Goal: Task Accomplishment & Management: Use online tool/utility

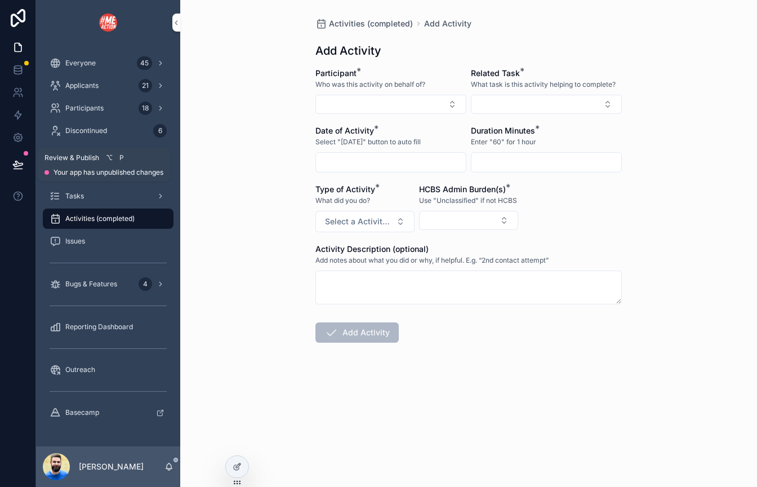
click at [17, 160] on icon at bounding box center [17, 164] width 11 height 11
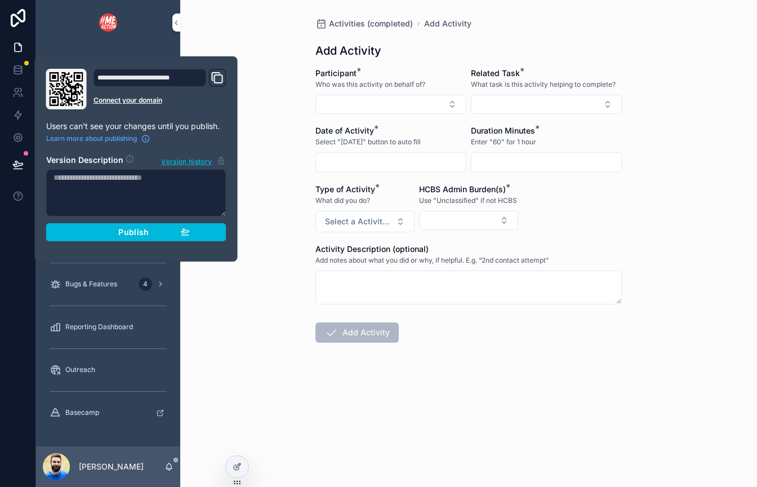
click at [106, 237] on button "Publish" at bounding box center [136, 232] width 180 height 18
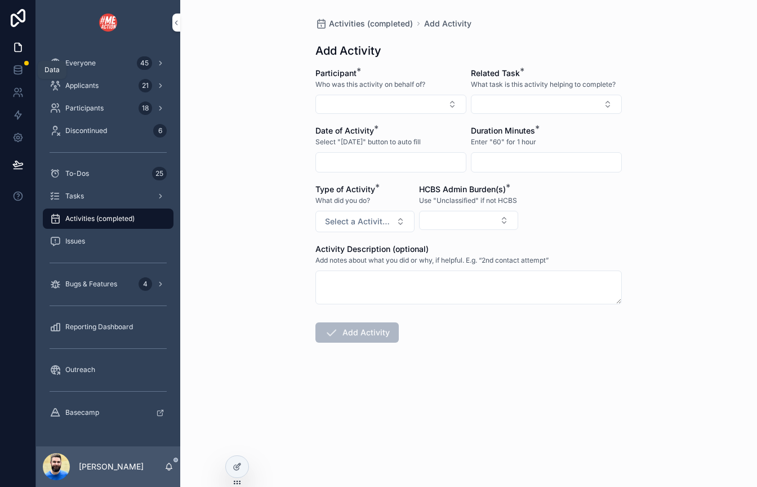
click at [20, 68] on icon at bounding box center [17, 67] width 7 height 3
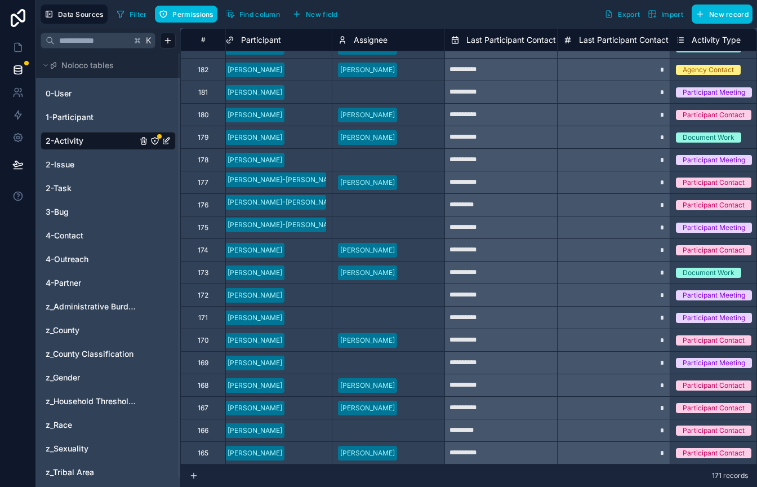
scroll to position [0, 232]
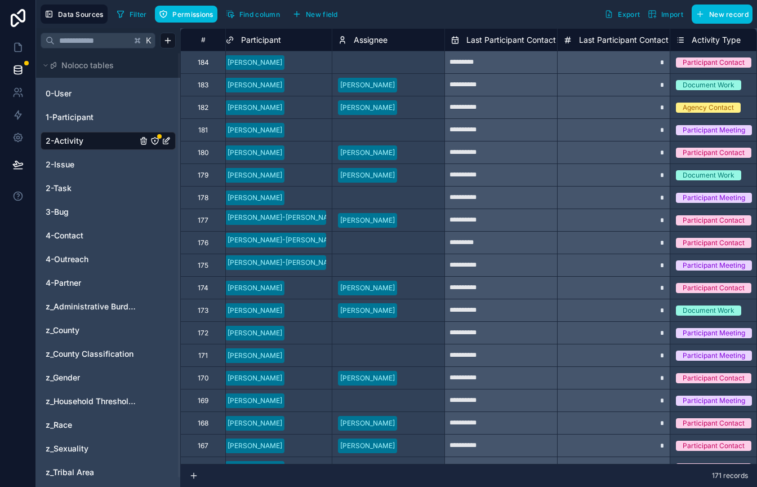
click at [411, 89] on div at bounding box center [420, 84] width 37 height 11
drag, startPoint x: 445, startPoint y: 75, endPoint x: 436, endPoint y: 258, distance: 182.8
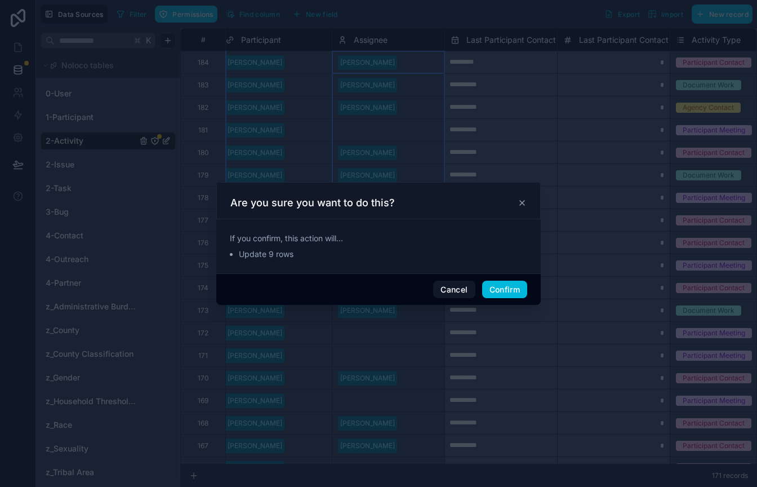
click at [489, 291] on button "Confirm" at bounding box center [504, 290] width 45 height 18
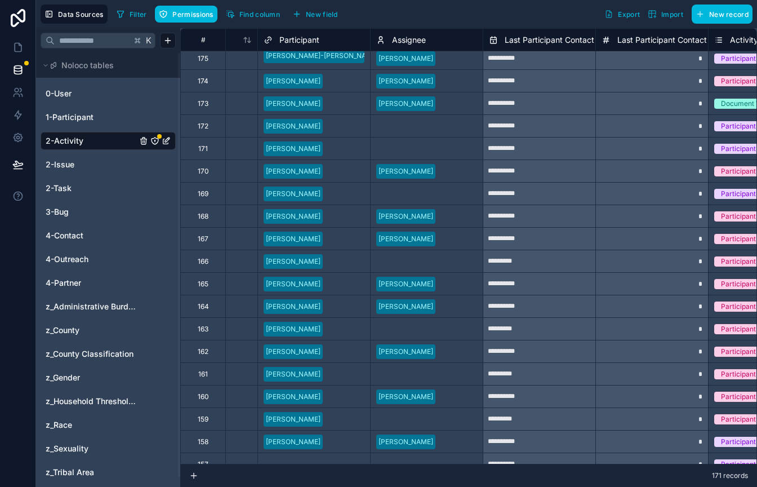
scroll to position [0, 193]
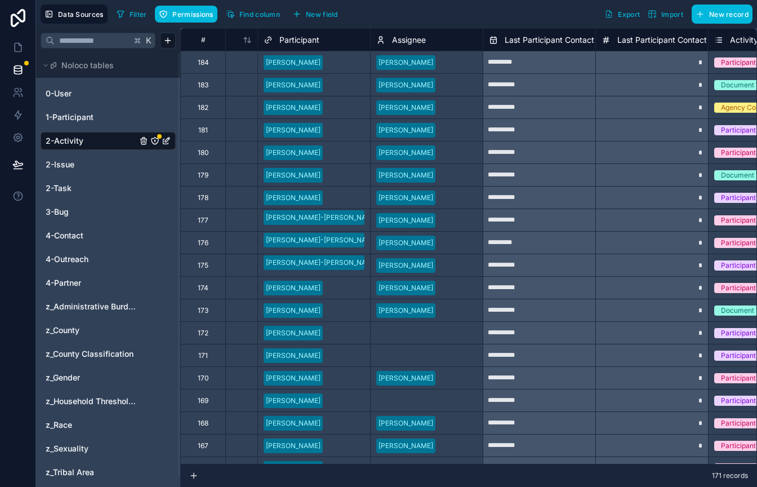
click at [234, 14] on icon "button" at bounding box center [230, 14] width 9 height 9
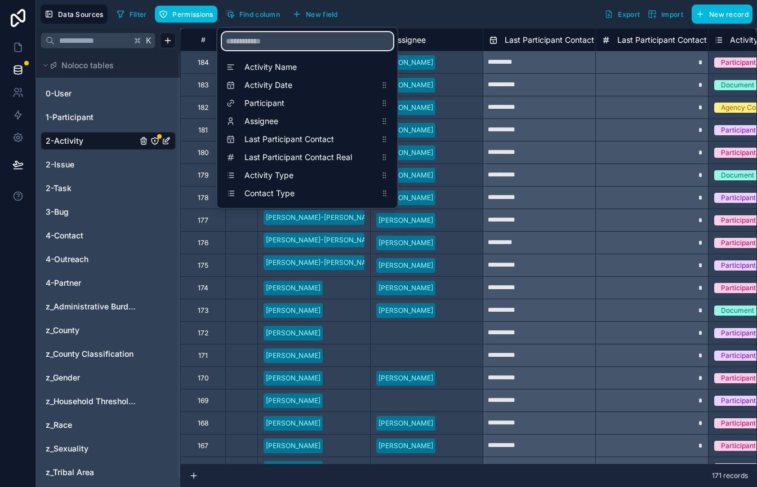
click at [263, 45] on input "scrollable content" at bounding box center [307, 41] width 171 height 18
type input "*"
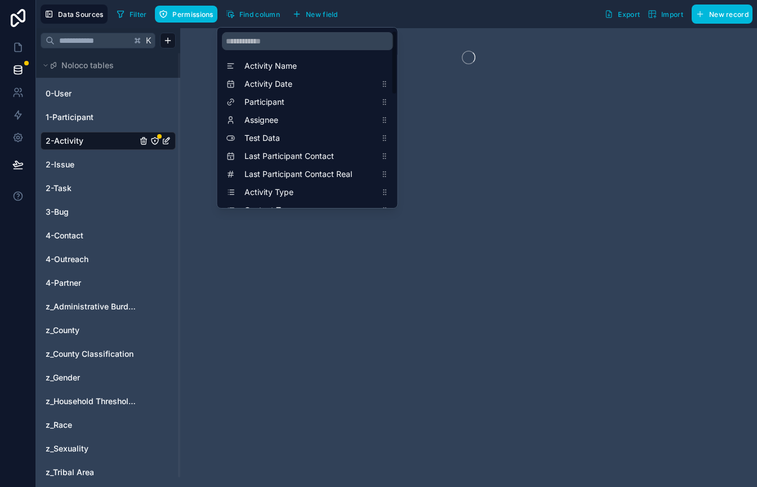
scroll to position [0, 0]
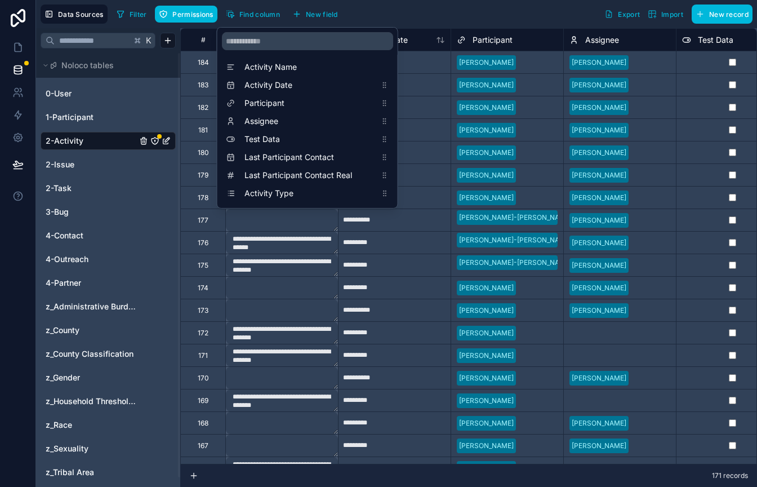
click at [408, 15] on div "Filter Permissions Find column New field Export Import New record" at bounding box center [432, 14] width 641 height 19
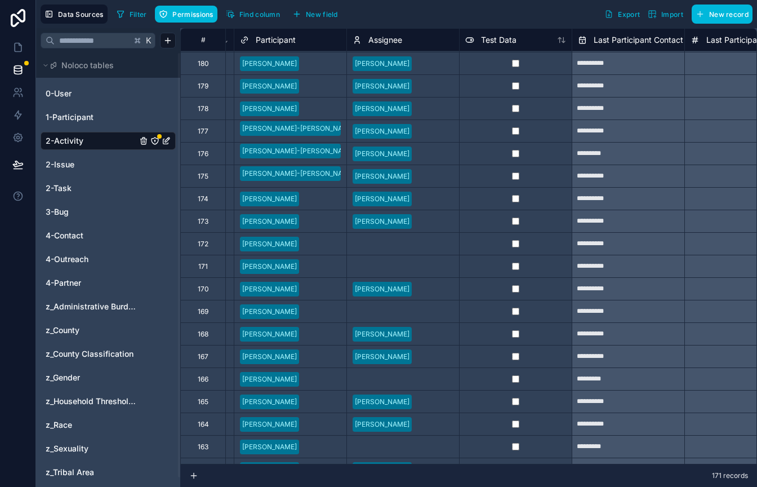
scroll to position [92, 217]
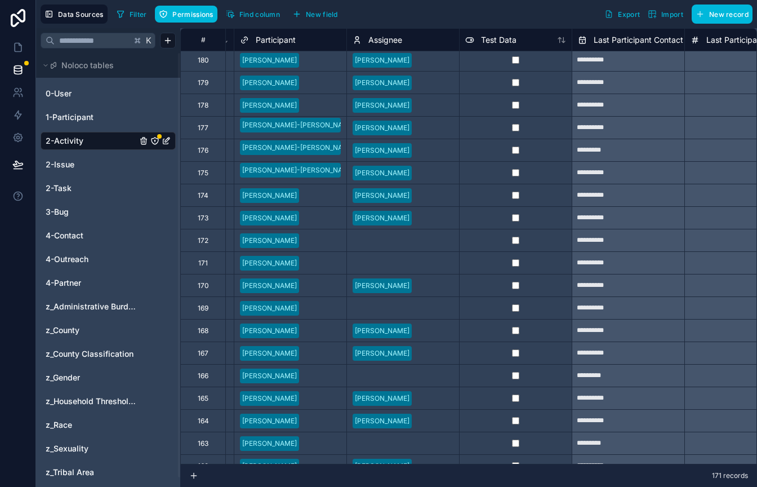
click at [454, 221] on div "Linda Pozen" at bounding box center [403, 218] width 112 height 17
drag, startPoint x: 460, startPoint y: 228, endPoint x: 464, endPoint y: 446, distance: 218.1
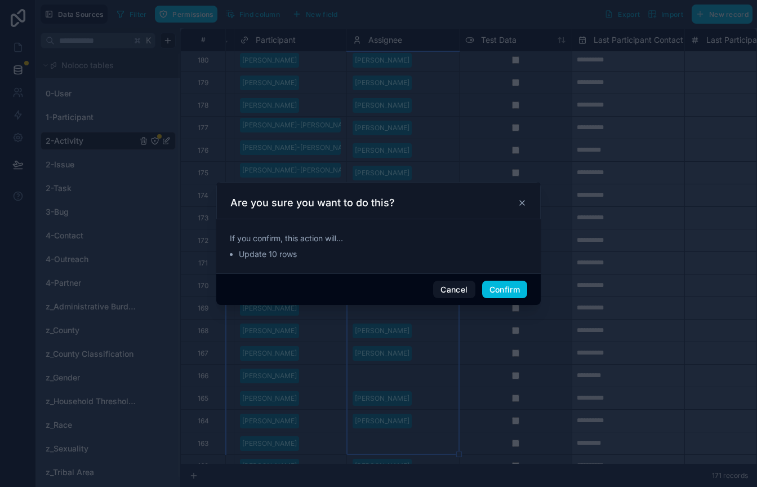
click at [505, 295] on button "Confirm" at bounding box center [504, 290] width 45 height 18
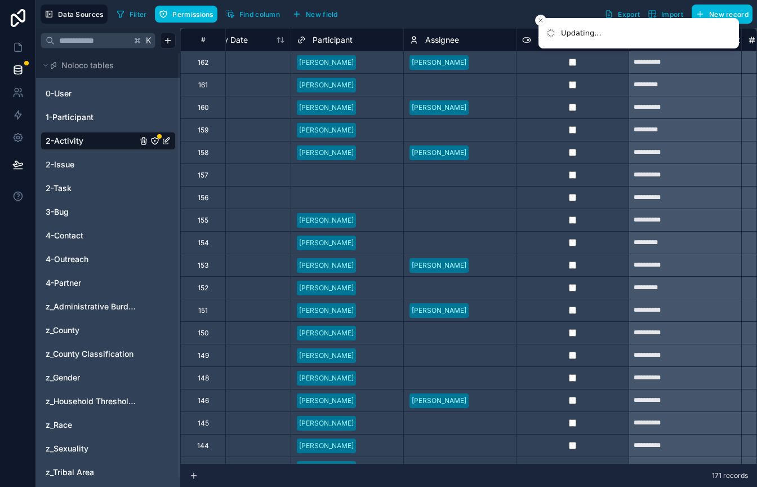
scroll to position [502, 160]
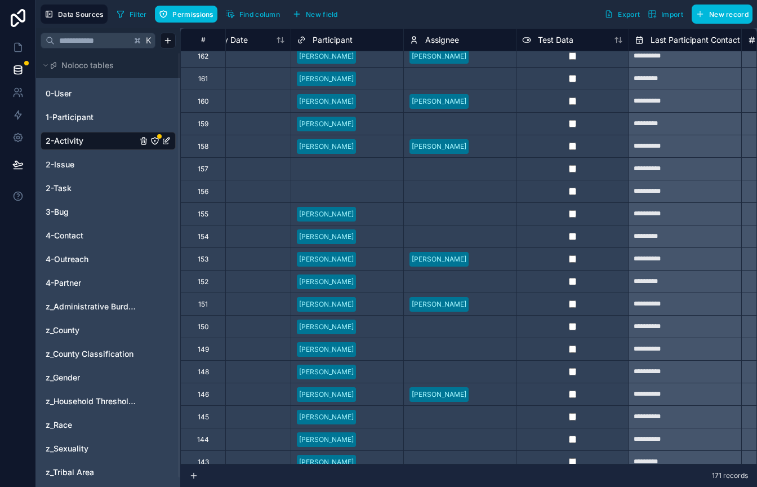
click at [473, 57] on div at bounding box center [491, 56] width 37 height 11
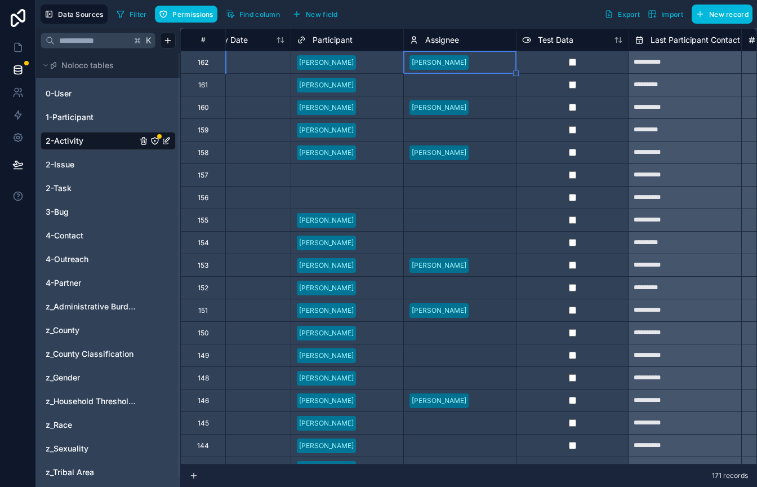
drag, startPoint x: 517, startPoint y: 75, endPoint x: 481, endPoint y: 448, distance: 374.8
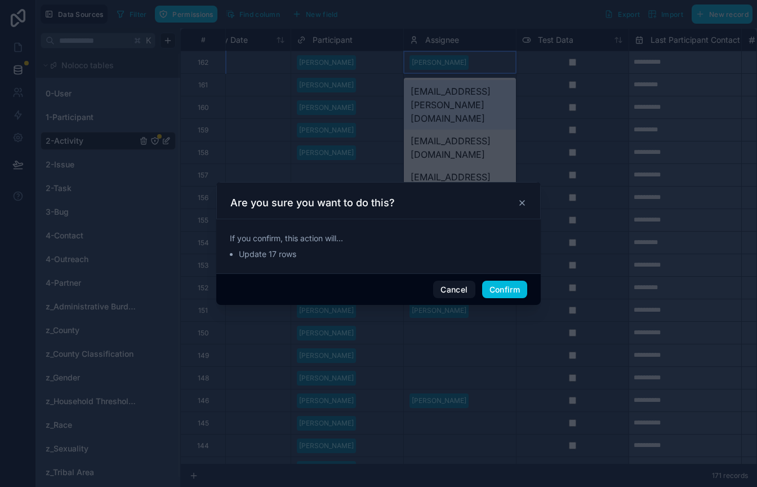
click at [495, 295] on button "Confirm" at bounding box center [504, 290] width 45 height 18
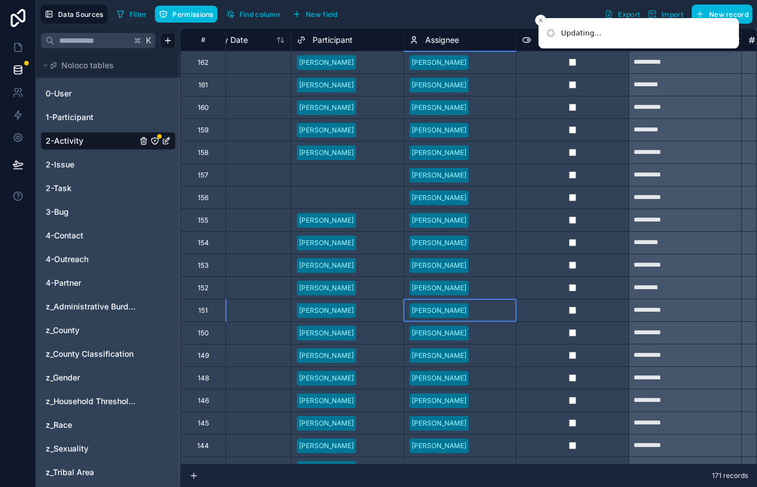
click at [491, 314] on div at bounding box center [491, 310] width 37 height 11
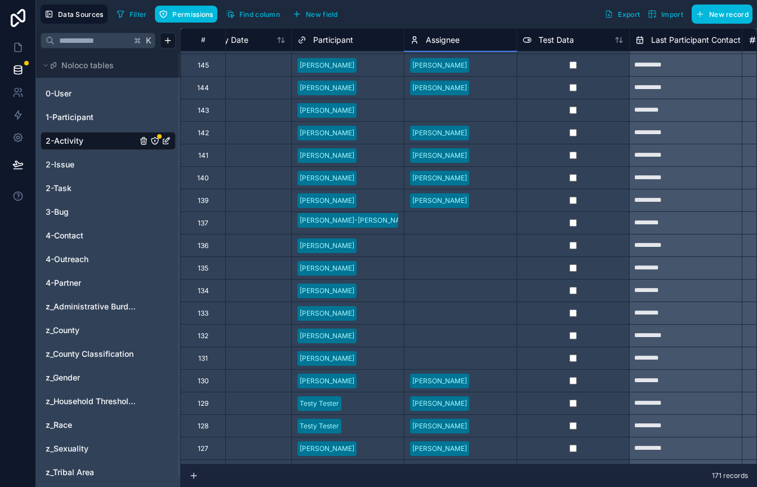
scroll to position [855, 160]
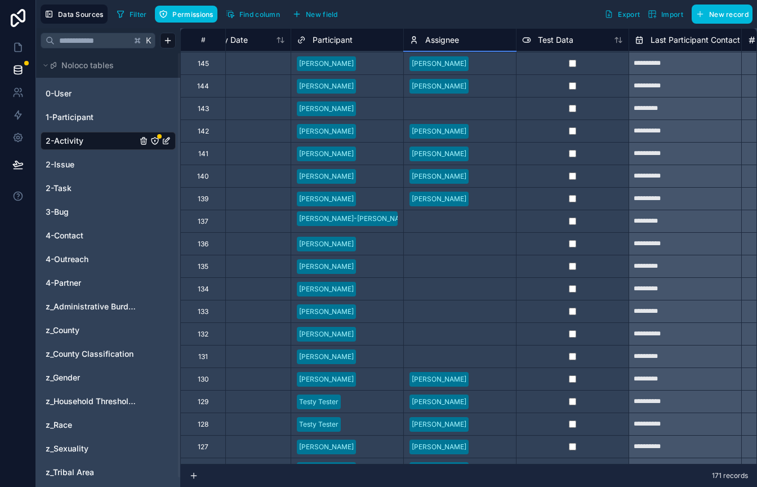
click at [498, 86] on div at bounding box center [491, 86] width 37 height 11
drag, startPoint x: 517, startPoint y: 99, endPoint x: 504, endPoint y: 356, distance: 257.9
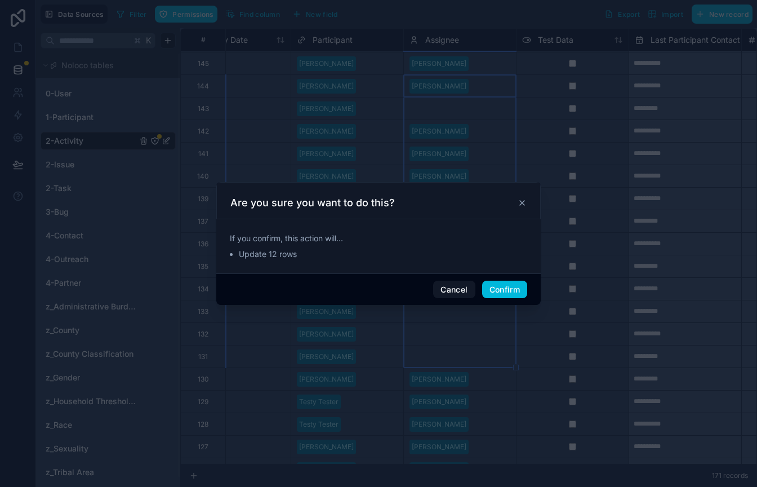
click at [494, 292] on button "Confirm" at bounding box center [504, 290] width 45 height 18
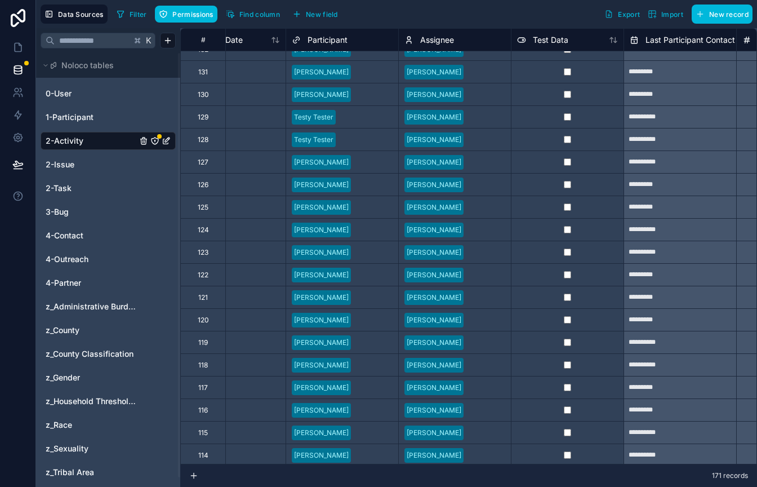
scroll to position [1156, 166]
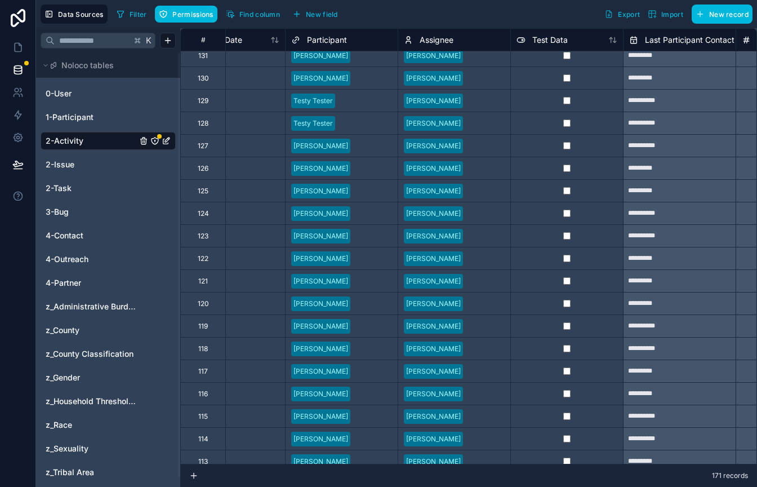
click at [485, 149] on div at bounding box center [486, 145] width 37 height 11
drag, startPoint x: 509, startPoint y: 157, endPoint x: 501, endPoint y: 352, distance: 194.6
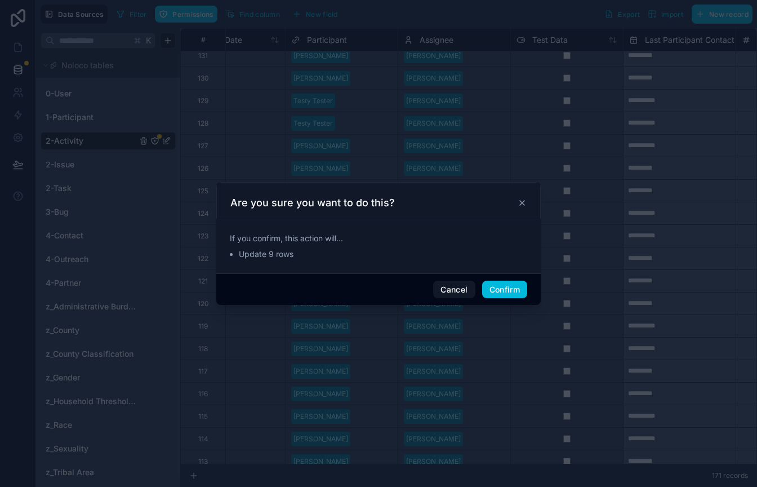
click at [503, 289] on button "Confirm" at bounding box center [504, 290] width 45 height 18
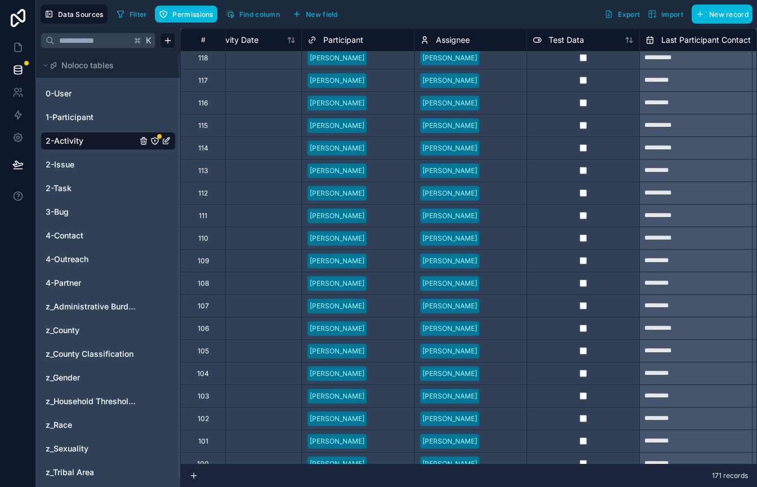
scroll to position [1448, 149]
click at [483, 63] on div "Linda Pozen" at bounding box center [471, 57] width 112 height 17
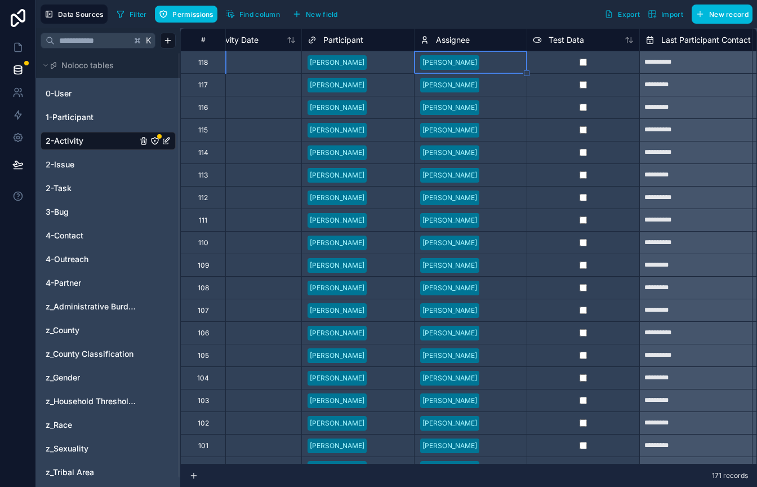
click at [493, 104] on div at bounding box center [502, 107] width 37 height 11
drag, startPoint x: 526, startPoint y: 118, endPoint x: 513, endPoint y: 261, distance: 143.1
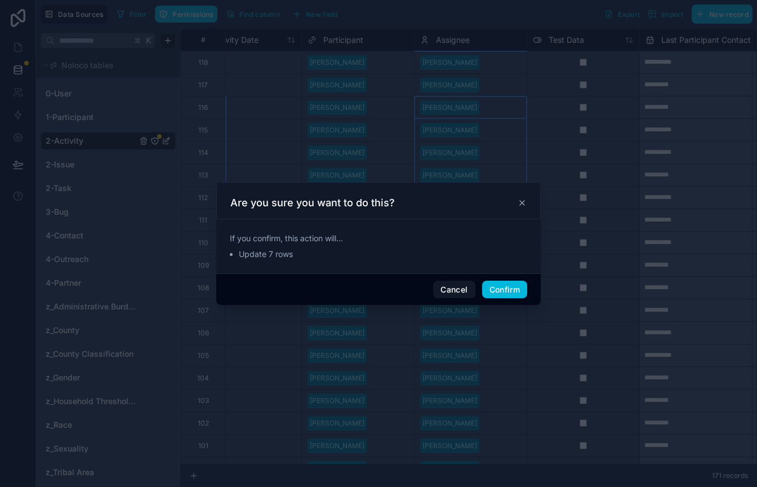
click at [504, 289] on button "Confirm" at bounding box center [504, 290] width 45 height 18
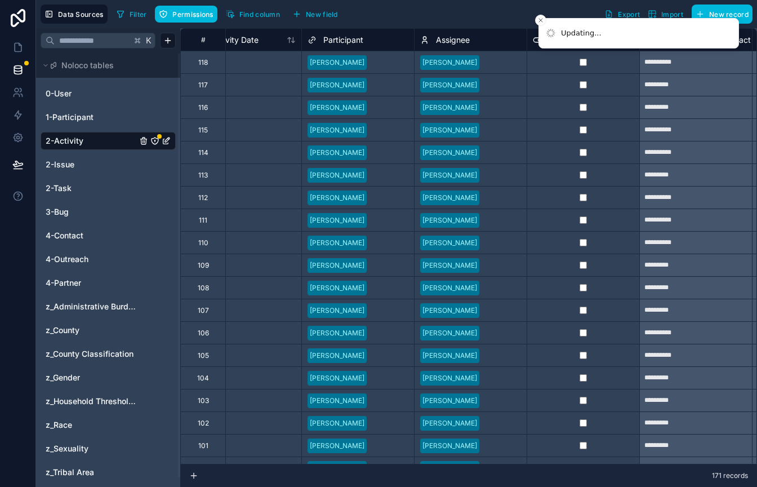
click at [490, 311] on div at bounding box center [502, 310] width 37 height 11
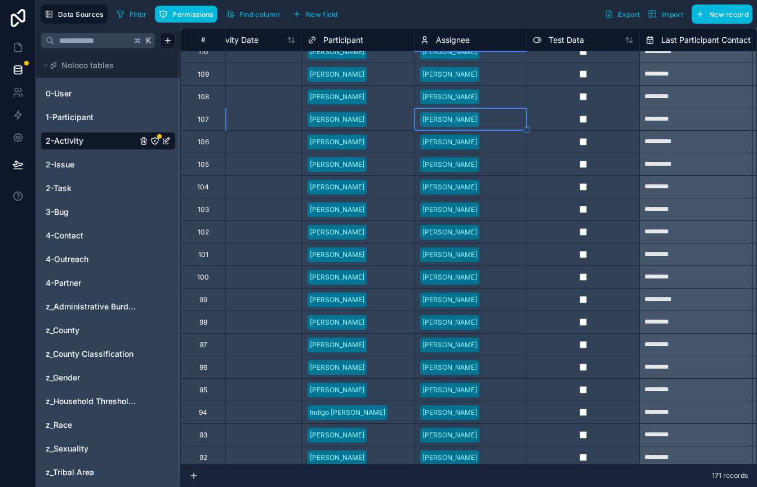
scroll to position [1639, 149]
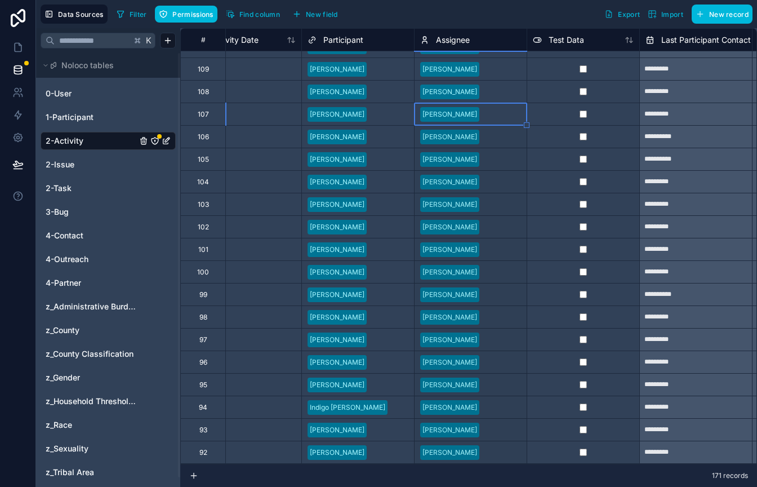
drag, startPoint x: 526, startPoint y: 132, endPoint x: 516, endPoint y: 449, distance: 316.3
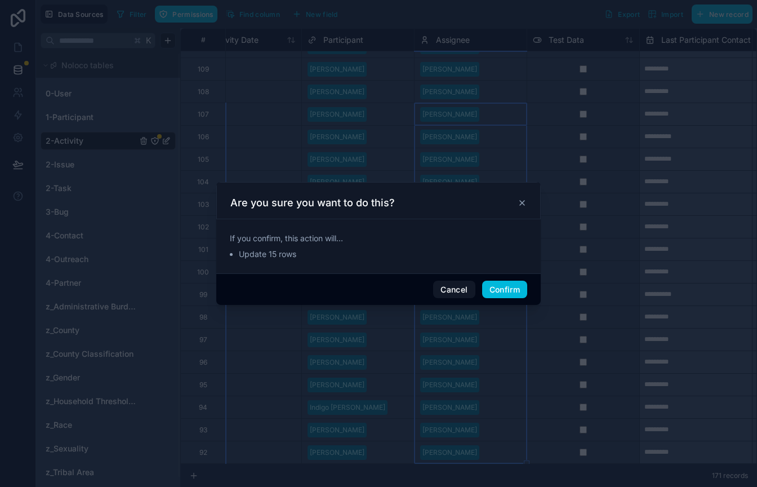
click at [516, 287] on button "Confirm" at bounding box center [504, 290] width 45 height 18
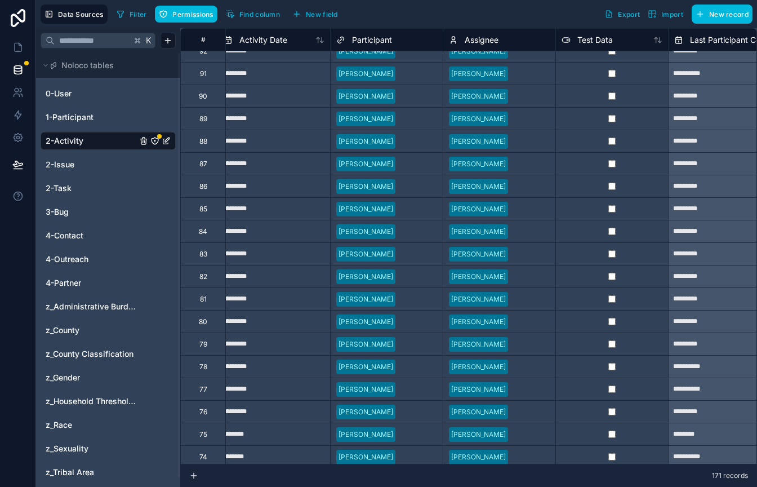
scroll to position [2042, 122]
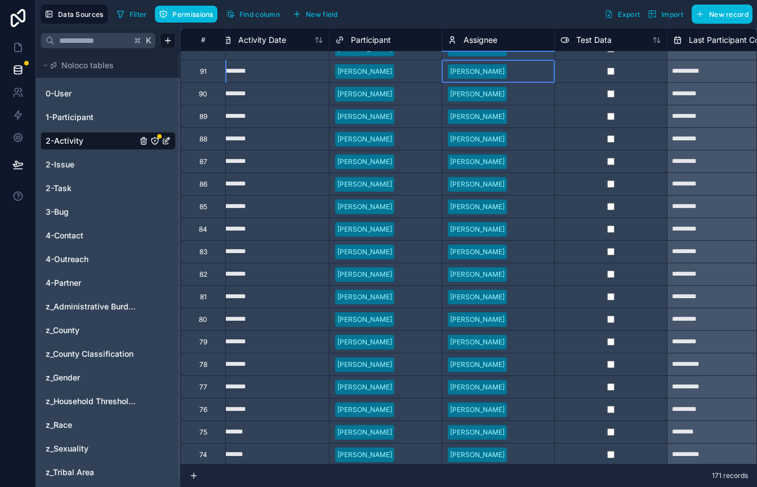
click at [517, 74] on div at bounding box center [530, 71] width 37 height 11
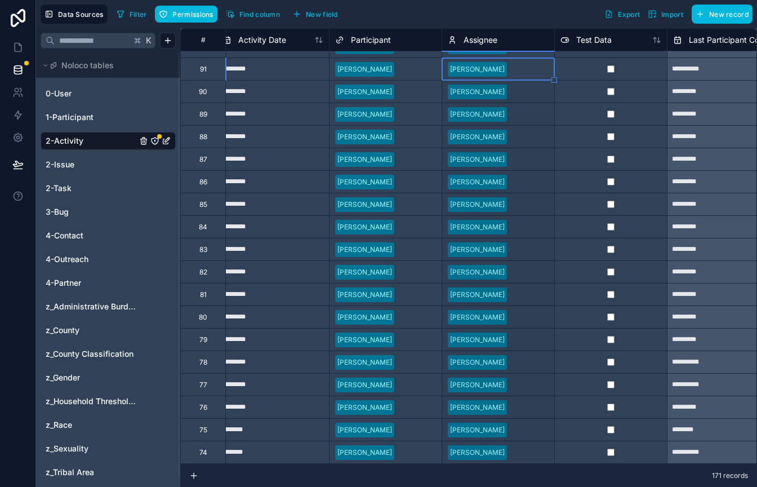
drag, startPoint x: 554, startPoint y: 82, endPoint x: 533, endPoint y: 450, distance: 368.0
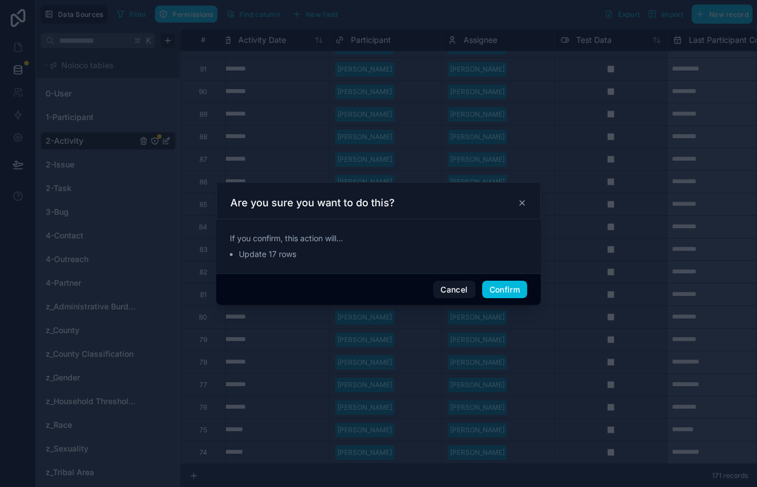
click at [493, 288] on button "Confirm" at bounding box center [504, 290] width 45 height 18
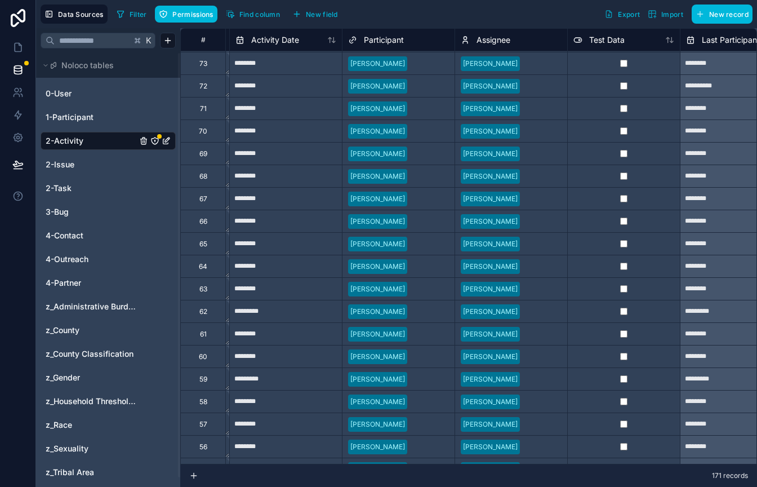
scroll to position [2456, 109]
click at [531, 64] on div at bounding box center [542, 63] width 37 height 11
drag, startPoint x: 565, startPoint y: 73, endPoint x: 543, endPoint y: 446, distance: 373.2
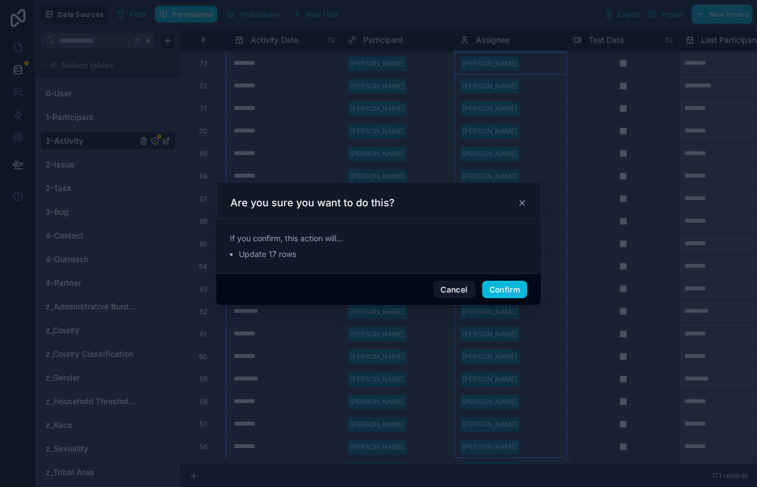
click at [517, 288] on button "Confirm" at bounding box center [504, 290] width 45 height 18
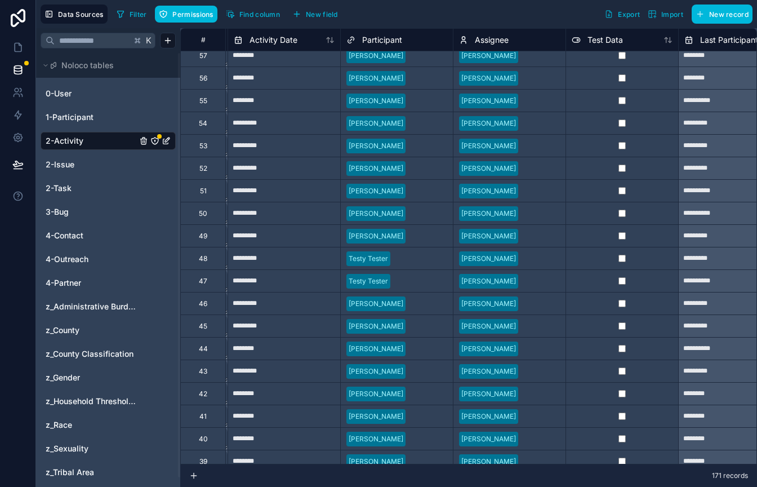
scroll to position [2822, 111]
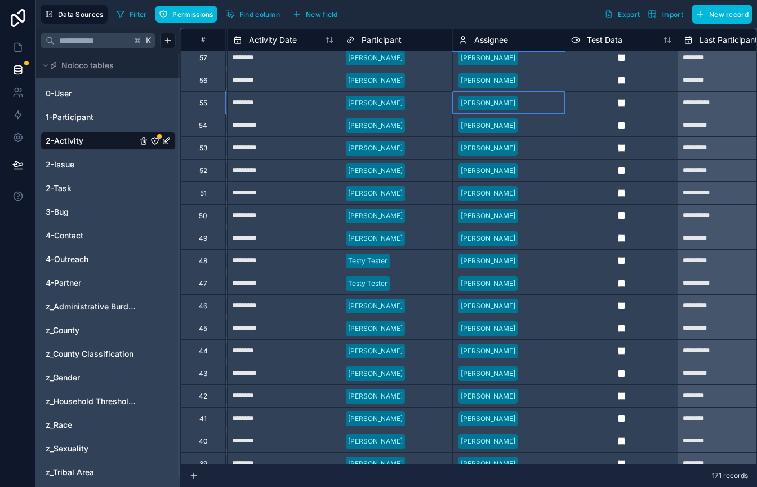
click at [532, 99] on div at bounding box center [540, 102] width 37 height 11
click at [530, 72] on div "Linda Pozen" at bounding box center [509, 80] width 112 height 17
drag, startPoint x: 565, startPoint y: 92, endPoint x: 554, endPoint y: 229, distance: 137.9
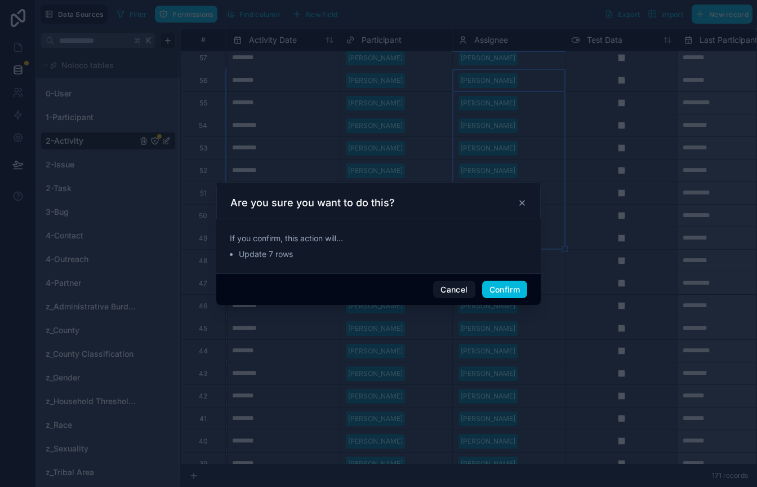
click at [518, 284] on button "Confirm" at bounding box center [504, 290] width 45 height 18
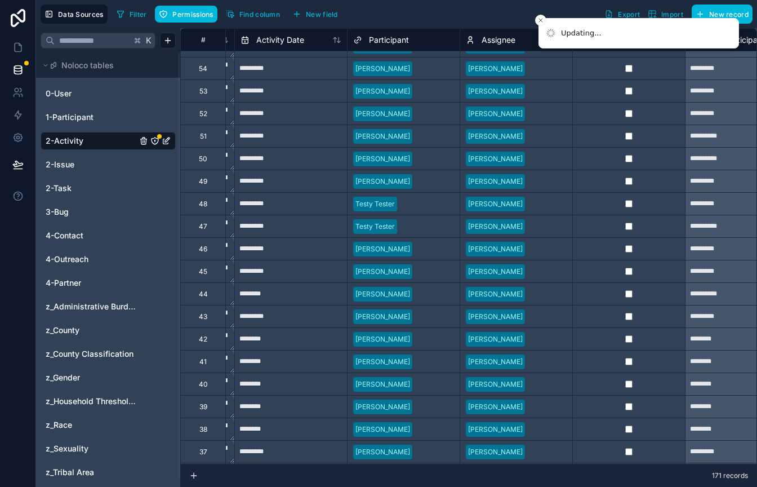
scroll to position [2885, 101]
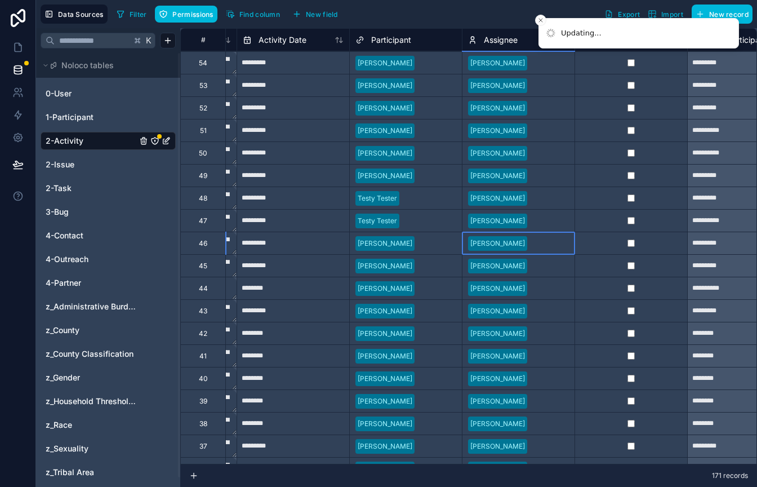
click at [532, 246] on div at bounding box center [550, 243] width 37 height 11
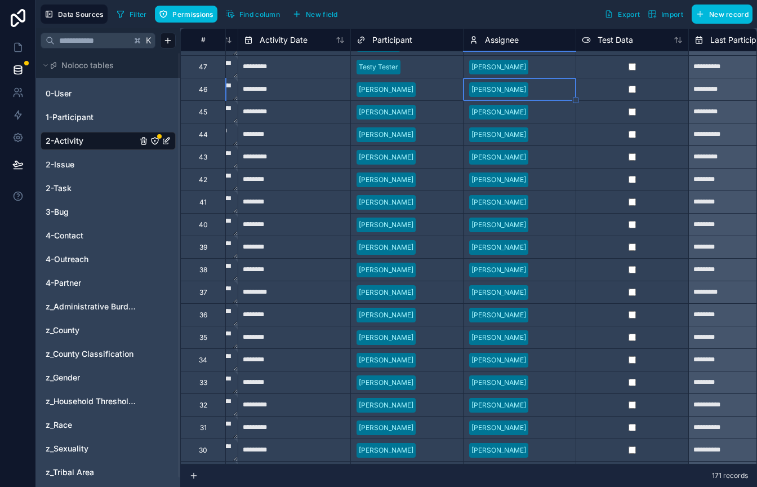
scroll to position [3047, 100]
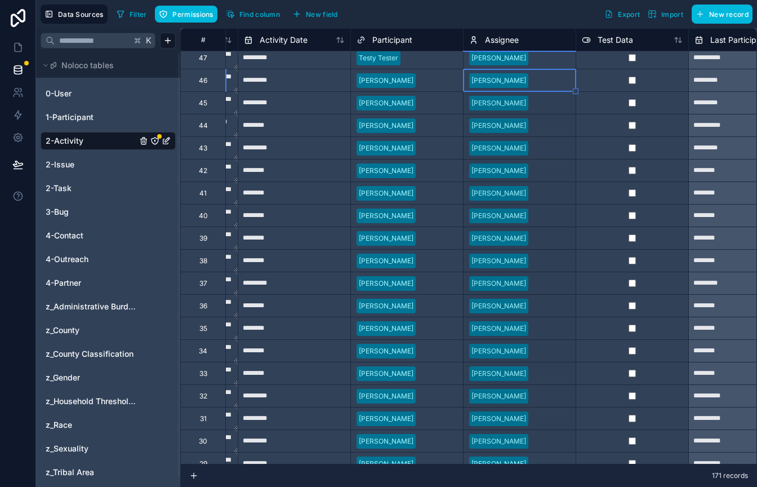
drag, startPoint x: 576, startPoint y: 91, endPoint x: 553, endPoint y: 450, distance: 359.7
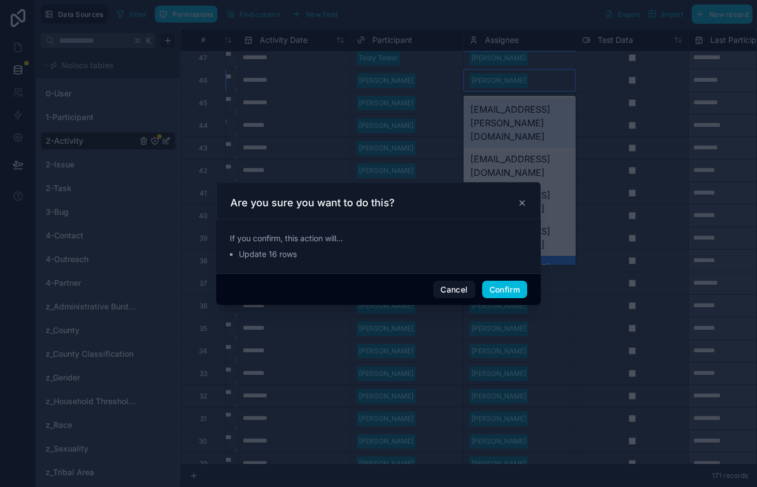
click at [505, 287] on button "Confirm" at bounding box center [504, 290] width 45 height 18
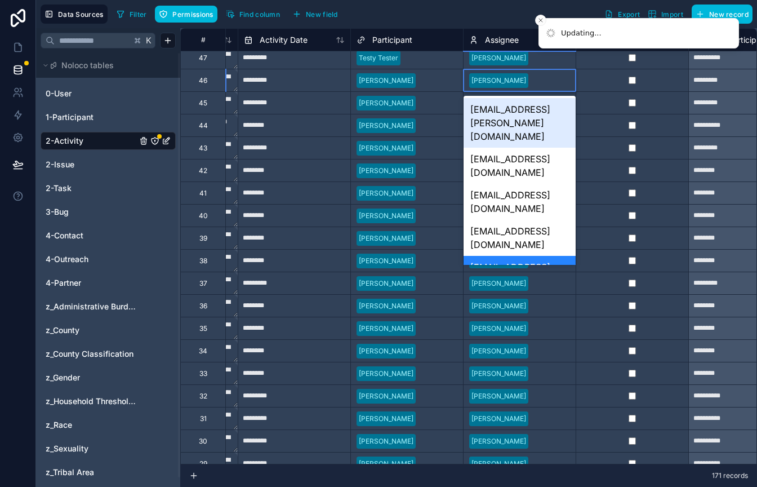
click at [560, 301] on div at bounding box center [551, 305] width 37 height 11
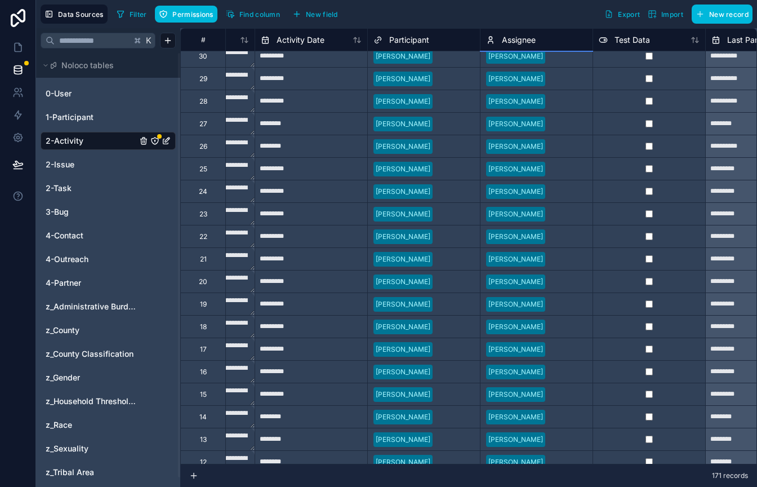
scroll to position [3436, 83]
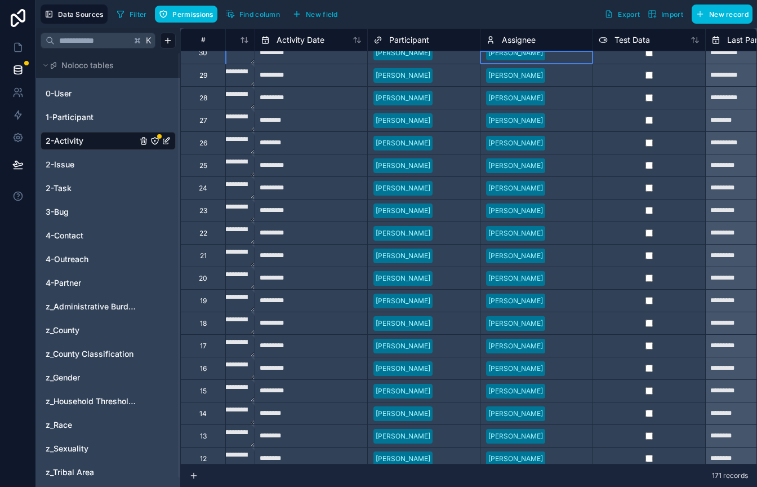
click at [544, 59] on div "Linda Pozen" at bounding box center [537, 53] width 112 height 17
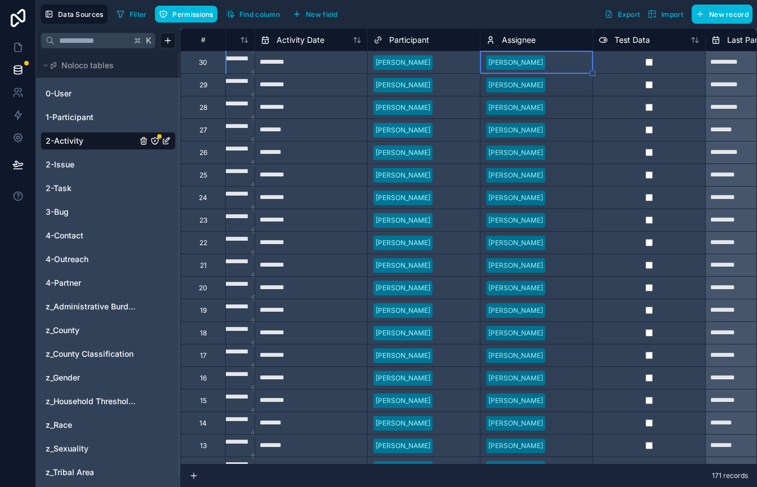
drag, startPoint x: 595, startPoint y: 73, endPoint x: 563, endPoint y: 446, distance: 374.4
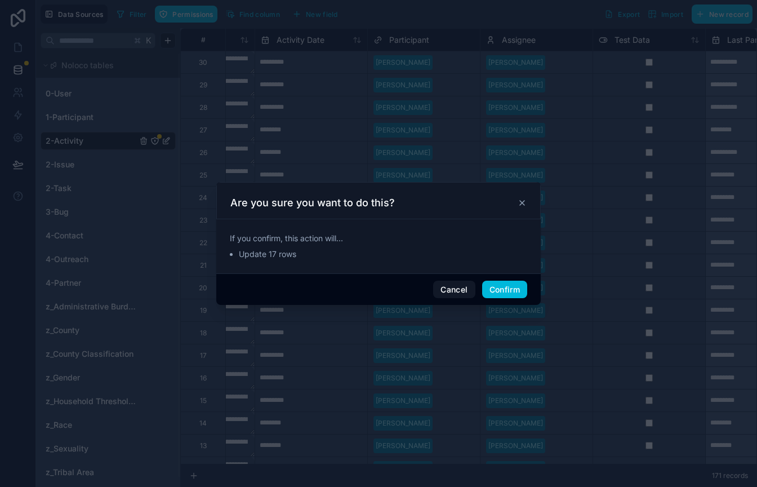
click at [509, 291] on button "Confirm" at bounding box center [504, 290] width 45 height 18
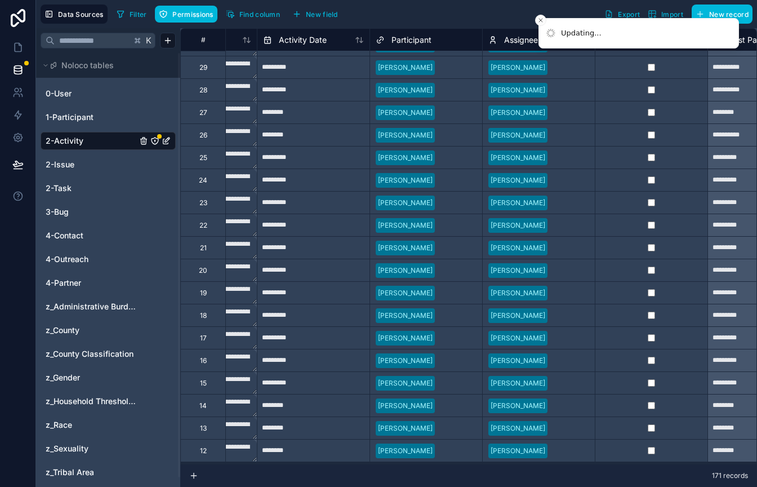
scroll to position [3444, 76]
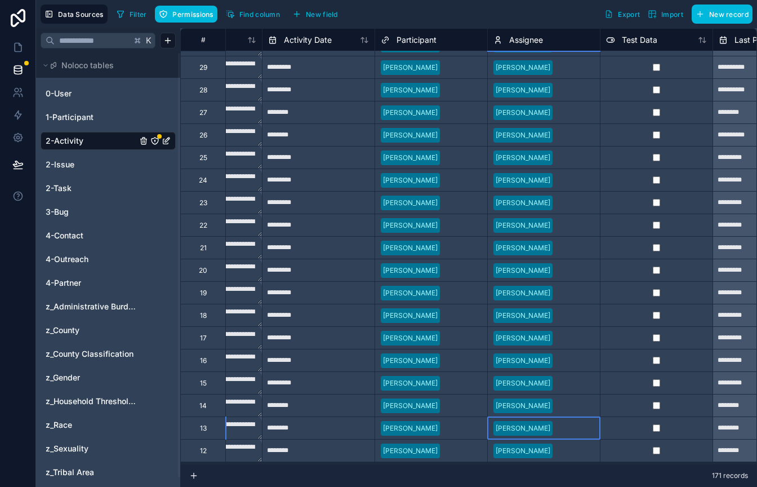
click at [561, 429] on div at bounding box center [575, 428] width 37 height 11
click at [130, 10] on span "Filter" at bounding box center [138, 14] width 17 height 8
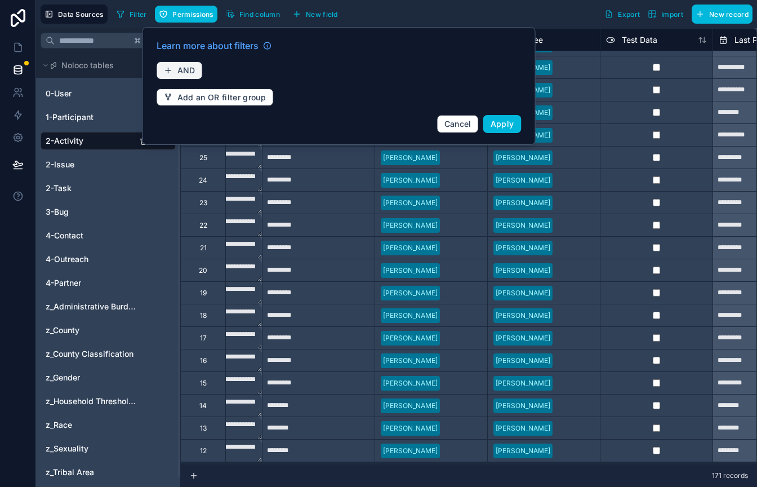
click at [185, 65] on span "AND" at bounding box center [187, 70] width 18 height 10
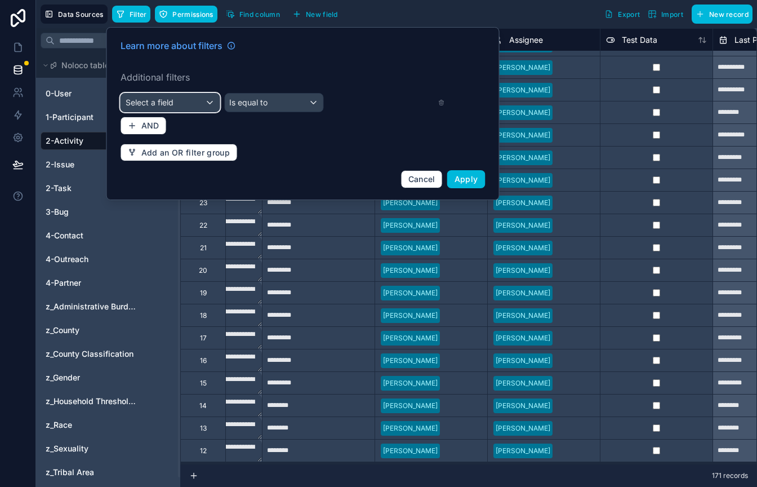
click at [181, 100] on div "Select a field" at bounding box center [170, 103] width 99 height 18
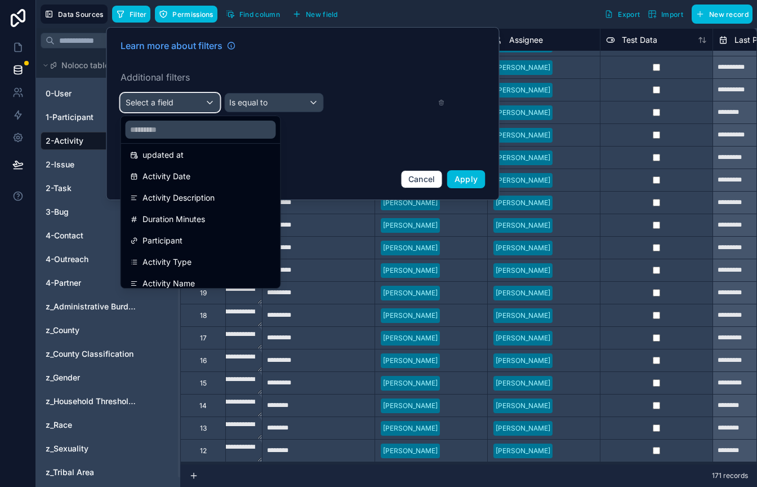
scroll to position [85, 0]
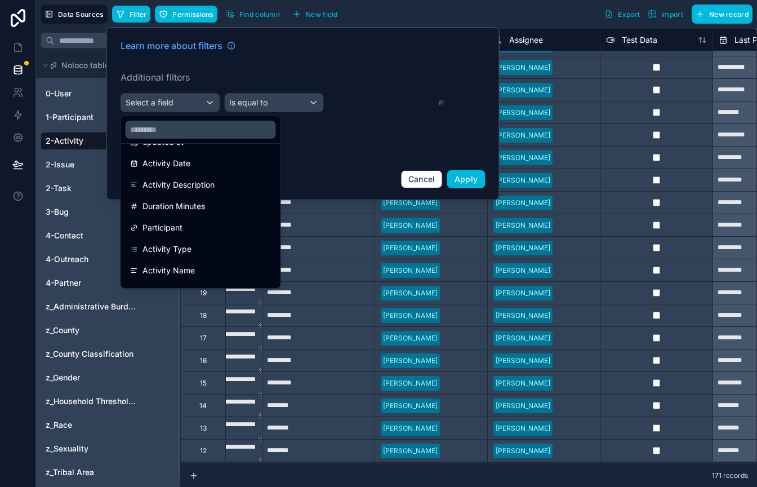
click at [188, 225] on div "Participant" at bounding box center [200, 228] width 141 height 14
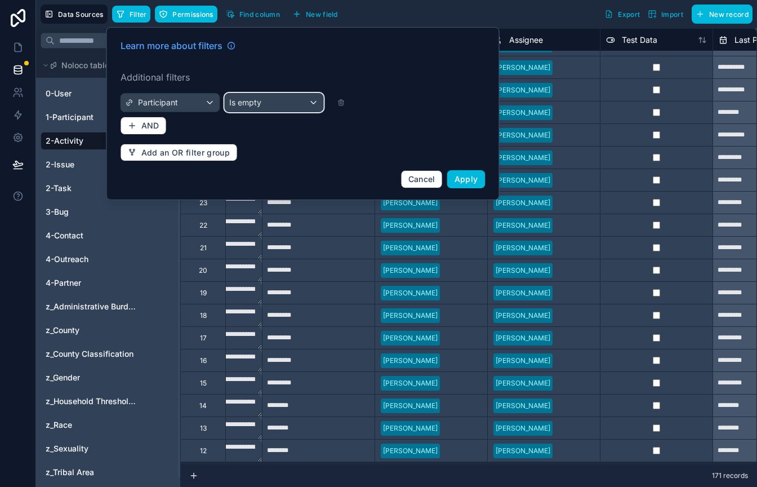
click at [275, 105] on div "Is empty" at bounding box center [274, 103] width 99 height 18
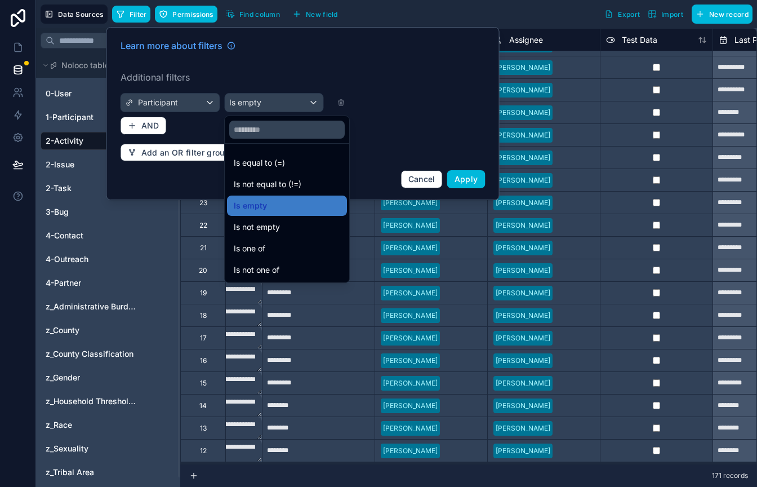
click at [264, 239] on div "Is one of" at bounding box center [287, 248] width 120 height 20
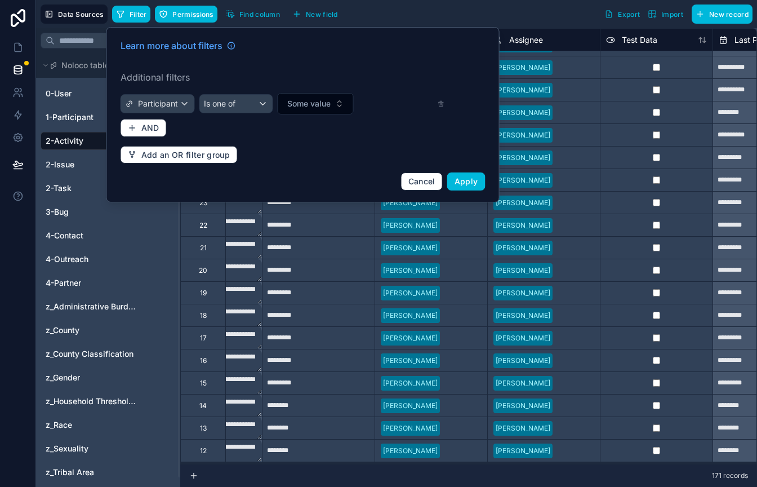
click at [320, 106] on span "Some value" at bounding box center [308, 103] width 43 height 11
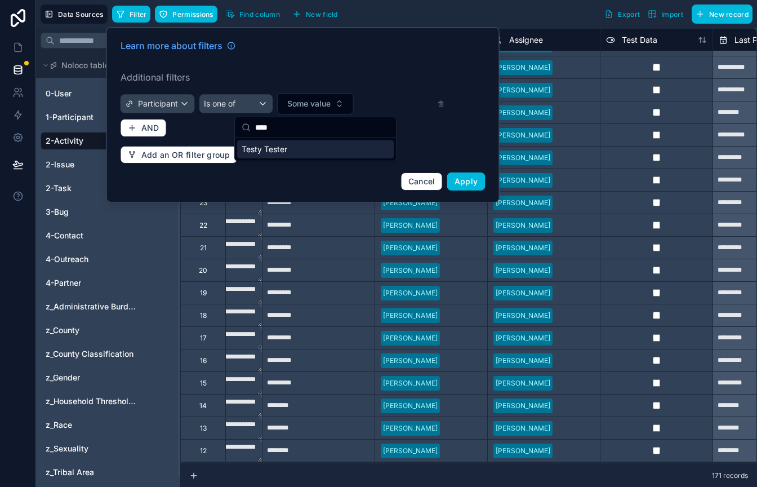
click at [296, 148] on div "Testy Tester" at bounding box center [315, 149] width 157 height 18
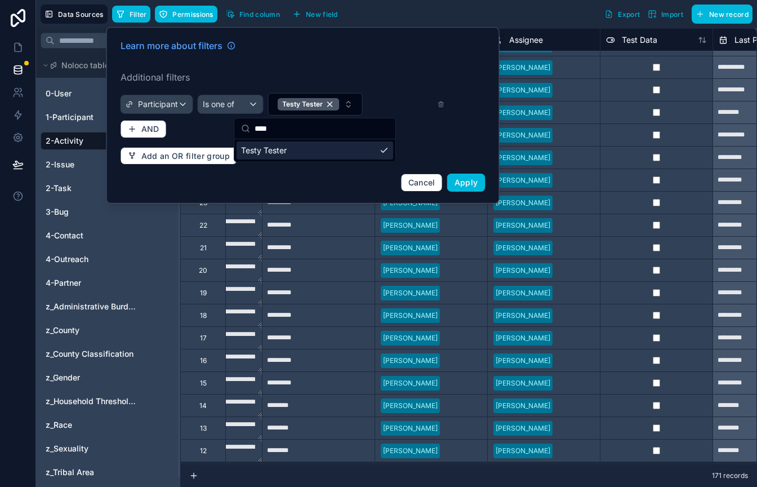
click at [317, 130] on input "****" at bounding box center [322, 128] width 134 height 20
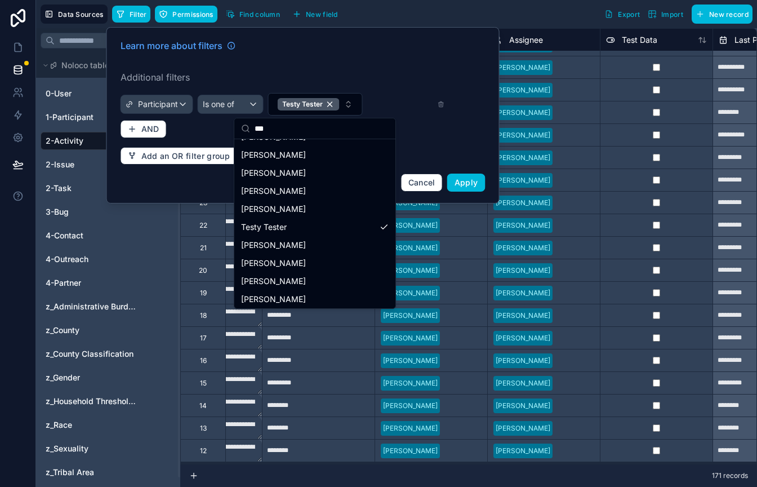
scroll to position [0, 0]
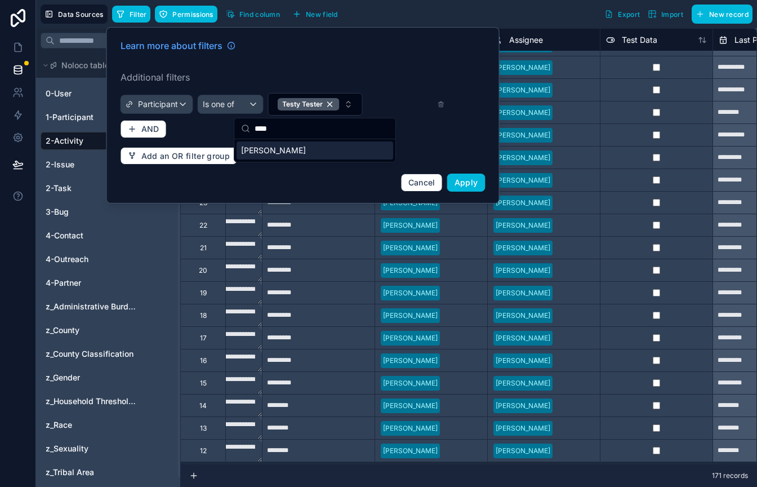
type input "****"
click at [282, 149] on span "Demi Demo" at bounding box center [273, 150] width 65 height 11
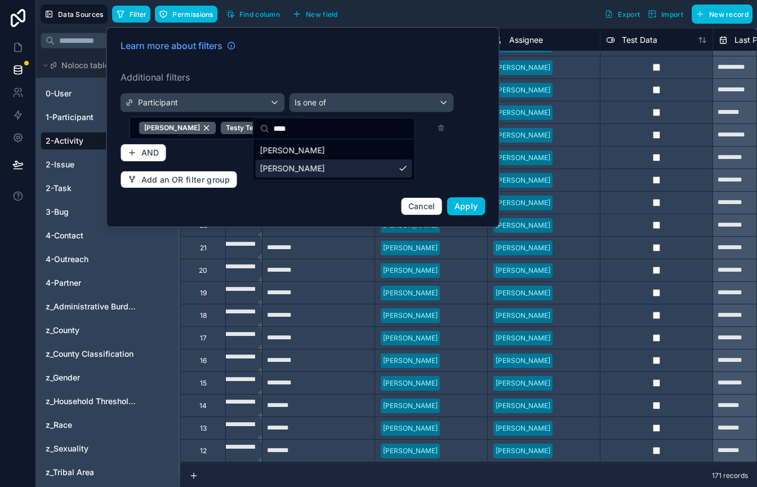
click at [454, 197] on button "Apply" at bounding box center [466, 206] width 38 height 18
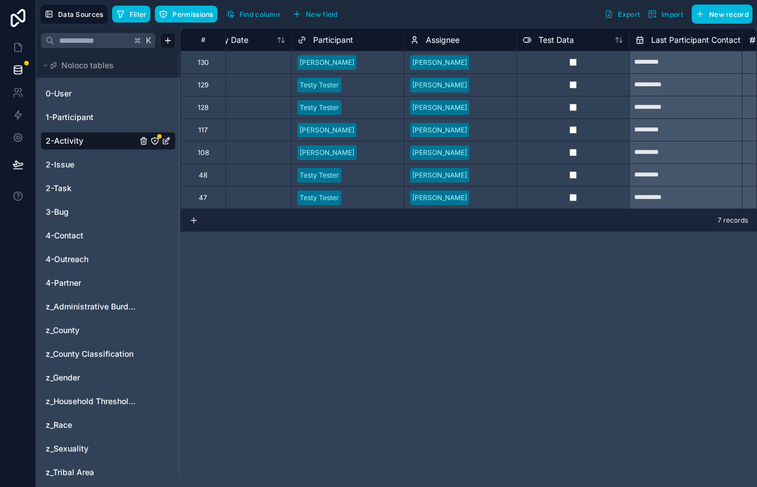
scroll to position [0, 160]
click at [143, 10] on span "Filter" at bounding box center [138, 14] width 17 height 8
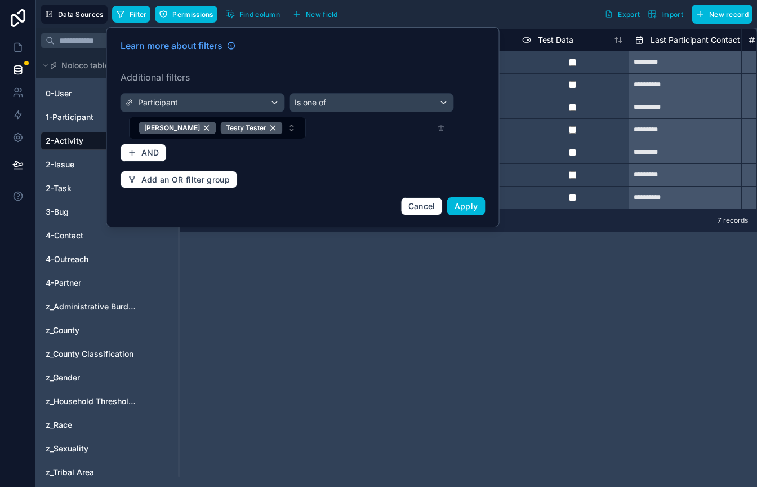
click at [443, 124] on icon at bounding box center [440, 128] width 7 height 8
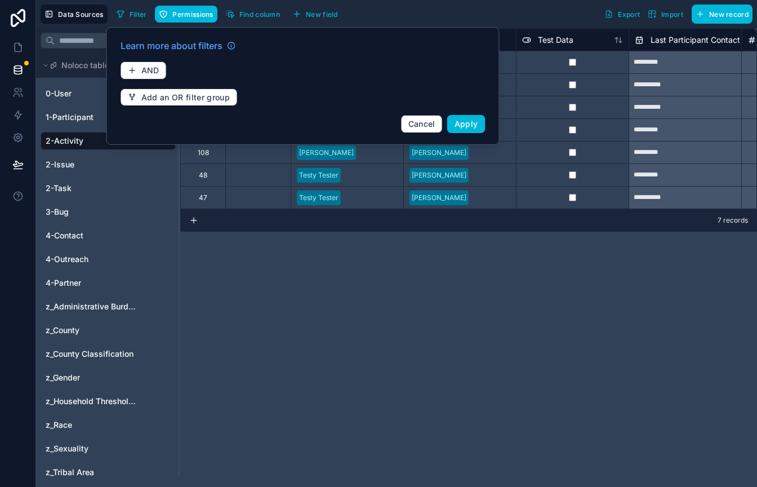
click at [458, 114] on div "Learn more about filters AND Add an OR filter group Cancel Apply" at bounding box center [303, 86] width 379 height 108
click at [460, 124] on span "Apply" at bounding box center [467, 124] width 24 height 10
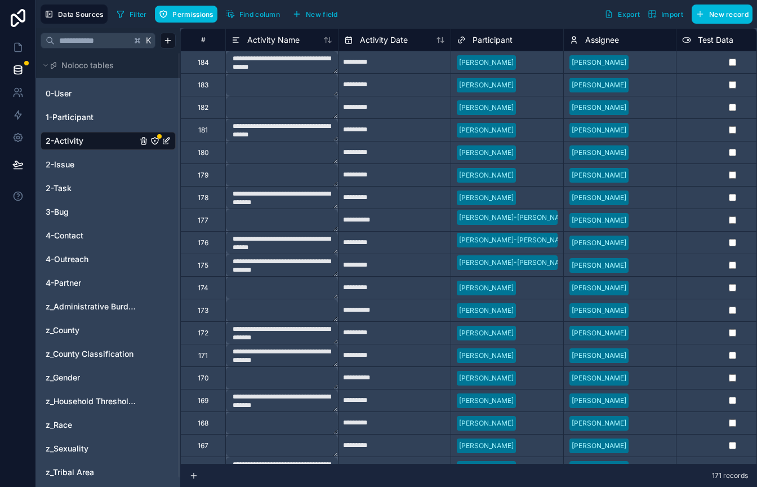
click at [136, 14] on span "Filter" at bounding box center [138, 14] width 17 height 8
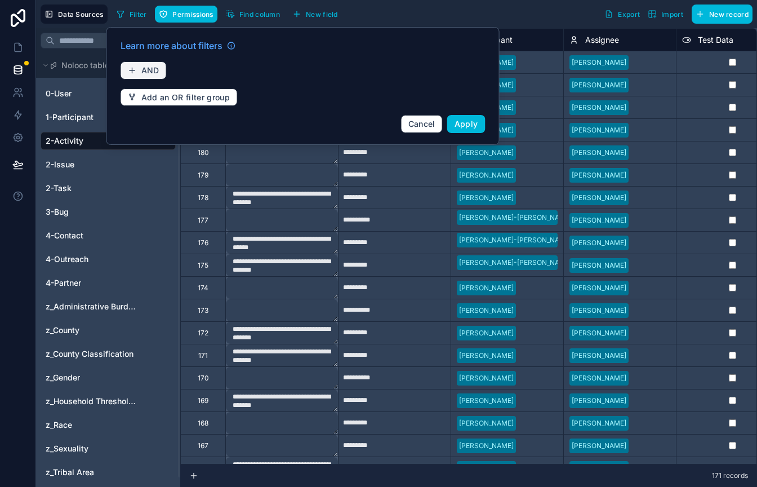
click at [149, 66] on span "AND" at bounding box center [150, 70] width 18 height 10
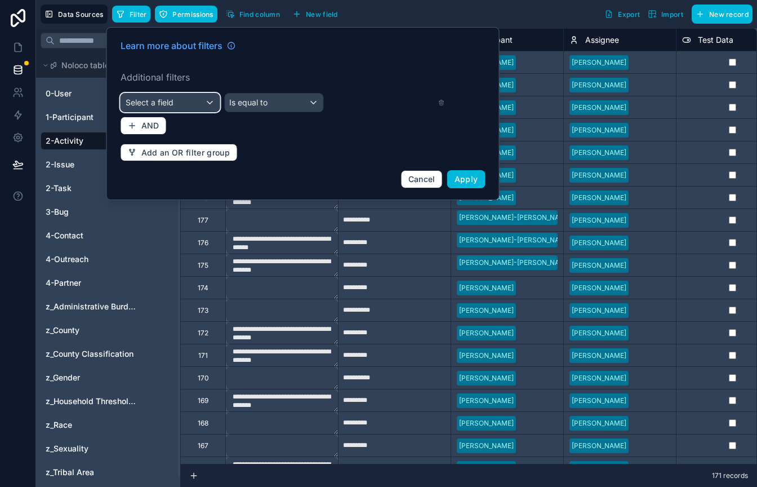
click at [149, 108] on div "Select a field" at bounding box center [170, 103] width 99 height 18
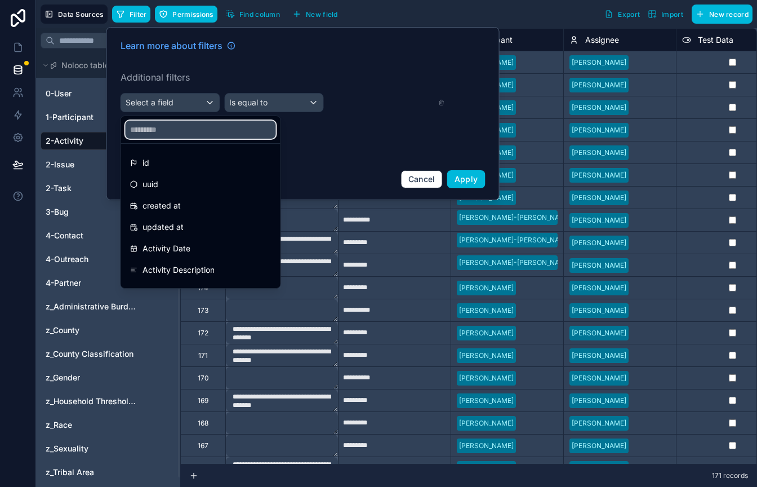
click at [143, 132] on input "text" at bounding box center [201, 130] width 150 height 18
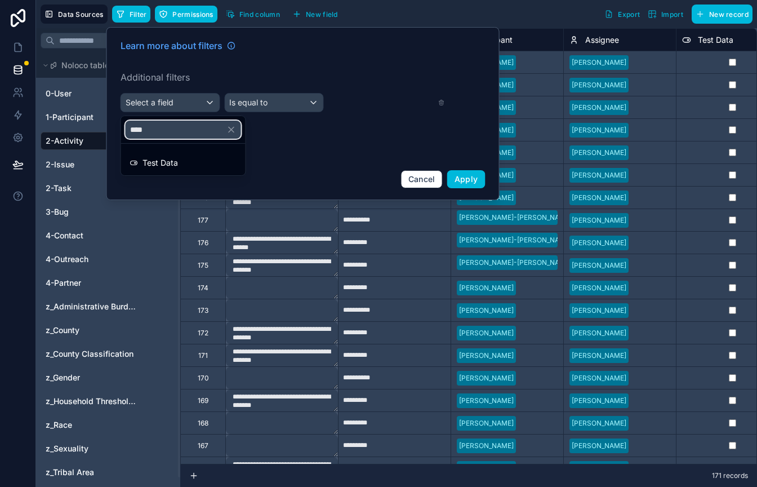
type input "****"
click at [147, 166] on span "Test Data" at bounding box center [161, 163] width 36 height 14
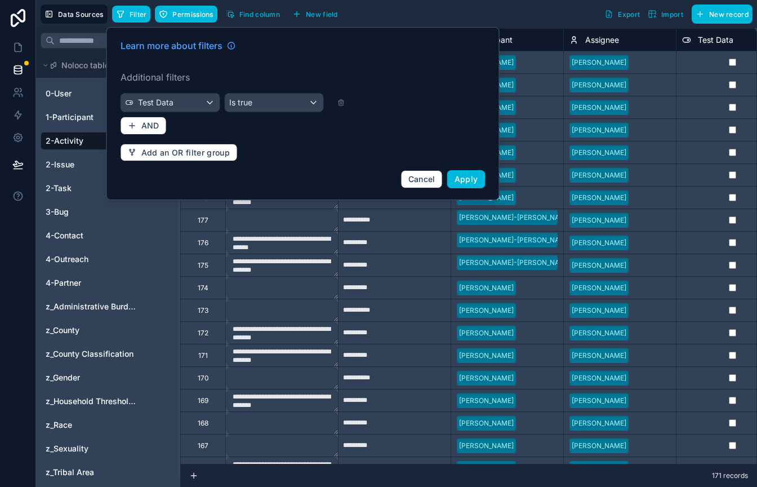
click at [458, 172] on button "Apply" at bounding box center [466, 179] width 38 height 18
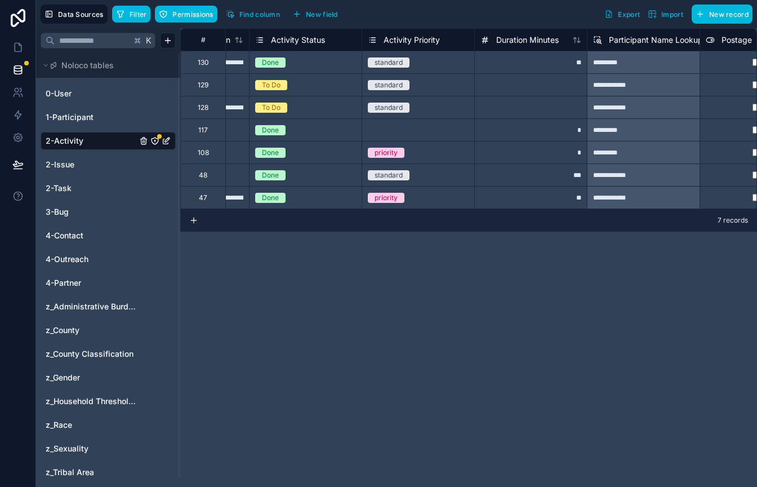
scroll to position [0, 1107]
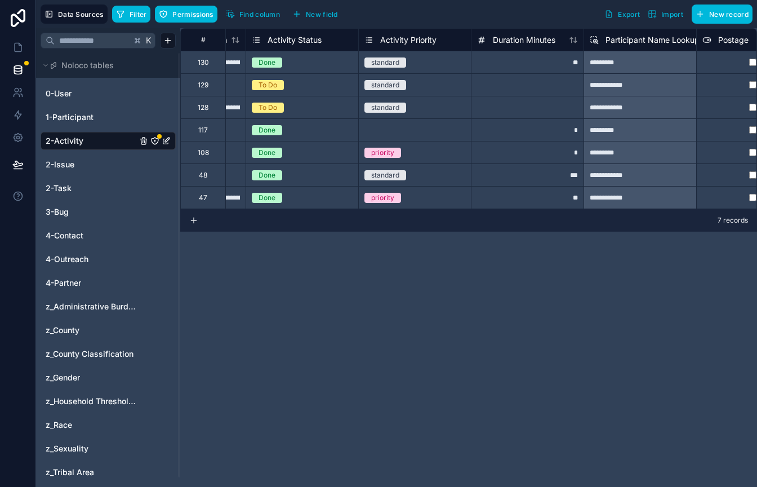
click at [534, 61] on div "**" at bounding box center [527, 62] width 113 height 23
type input "*"
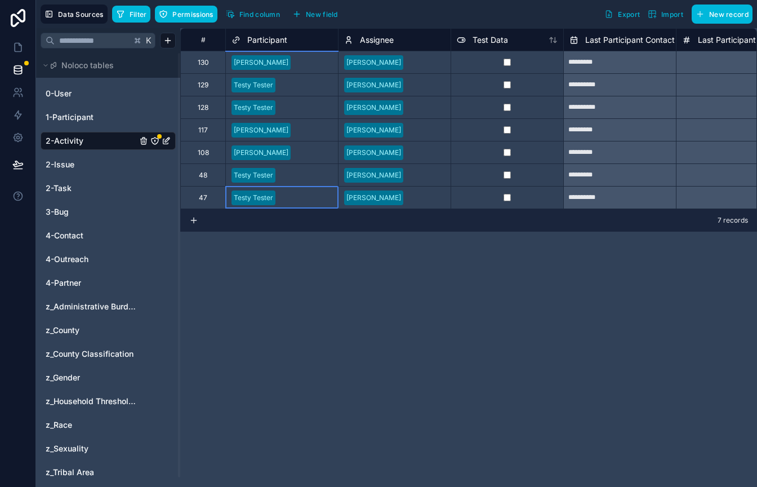
scroll to position [1, 0]
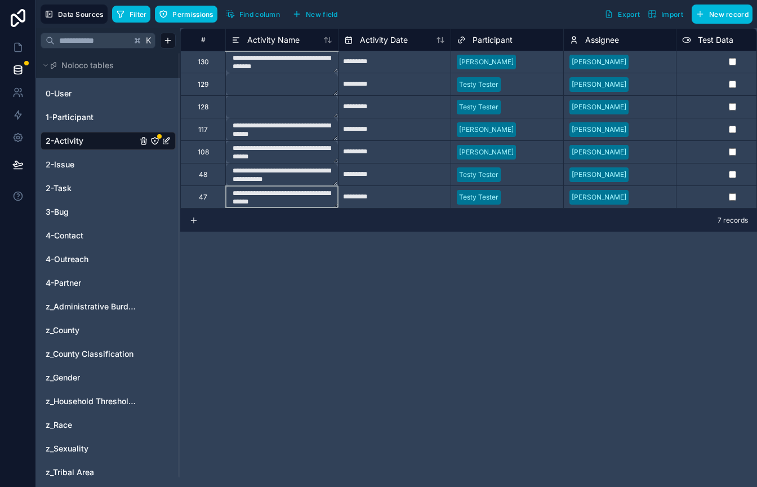
click at [343, 318] on div "**********" at bounding box center [468, 257] width 577 height 459
click at [60, 143] on span "2-Activity" at bounding box center [65, 140] width 38 height 11
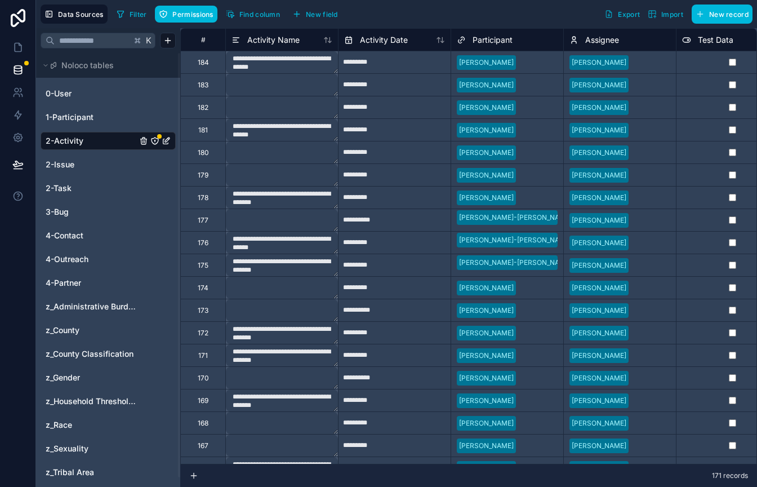
click at [157, 143] on icon "2-Activity" at bounding box center [155, 140] width 7 height 7
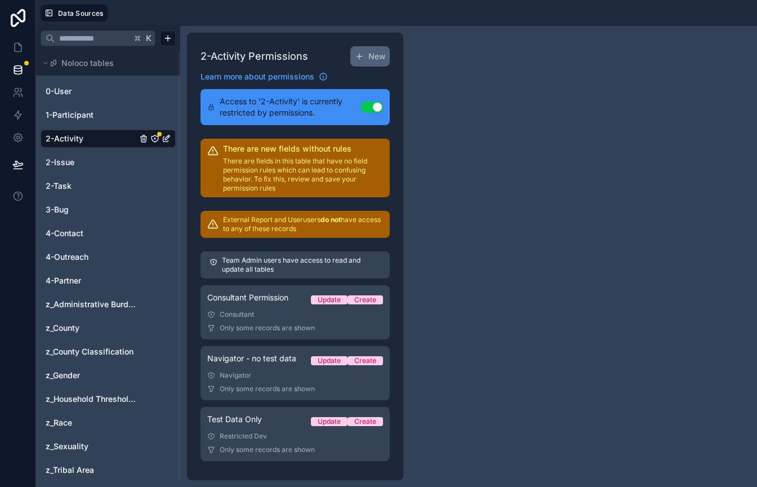
click at [254, 315] on div "Consultant" at bounding box center [295, 314] width 176 height 9
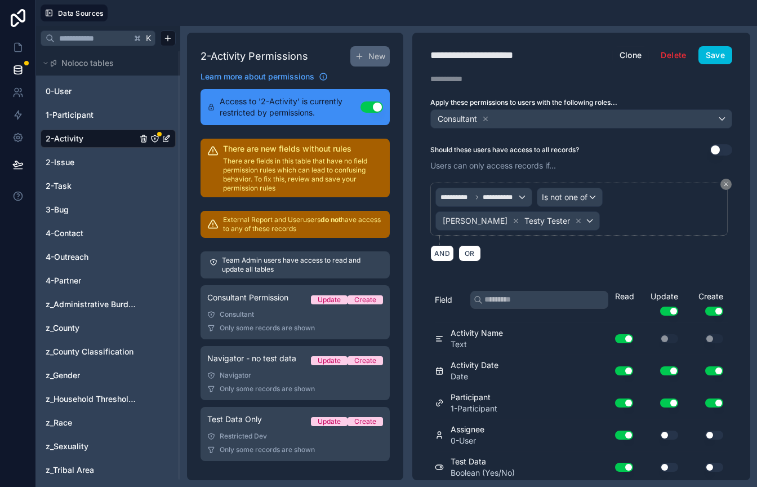
click at [67, 139] on span "2-Activity" at bounding box center [65, 138] width 38 height 11
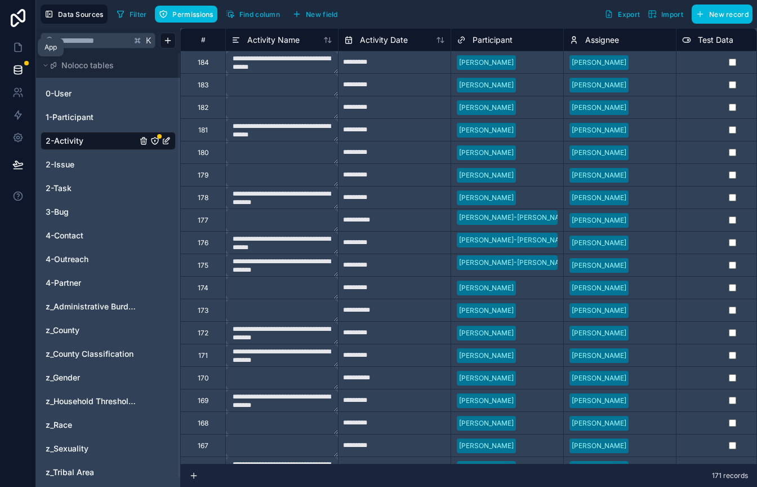
click at [20, 49] on icon at bounding box center [17, 47] width 11 height 11
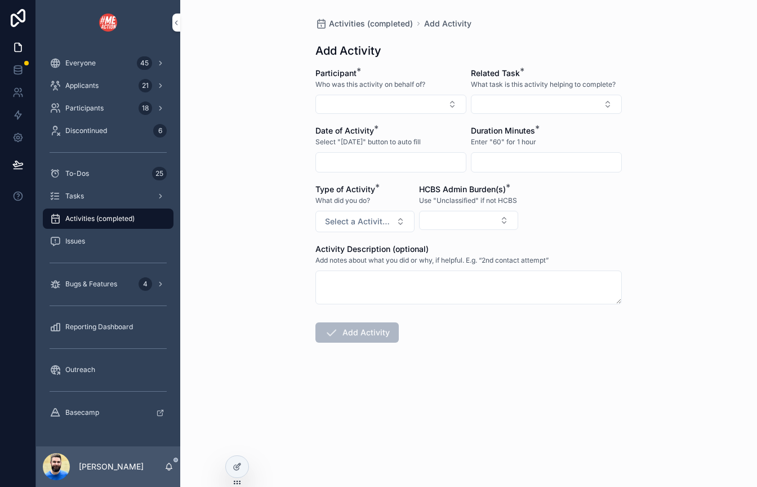
click at [79, 329] on span "Reporting Dashboard" at bounding box center [99, 326] width 68 height 9
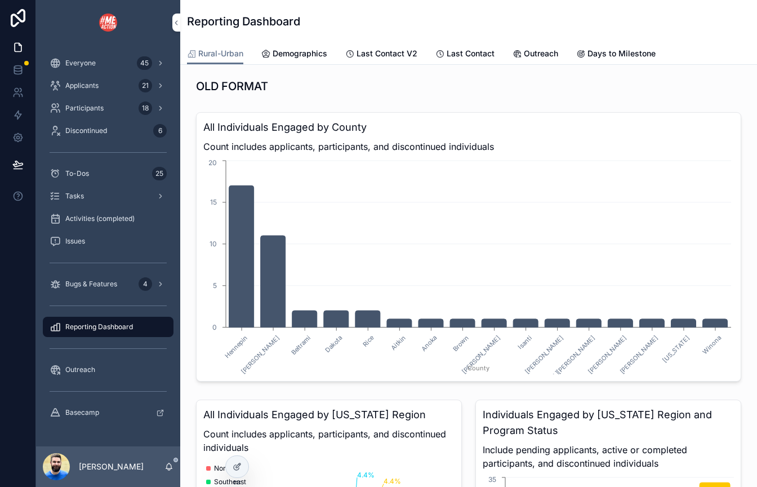
click at [539, 55] on span "Outreach" at bounding box center [541, 53] width 34 height 11
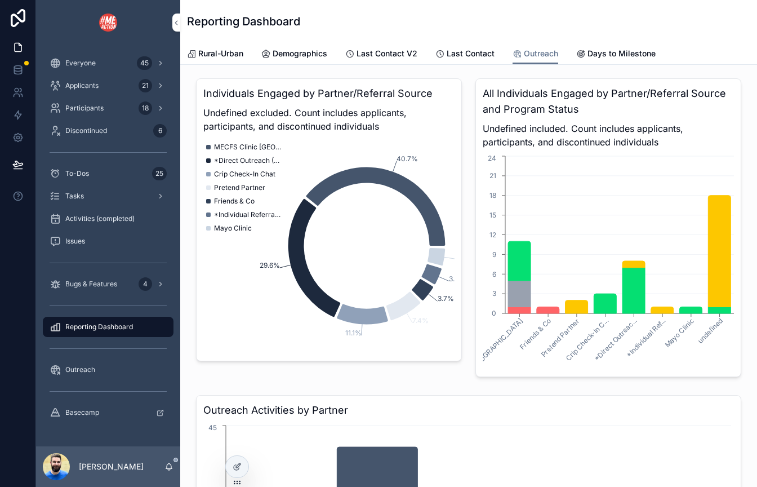
click at [460, 51] on span "Last Contact" at bounding box center [471, 53] width 48 height 11
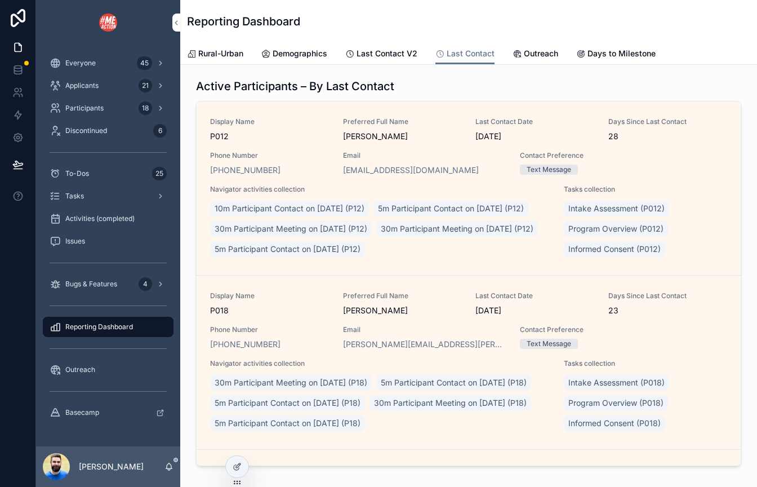
click at [394, 54] on span "Last Contact V2" at bounding box center [387, 53] width 61 height 11
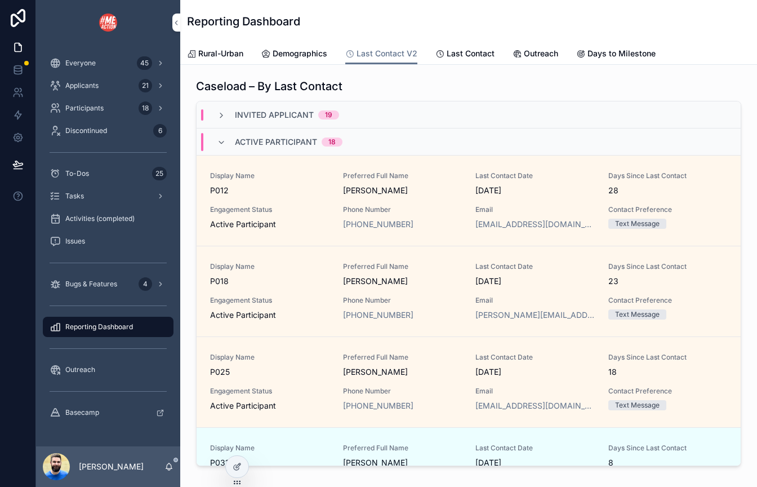
click at [306, 55] on span "Demographics" at bounding box center [300, 53] width 55 height 11
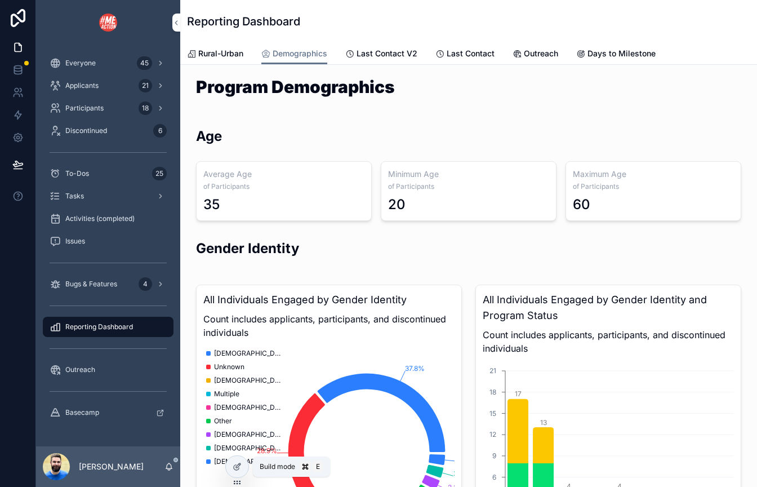
click at [239, 469] on icon at bounding box center [237, 466] width 9 height 9
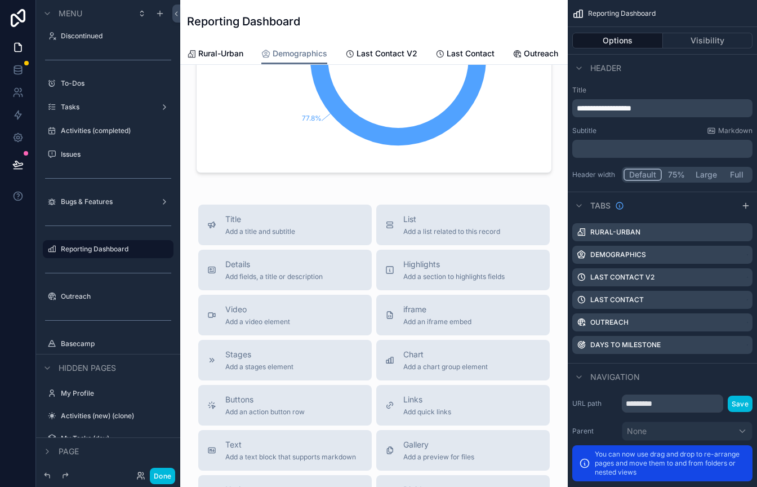
scroll to position [2950, 0]
click at [411, 350] on div "Chart Add a chart group element" at bounding box center [445, 361] width 85 height 23
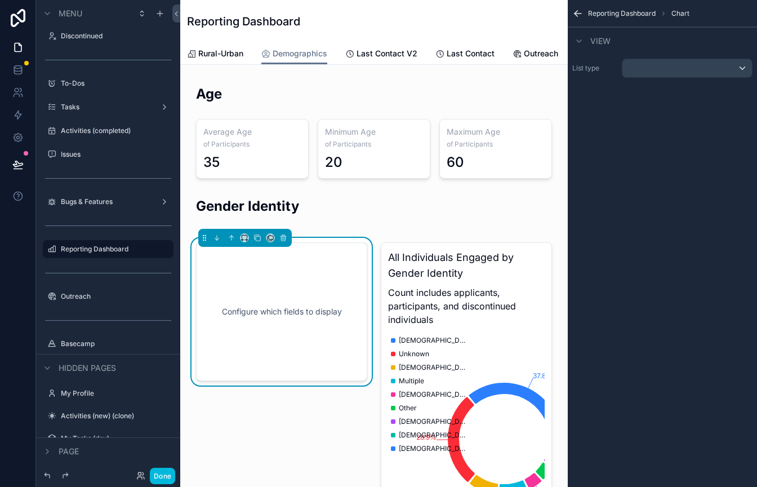
scroll to position [0, 0]
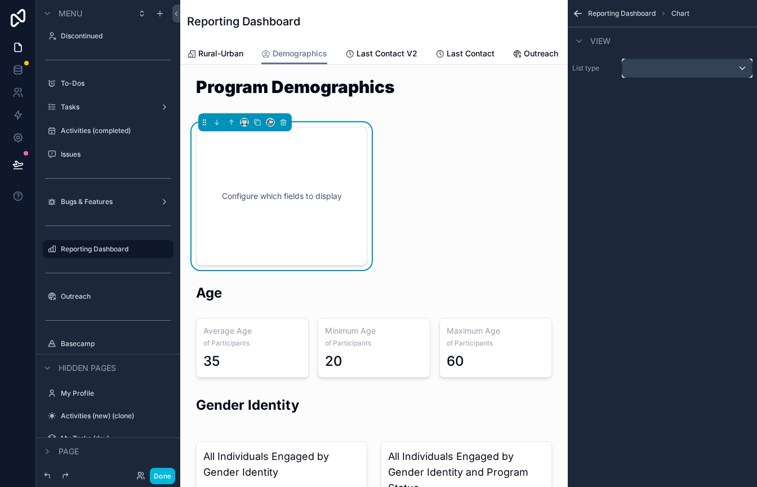
click at [657, 68] on div "scrollable content" at bounding box center [688, 68] width 130 height 18
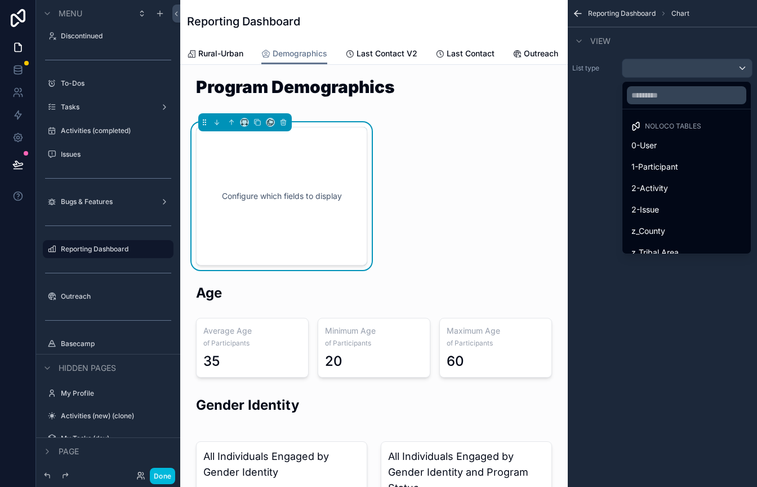
click at [653, 173] on span "1-Participant" at bounding box center [655, 167] width 47 height 14
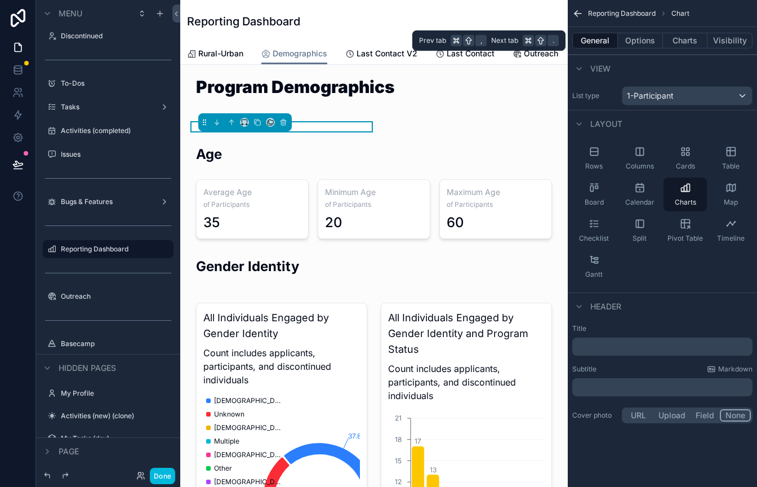
click at [678, 41] on button "Charts" at bounding box center [685, 41] width 45 height 16
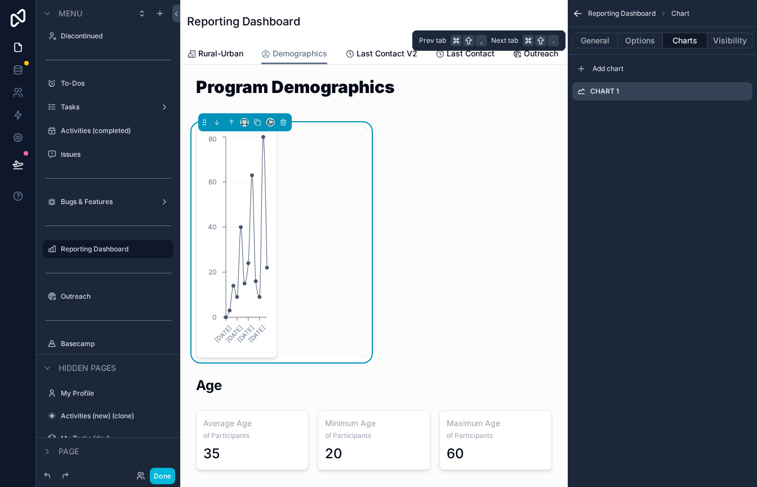
click at [631, 41] on button "Options" at bounding box center [640, 41] width 45 height 16
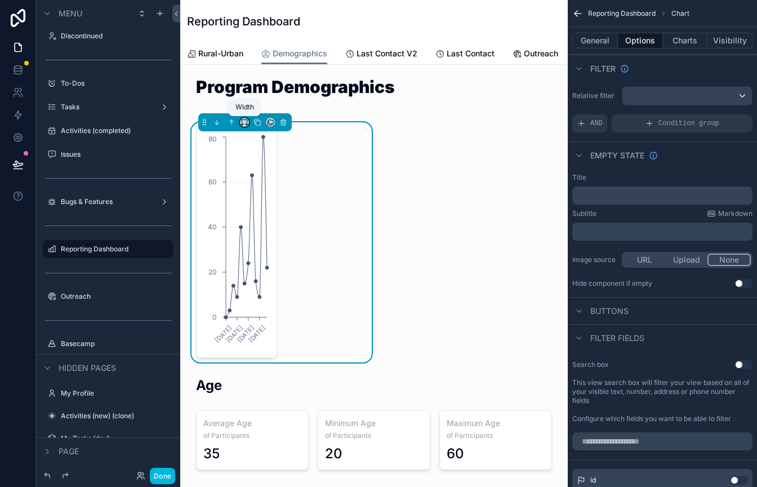
click at [243, 125] on icon "scrollable content" at bounding box center [243, 125] width 2 height 0
click at [263, 264] on div "Full width" at bounding box center [267, 271] width 48 height 20
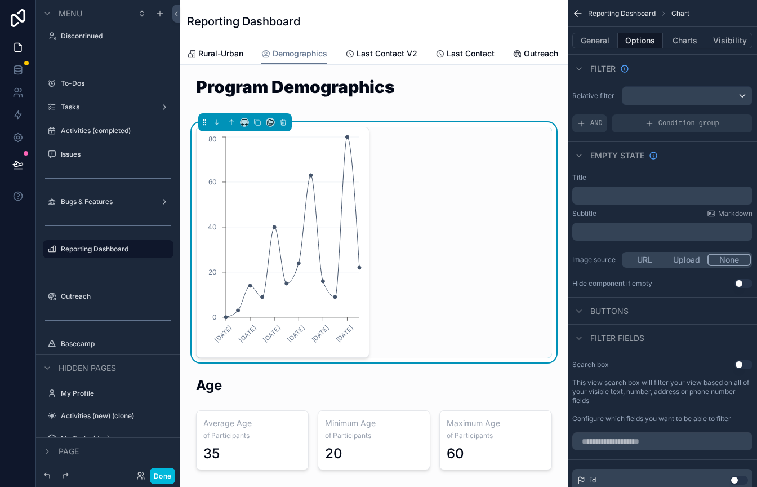
scroll to position [30, 0]
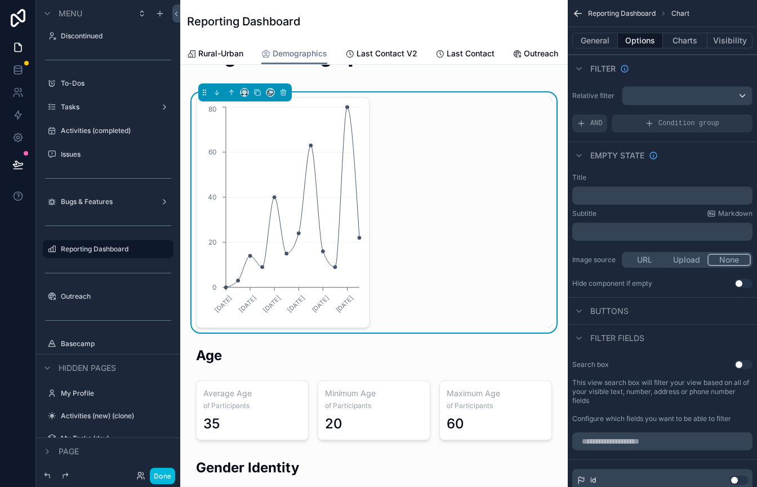
click at [347, 344] on div "scrollable content" at bounding box center [374, 392] width 370 height 103
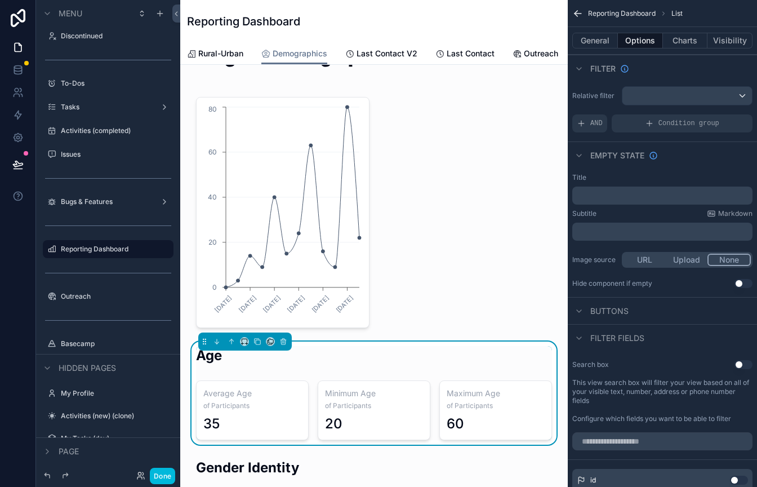
click at [410, 235] on div "scrollable content" at bounding box center [374, 212] width 370 height 240
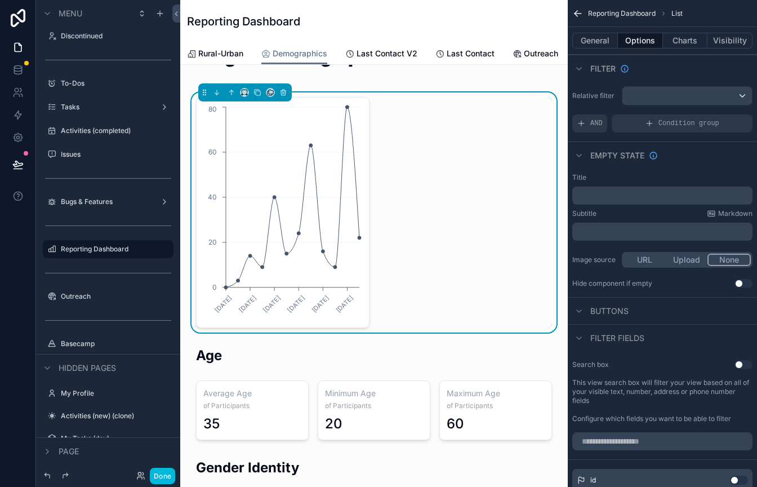
scroll to position [0, 0]
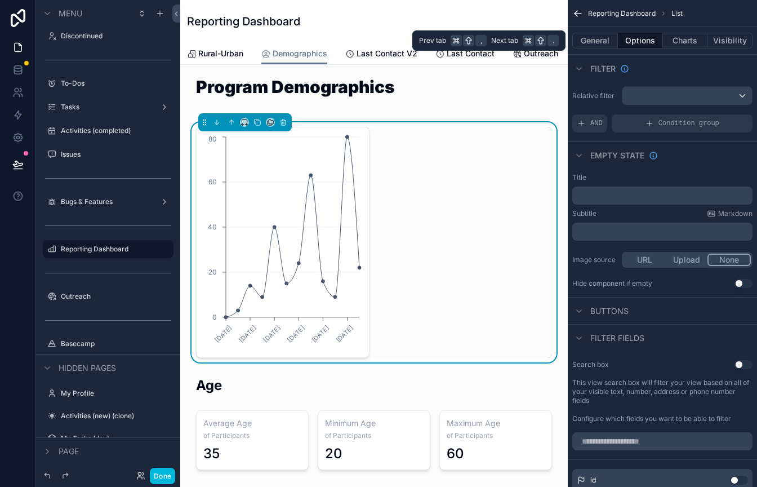
click at [681, 38] on button "Charts" at bounding box center [685, 41] width 45 height 16
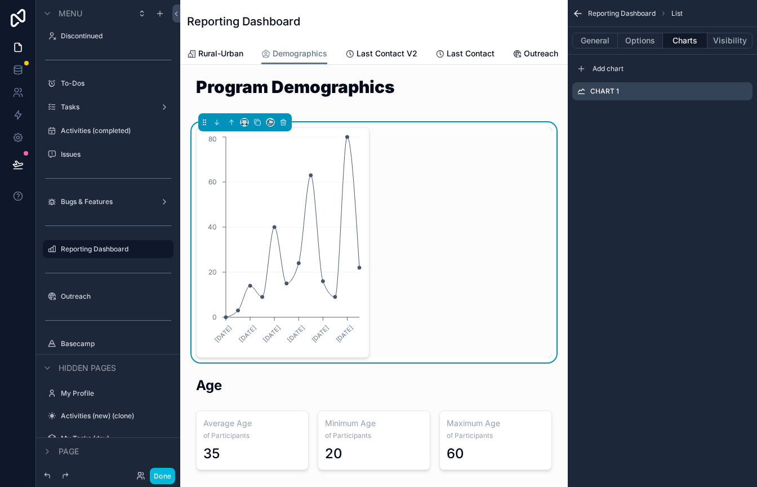
click at [0, 0] on icon "scrollable content" at bounding box center [0, 0] width 0 height 0
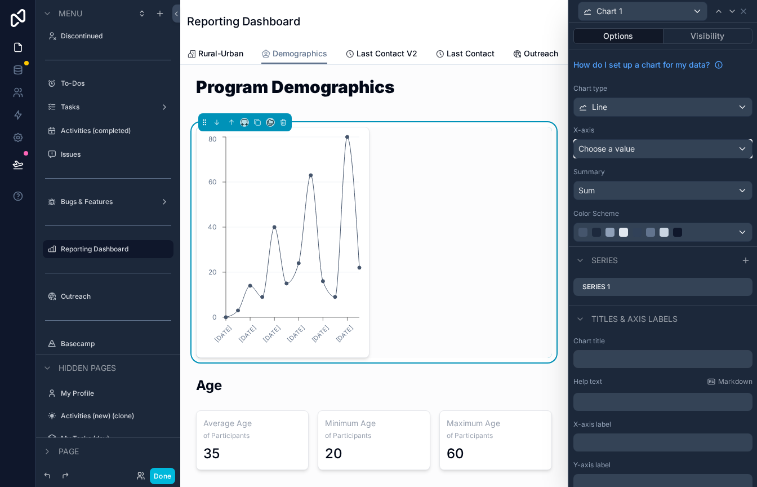
click at [741, 148] on div "Choose a value" at bounding box center [663, 149] width 178 height 18
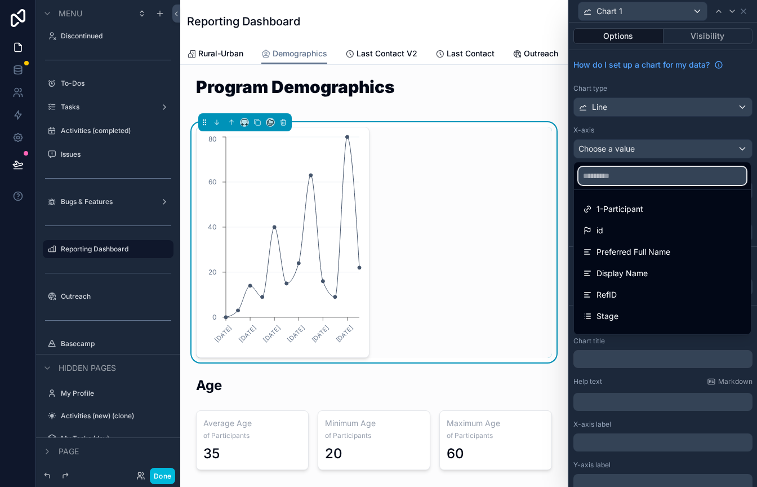
click at [678, 183] on input "text" at bounding box center [663, 176] width 168 height 18
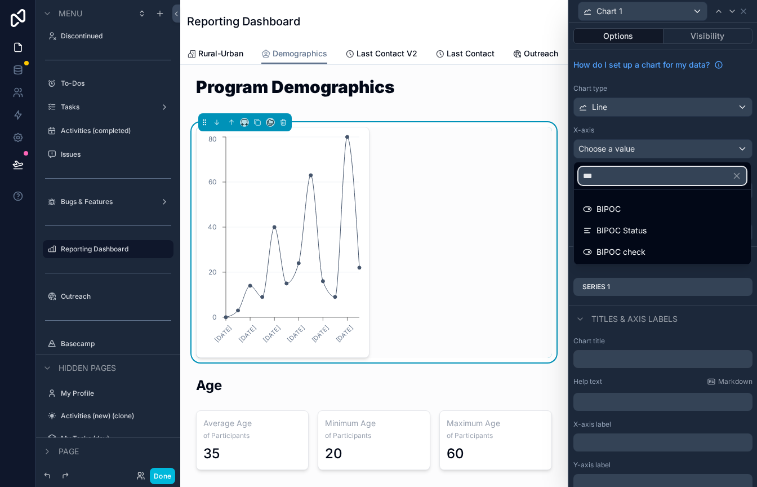
type input "***"
click at [594, 213] on div "BIPOC" at bounding box center [602, 209] width 38 height 14
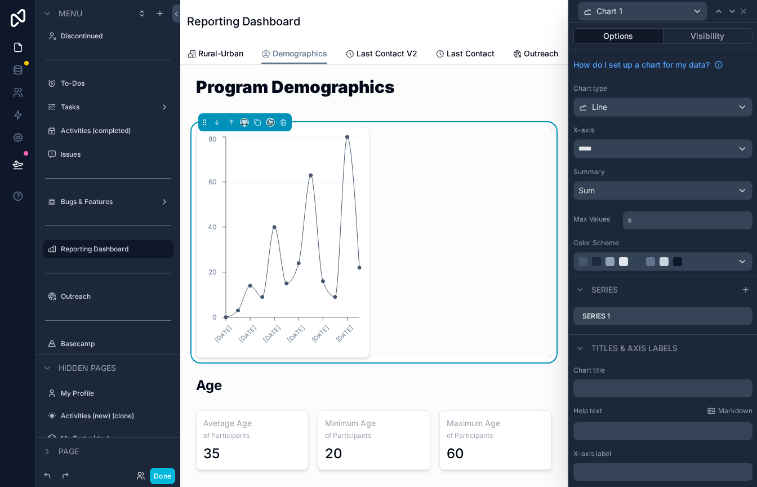
click at [745, 291] on icon at bounding box center [746, 289] width 9 height 9
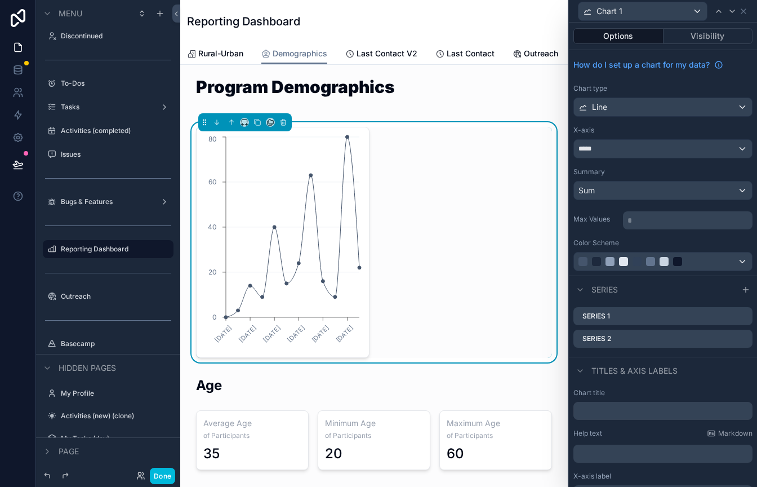
click at [0, 0] on icon at bounding box center [0, 0] width 0 height 0
click at [727, 326] on button at bounding box center [726, 321] width 14 height 14
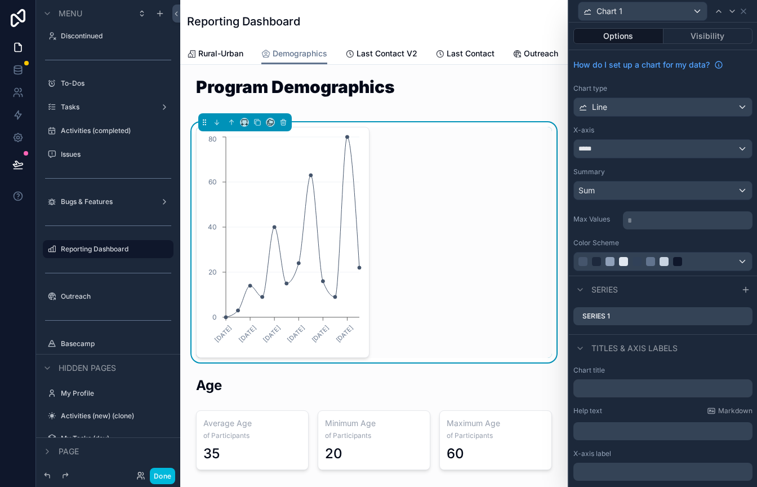
click at [0, 0] on icon at bounding box center [0, 0] width 0 height 0
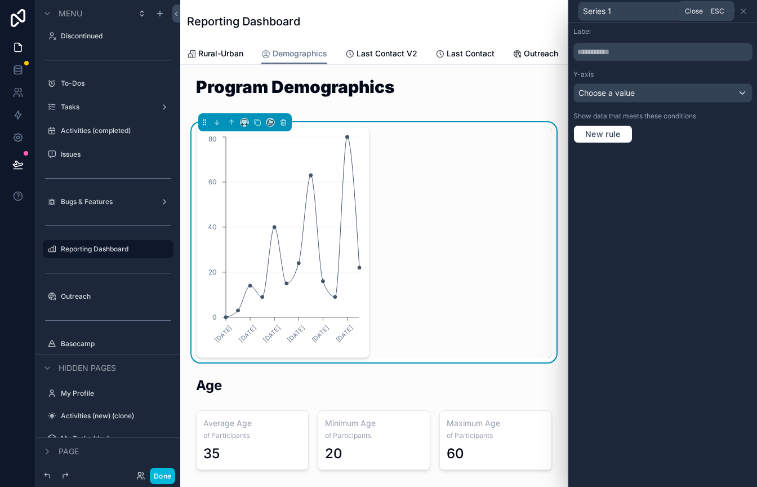
click at [747, 11] on icon at bounding box center [743, 11] width 9 height 9
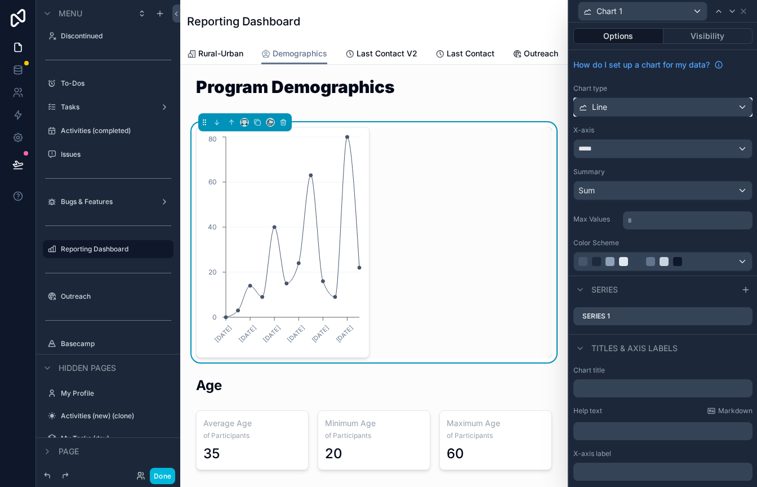
click at [663, 106] on div "Line" at bounding box center [663, 107] width 178 height 18
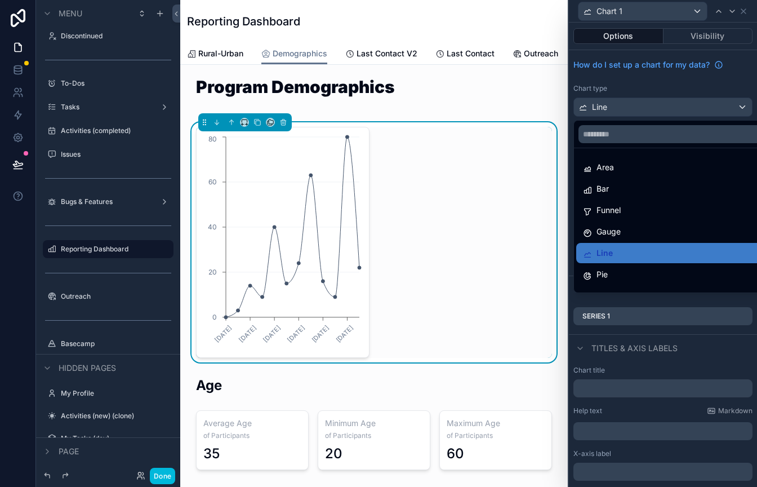
click at [614, 193] on div "Bar" at bounding box center [676, 189] width 186 height 14
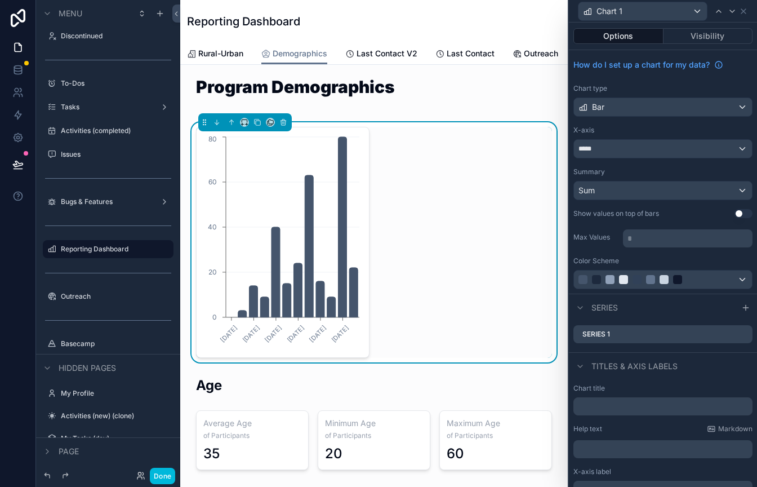
click at [0, 0] on icon at bounding box center [0, 0] width 0 height 0
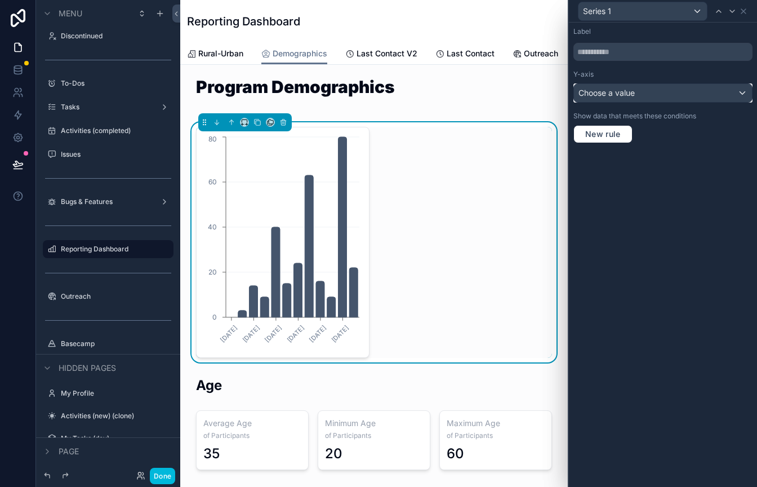
click at [635, 94] on span "Choose a value" at bounding box center [607, 93] width 56 height 10
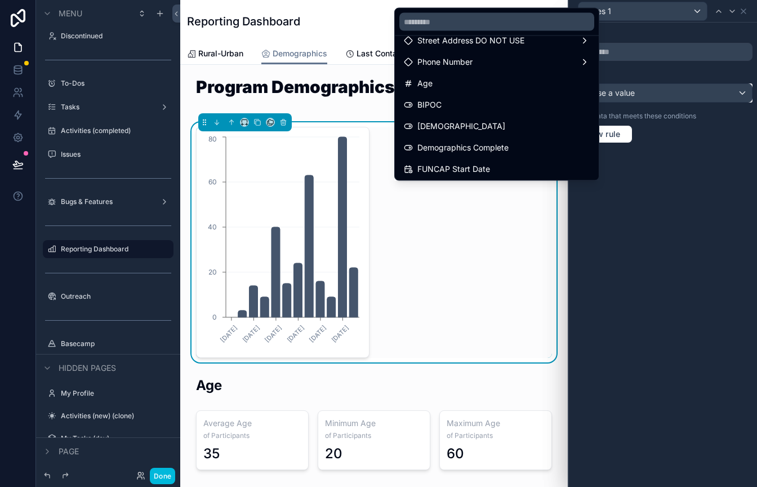
scroll to position [101, 0]
click at [506, 107] on div "BIPOC" at bounding box center [497, 104] width 186 height 14
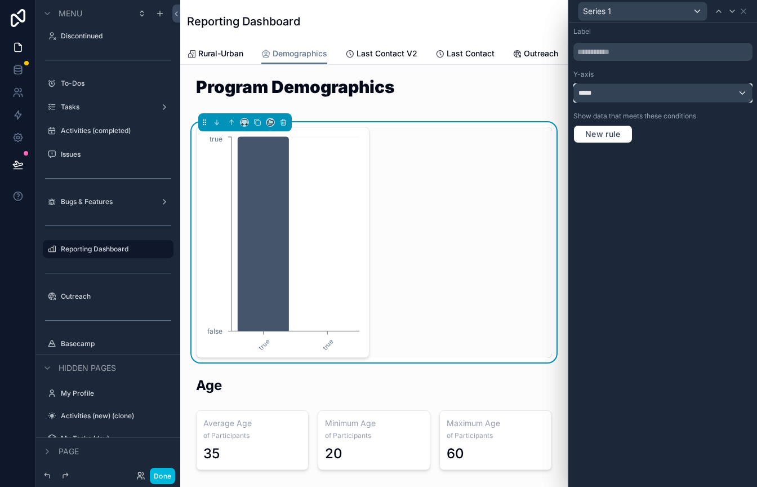
click at [614, 97] on div "*****" at bounding box center [663, 93] width 178 height 18
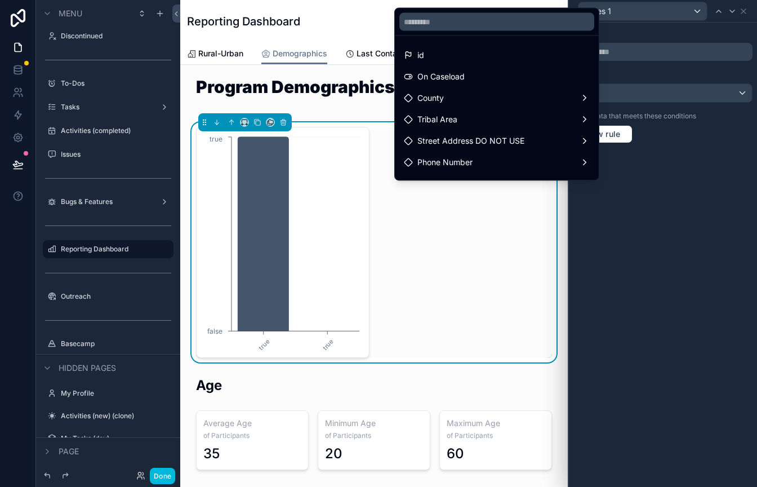
click at [513, 52] on div "id" at bounding box center [497, 55] width 186 height 14
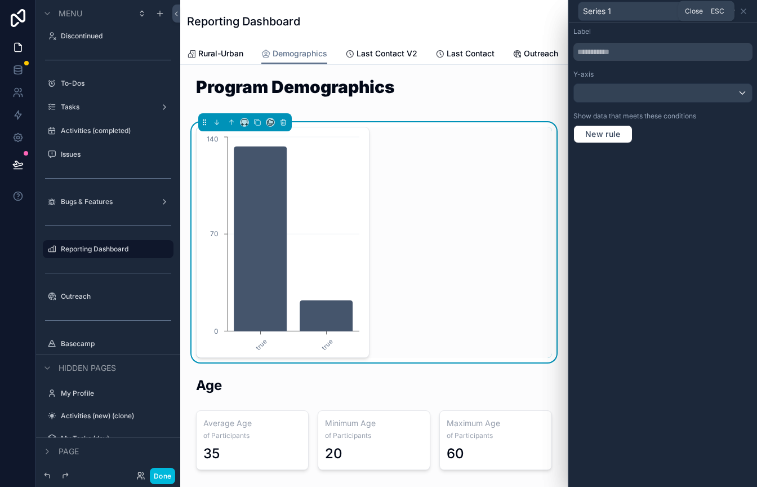
click at [744, 13] on icon at bounding box center [743, 11] width 9 height 9
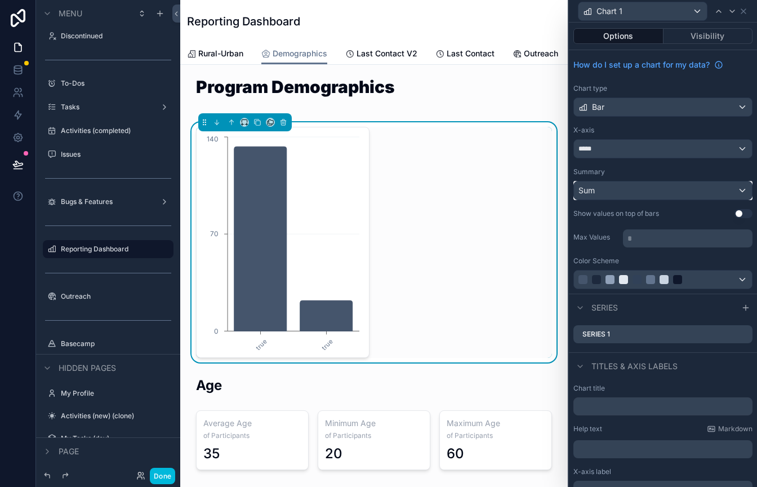
click at [636, 193] on div "Sum" at bounding box center [663, 190] width 178 height 18
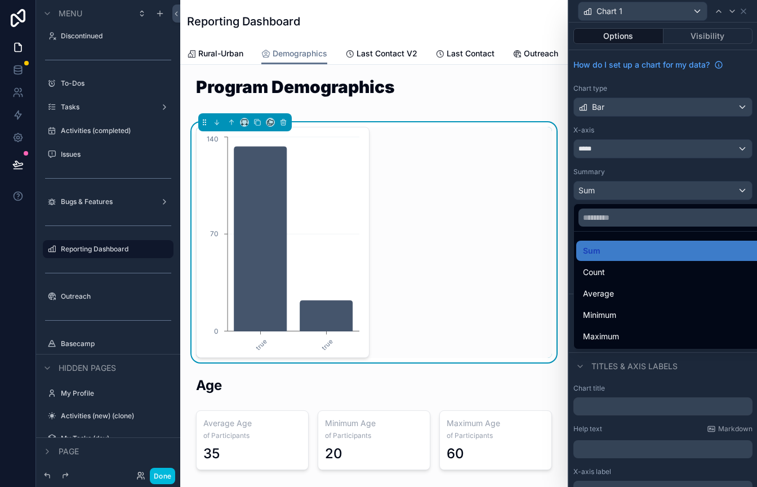
click at [598, 270] on span "Count" at bounding box center [594, 272] width 22 height 14
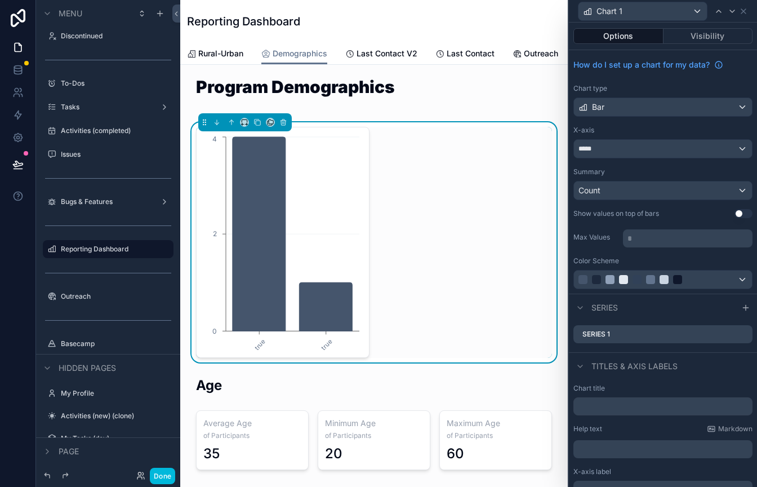
click at [0, 0] on icon at bounding box center [0, 0] width 0 height 0
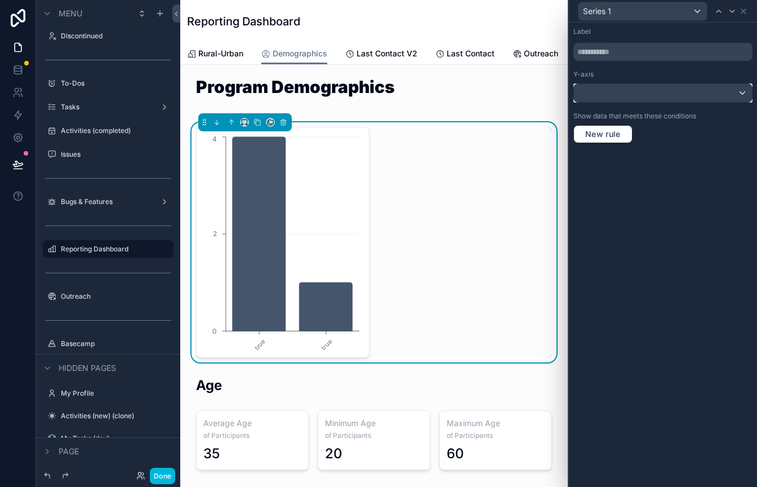
click at [743, 92] on div at bounding box center [663, 93] width 178 height 18
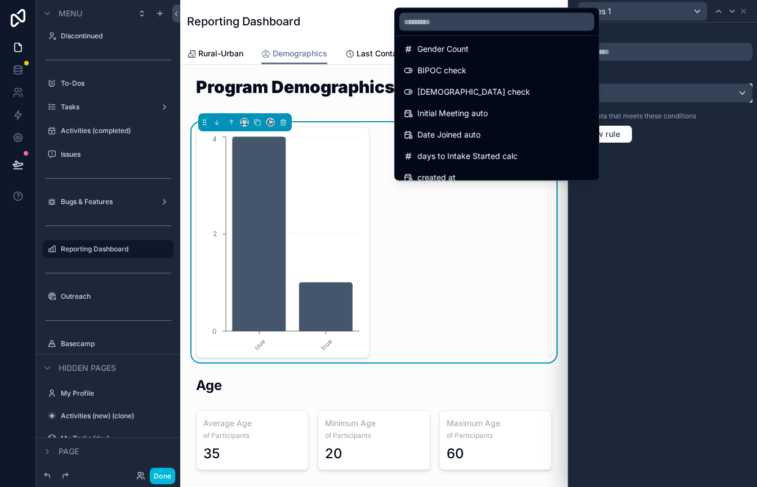
scroll to position [2140, 0]
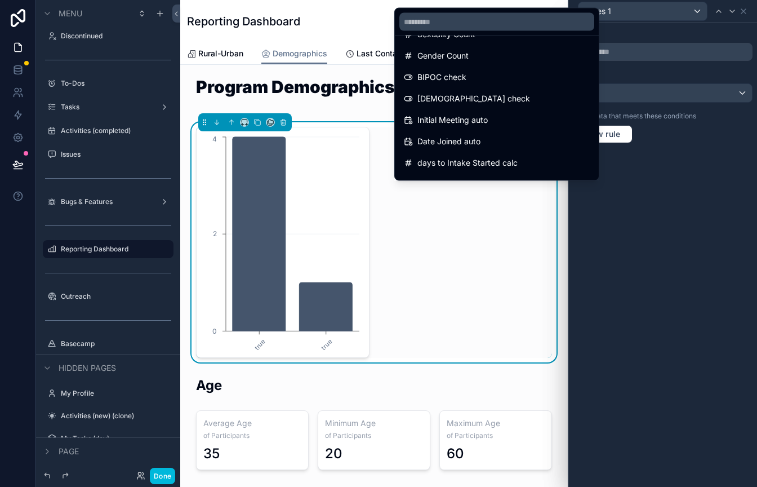
click at [584, 244] on div at bounding box center [663, 243] width 188 height 487
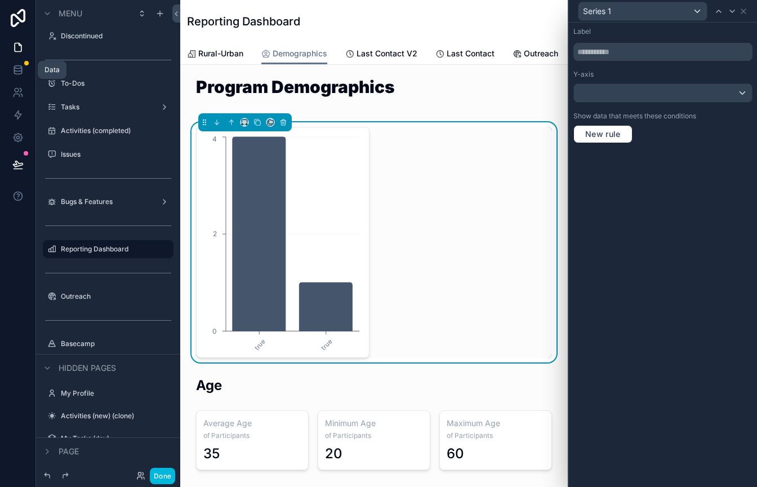
click at [18, 74] on icon at bounding box center [17, 72] width 7 height 5
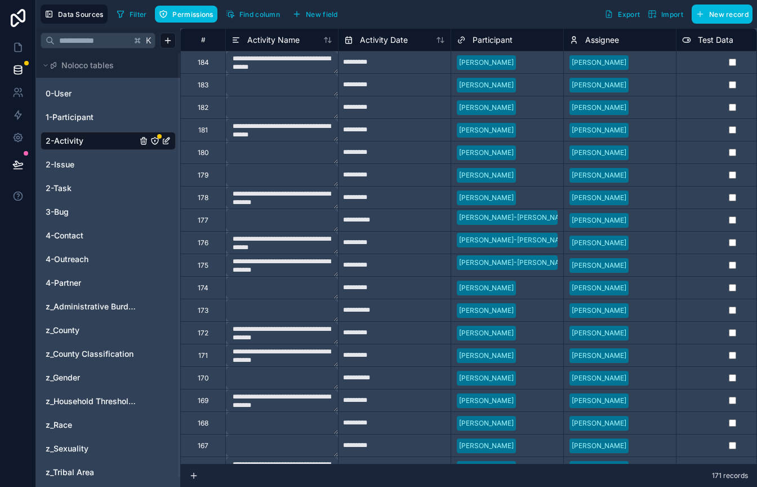
click at [106, 116] on link "1-Participant" at bounding box center [91, 117] width 91 height 11
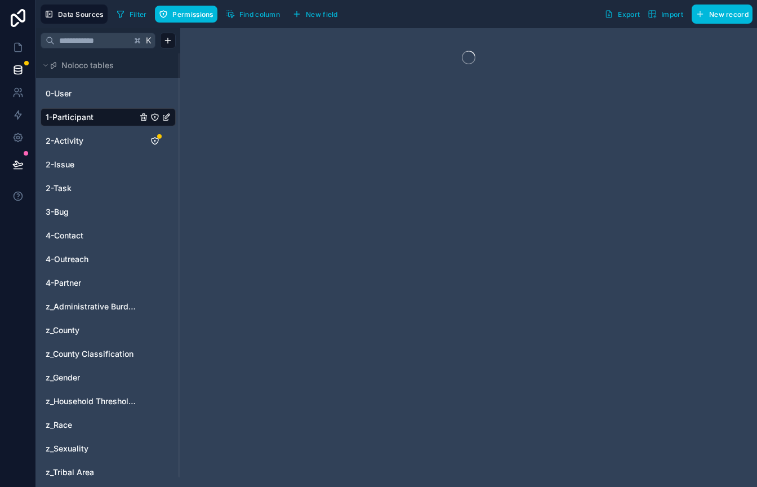
click at [127, 13] on button "Filter" at bounding box center [131, 14] width 39 height 17
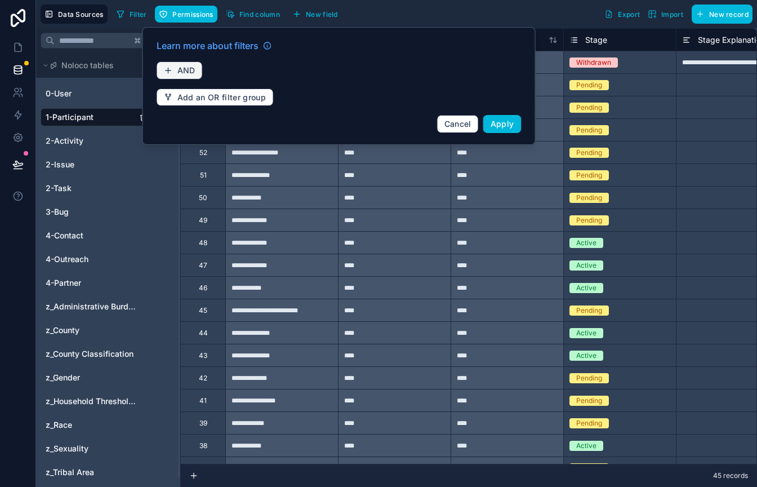
click at [188, 69] on span "AND" at bounding box center [187, 70] width 18 height 10
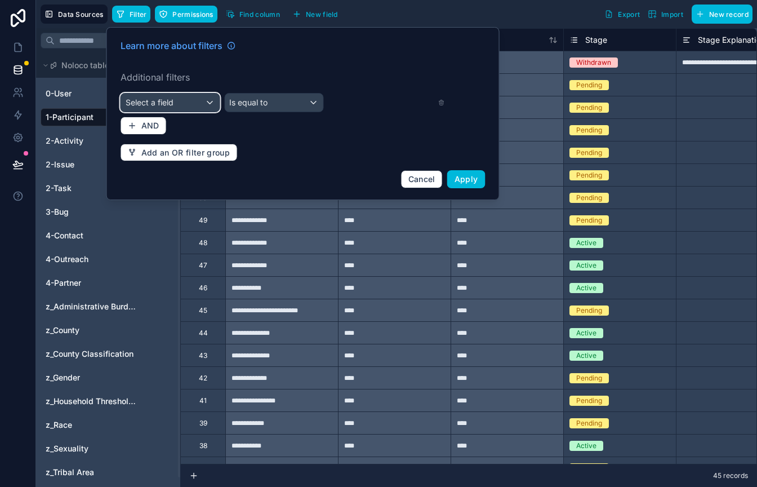
click at [192, 100] on div "Select a field" at bounding box center [170, 103] width 99 height 18
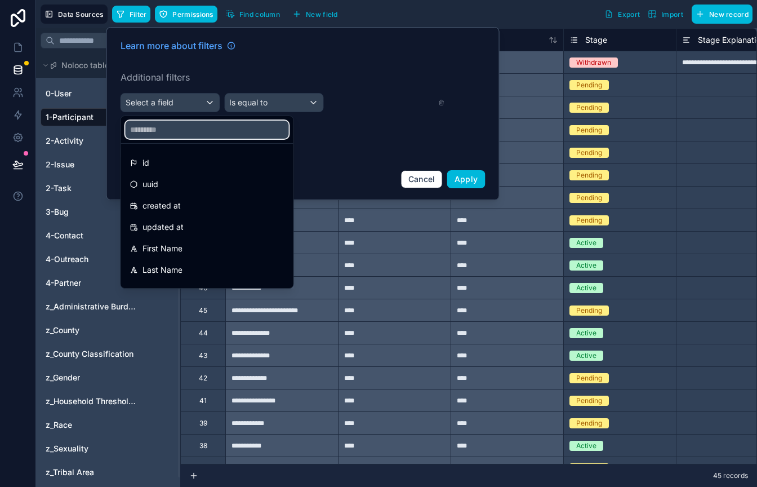
click at [169, 132] on input "text" at bounding box center [207, 130] width 163 height 18
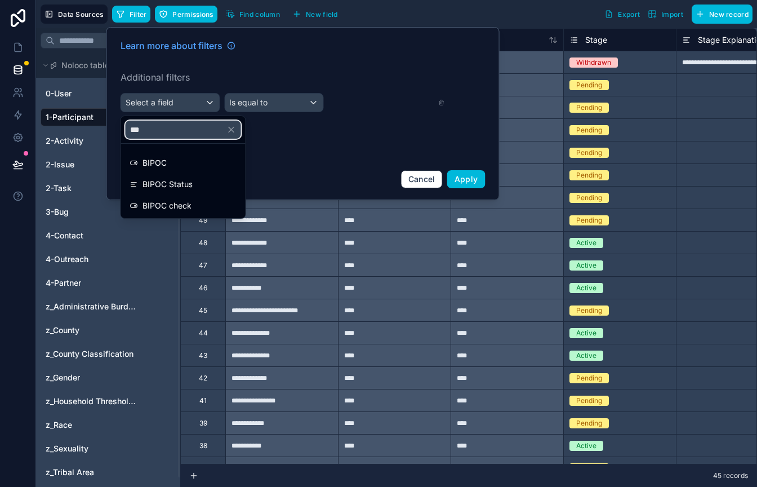
type input "***"
click at [131, 164] on icon at bounding box center [134, 163] width 7 height 4
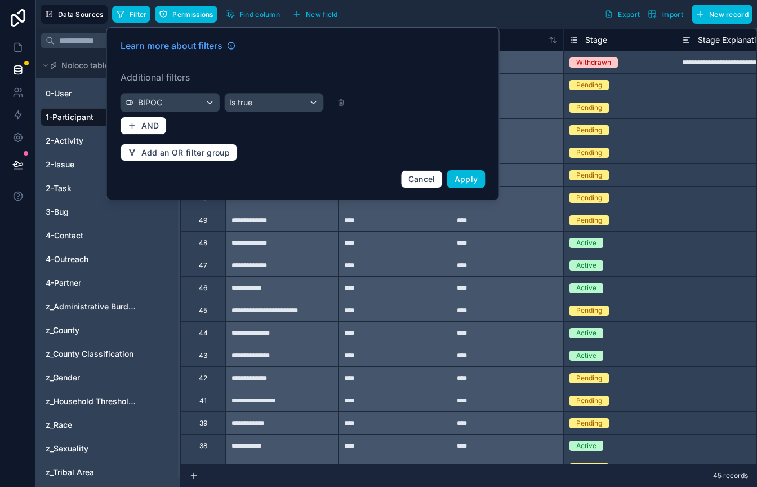
click at [460, 176] on span "Apply" at bounding box center [467, 179] width 24 height 10
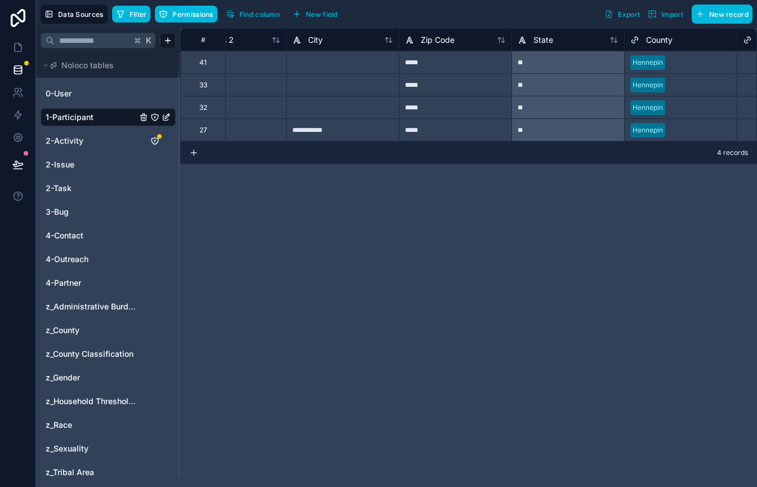
scroll to position [0, 1773]
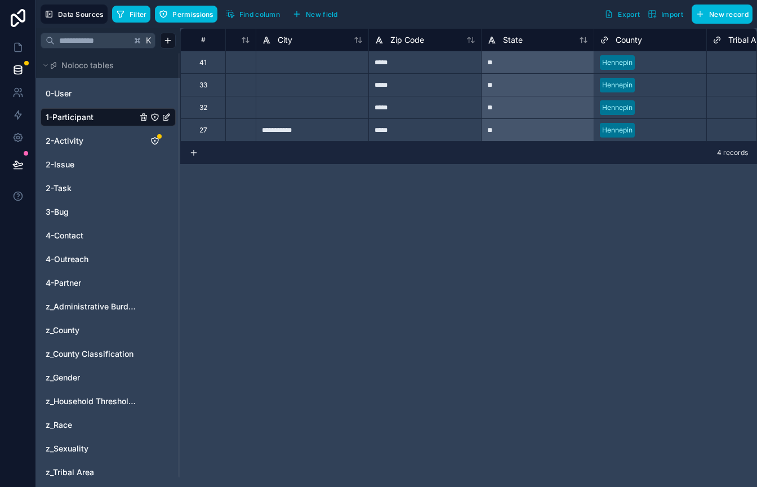
click at [243, 11] on span "Find column" at bounding box center [259, 14] width 41 height 8
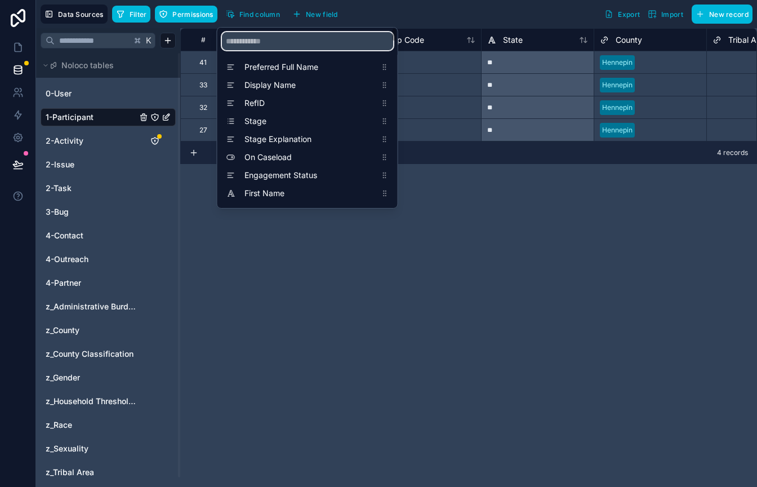
click at [261, 40] on input "scrollable content" at bounding box center [307, 41] width 171 height 18
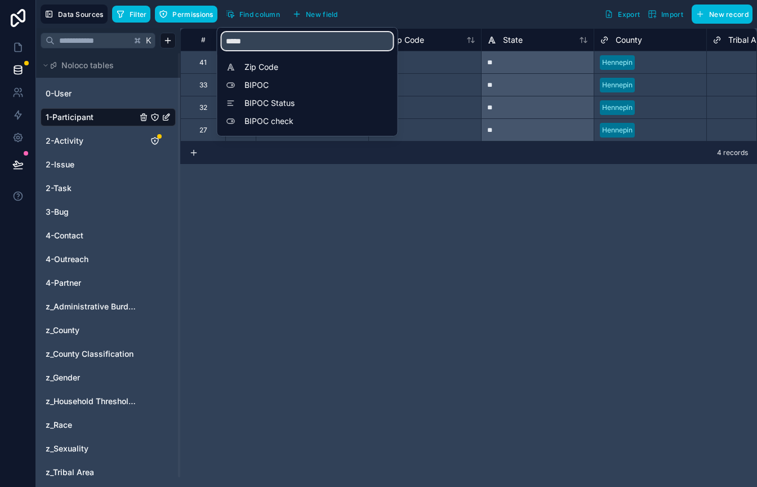
type input "*****"
click at [260, 79] on div "BIPOC" at bounding box center [307, 85] width 171 height 16
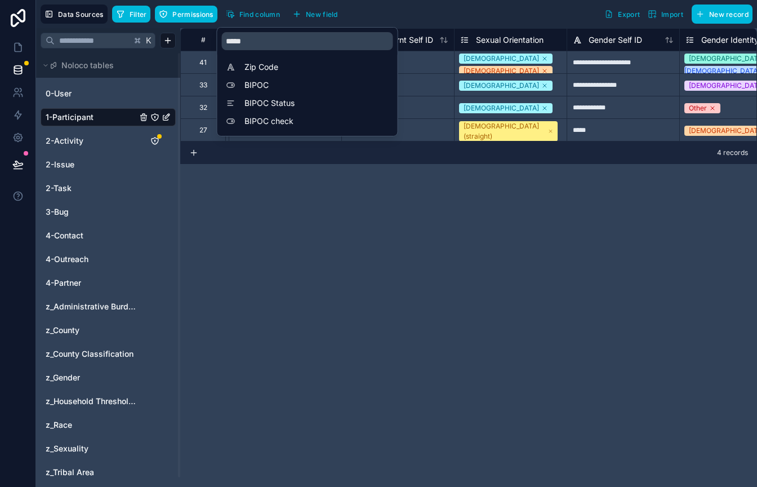
scroll to position [0, 3606]
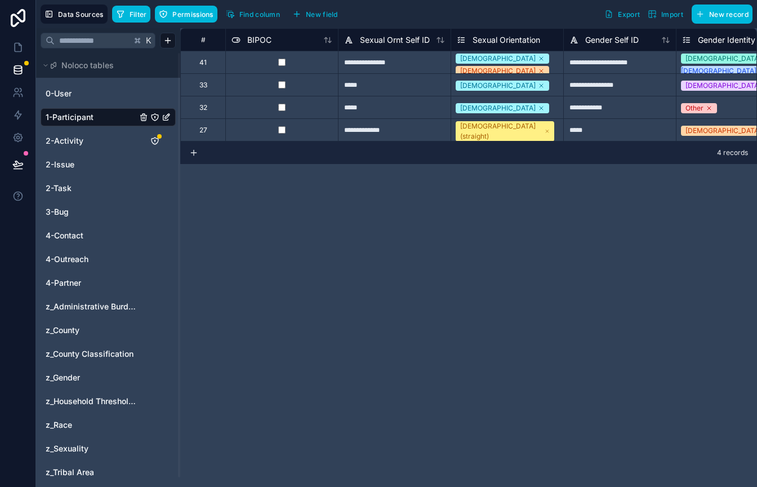
click at [292, 239] on div "**********" at bounding box center [468, 257] width 577 height 459
click at [251, 15] on span "Find column" at bounding box center [259, 14] width 41 height 8
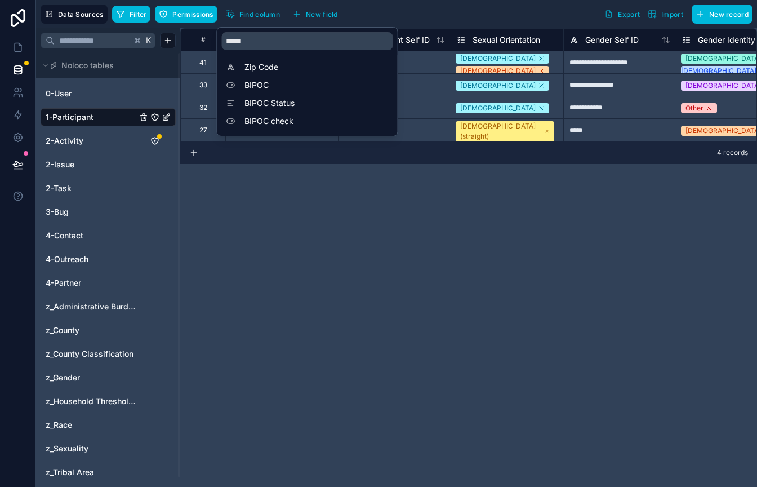
click at [263, 108] on span "BIPOC Status" at bounding box center [311, 102] width 132 height 11
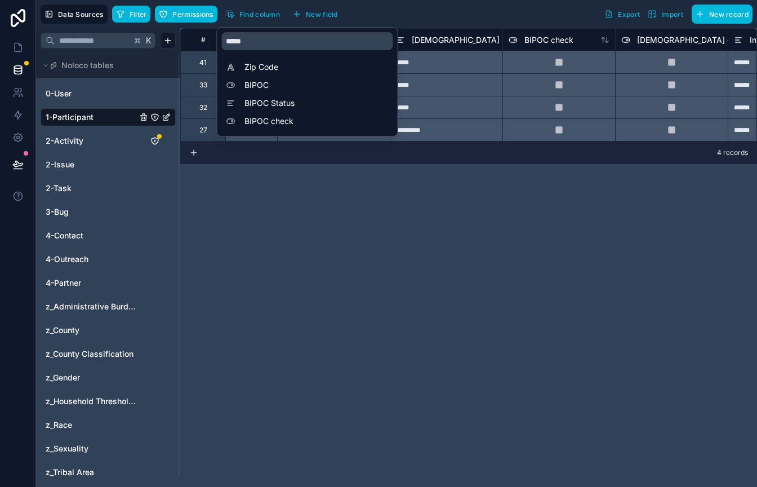
scroll to position [0, 18032]
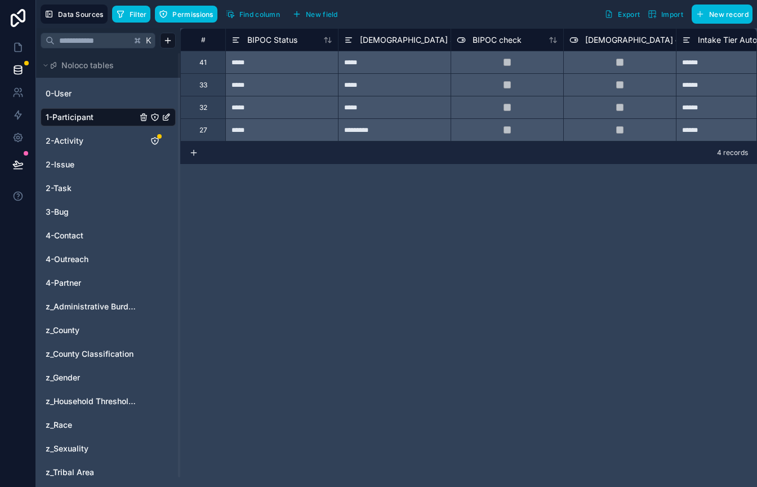
click at [279, 232] on div "**********" at bounding box center [468, 257] width 577 height 459
click at [236, 41] on icon at bounding box center [236, 40] width 9 height 14
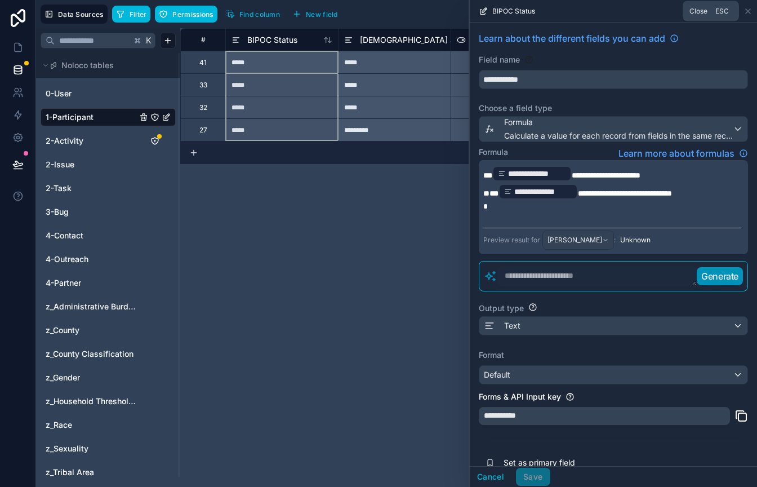
click at [752, 11] on icon at bounding box center [748, 11] width 9 height 9
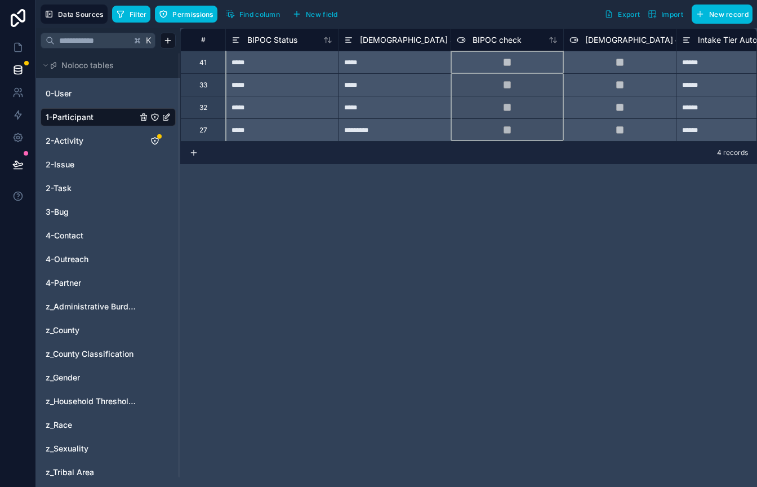
click at [491, 41] on span "BIPOC check" at bounding box center [497, 39] width 49 height 11
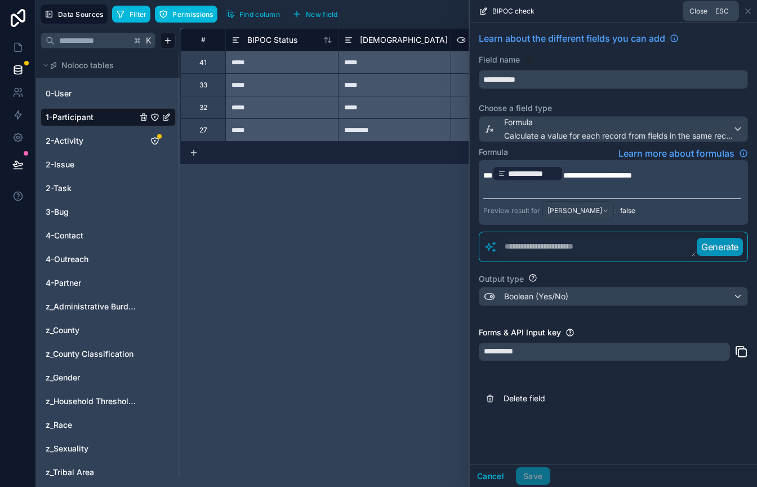
click at [748, 14] on icon at bounding box center [748, 11] width 9 height 9
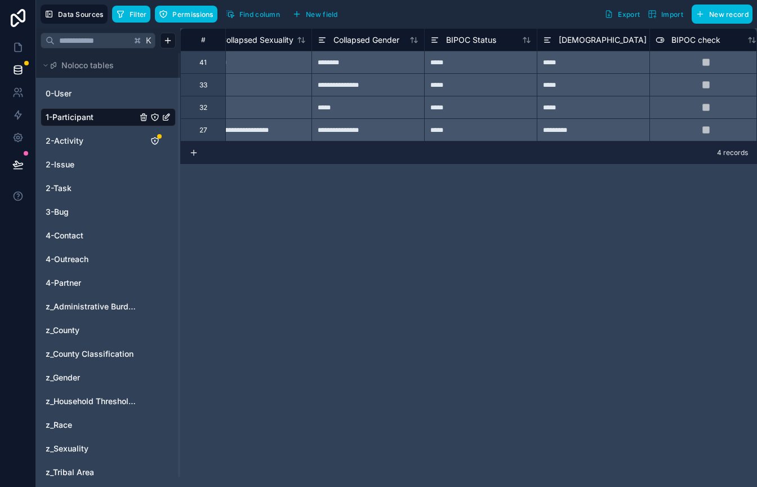
scroll to position [0, 17834]
click at [130, 15] on span "Filter" at bounding box center [138, 14] width 17 height 8
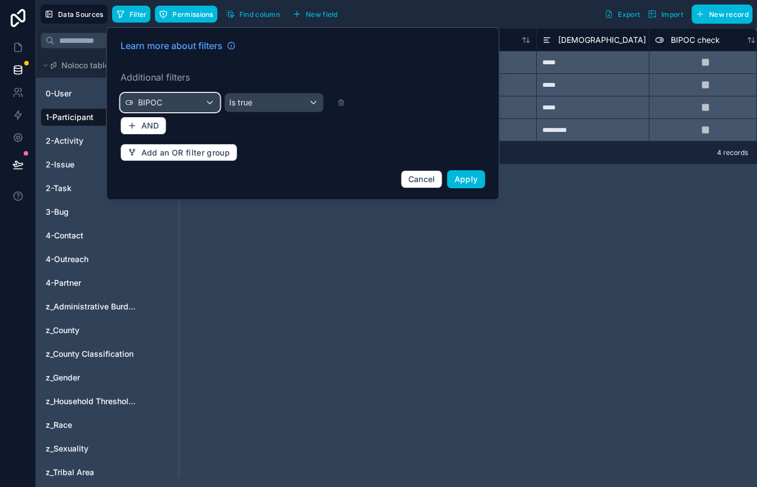
click at [204, 105] on div "BIPOC" at bounding box center [170, 103] width 99 height 18
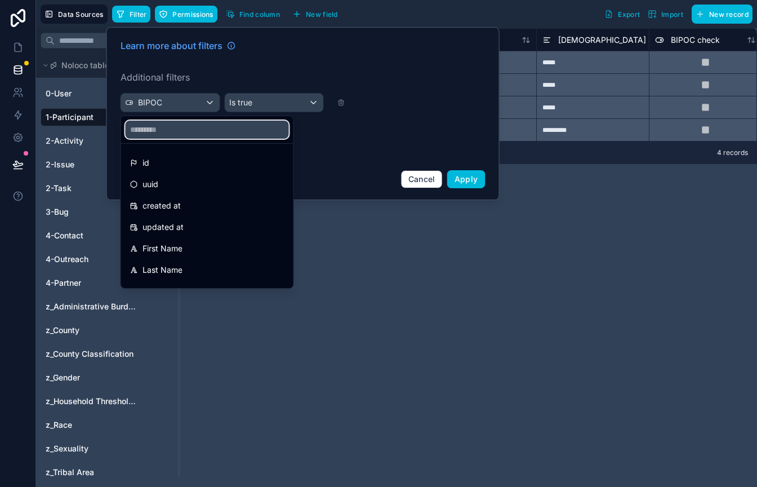
click at [181, 136] on input "text" at bounding box center [207, 130] width 163 height 18
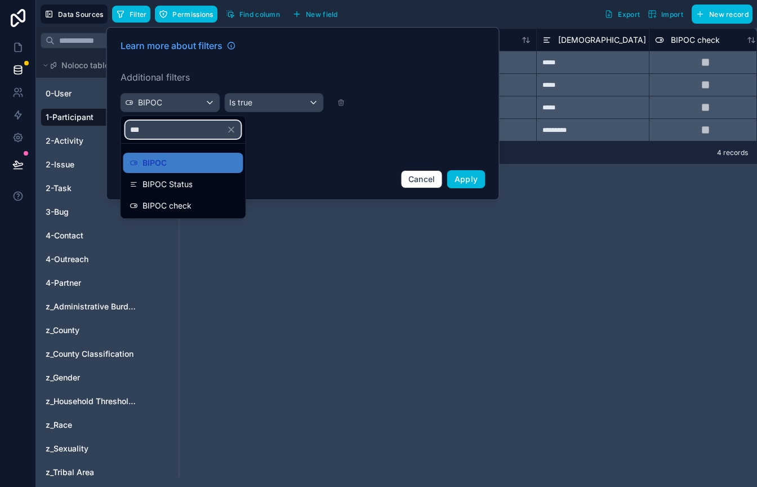
type input "***"
click at [156, 179] on span "BIPOC Status" at bounding box center [168, 185] width 50 height 14
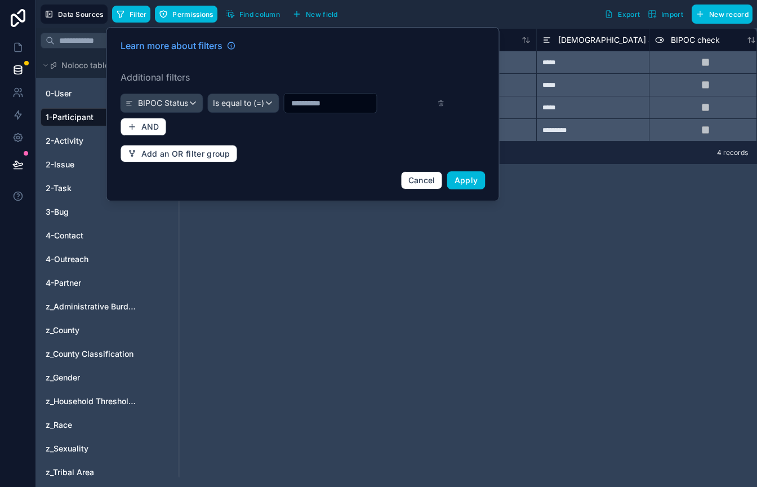
click at [303, 105] on input "text" at bounding box center [331, 103] width 92 height 16
click at [272, 104] on div "Is equal to (=)" at bounding box center [243, 103] width 70 height 18
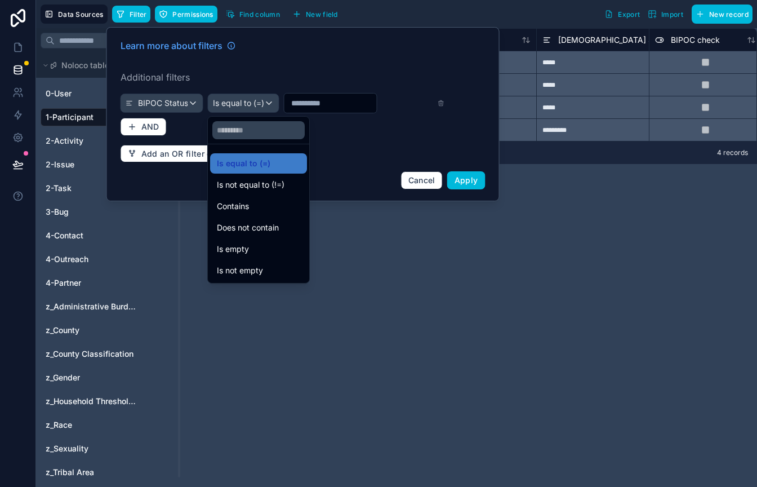
click at [312, 107] on div at bounding box center [303, 114] width 393 height 174
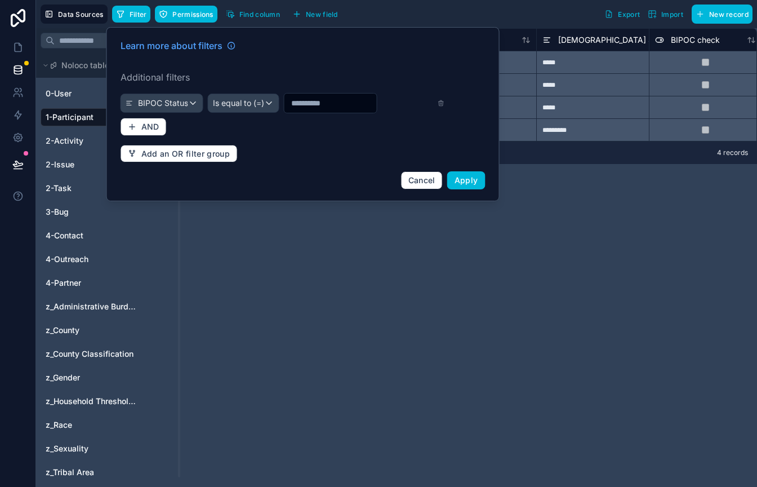
click at [308, 104] on input "text" at bounding box center [331, 103] width 92 height 16
type input "*****"
click at [464, 184] on span "Apply" at bounding box center [467, 180] width 24 height 10
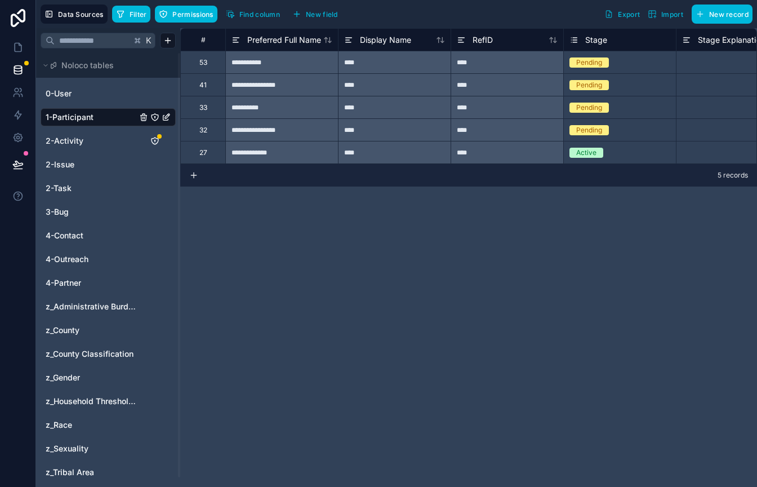
click at [140, 10] on span "Filter" at bounding box center [138, 14] width 17 height 8
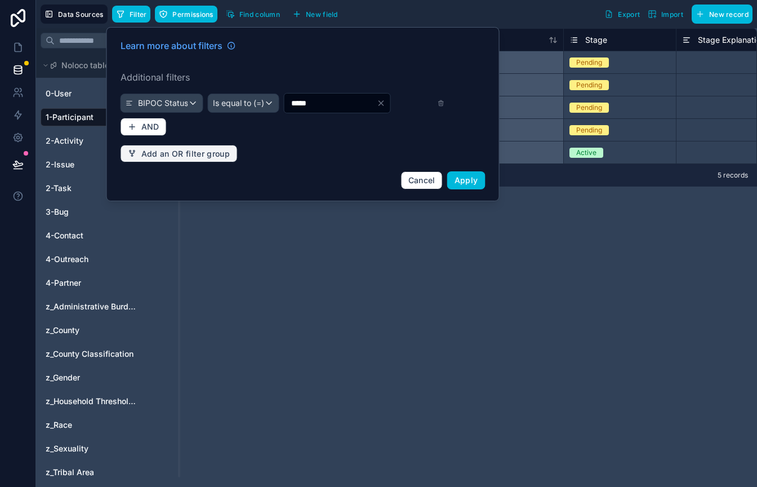
click at [161, 156] on span "Add an OR filter group" at bounding box center [185, 154] width 89 height 10
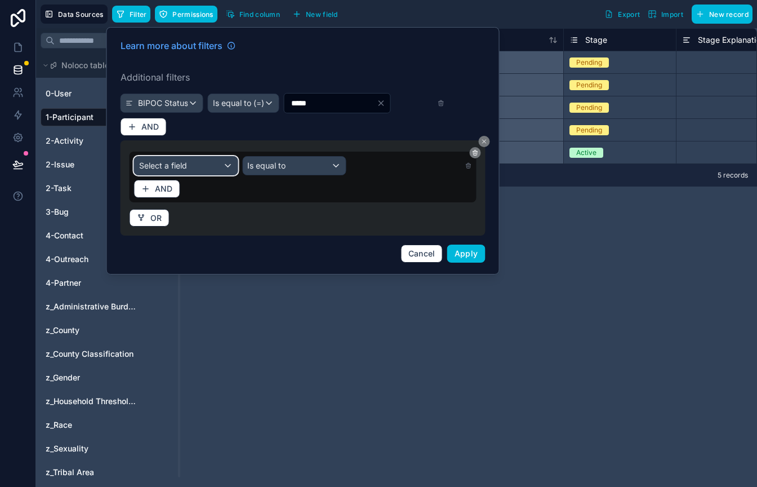
click at [165, 166] on span "Select a field" at bounding box center [163, 166] width 48 height 10
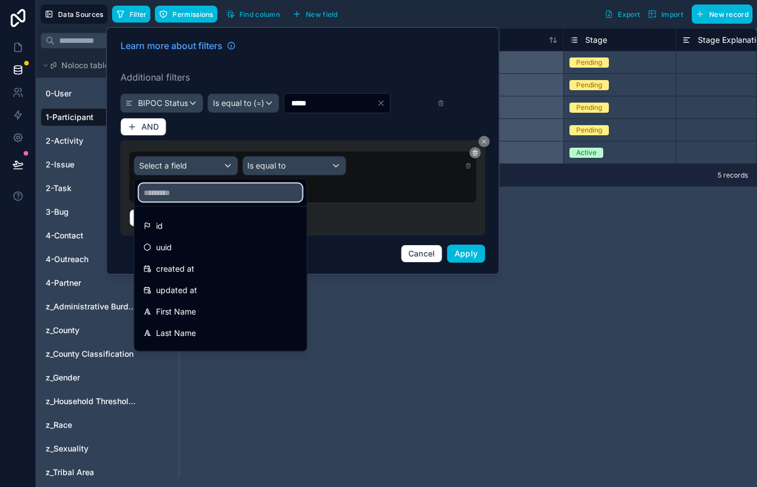
click at [168, 192] on input "text" at bounding box center [220, 193] width 163 height 18
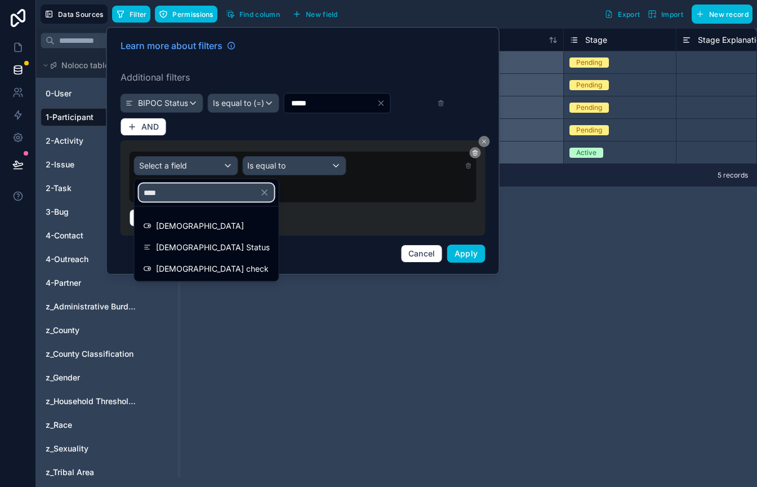
type input "****"
click at [192, 97] on div at bounding box center [303, 150] width 393 height 247
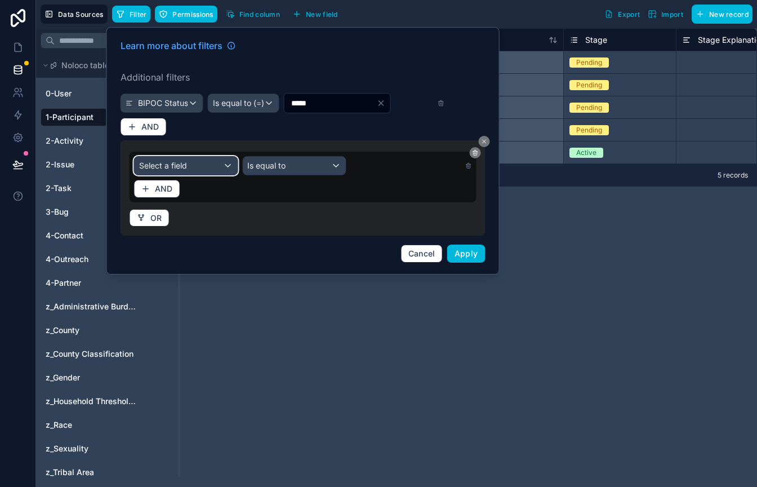
click at [225, 162] on div "Select a field" at bounding box center [186, 166] width 103 height 18
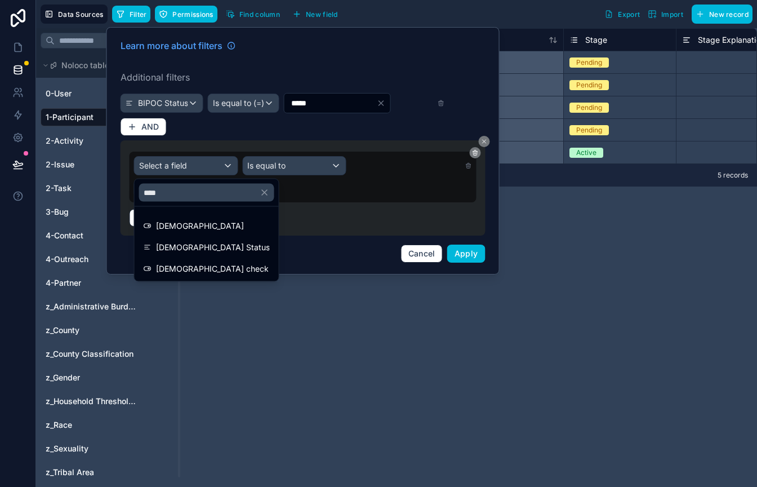
click at [214, 265] on div "LGBTQ check" at bounding box center [207, 269] width 126 height 14
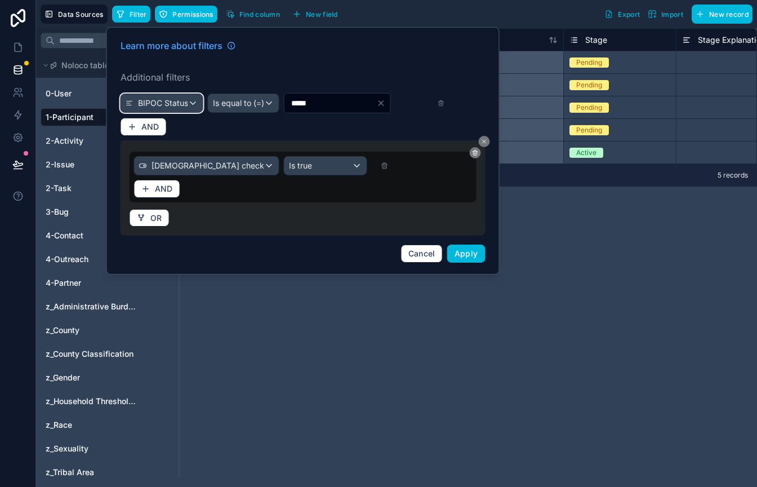
click at [168, 101] on span "BIPOC Status" at bounding box center [163, 102] width 50 height 11
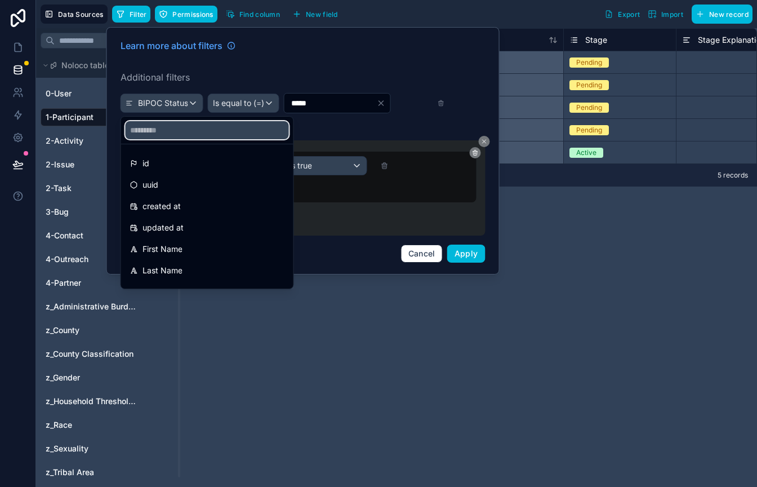
click at [165, 126] on input "text" at bounding box center [207, 130] width 163 height 18
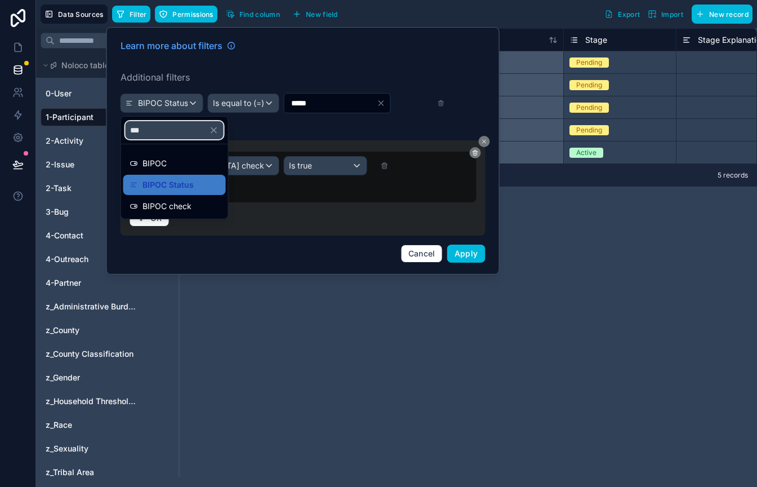
type input "***"
click at [160, 207] on span "BIPOC check" at bounding box center [167, 206] width 49 height 14
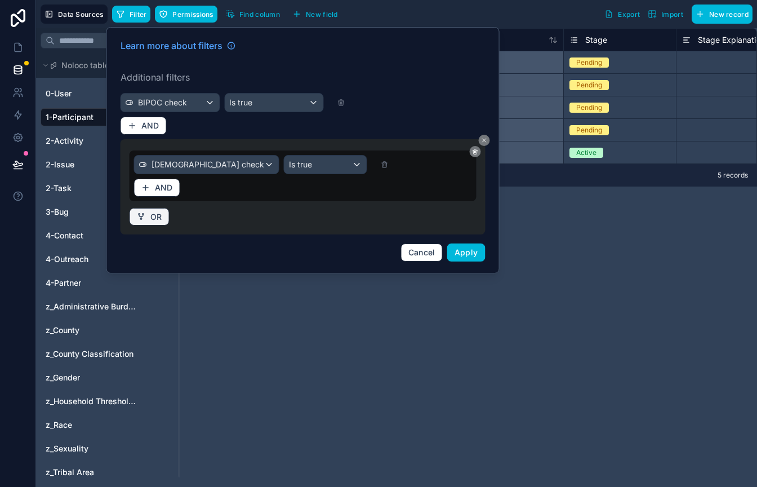
click at [157, 221] on span "OR" at bounding box center [156, 217] width 12 height 10
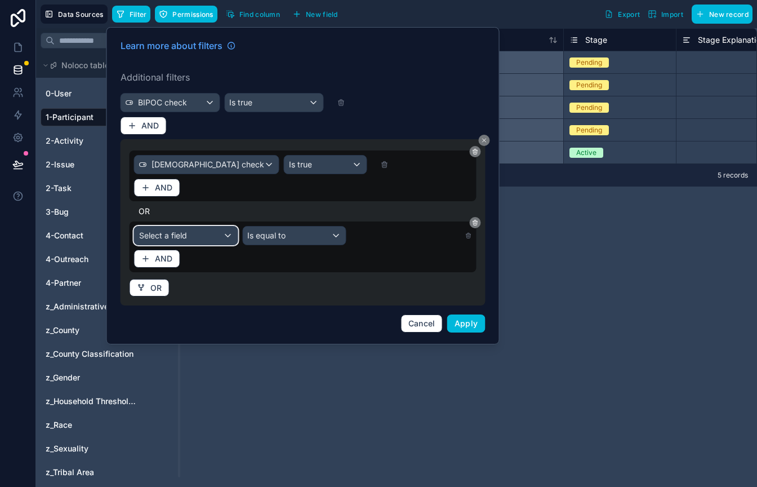
click at [228, 232] on div "Select a field" at bounding box center [186, 236] width 103 height 18
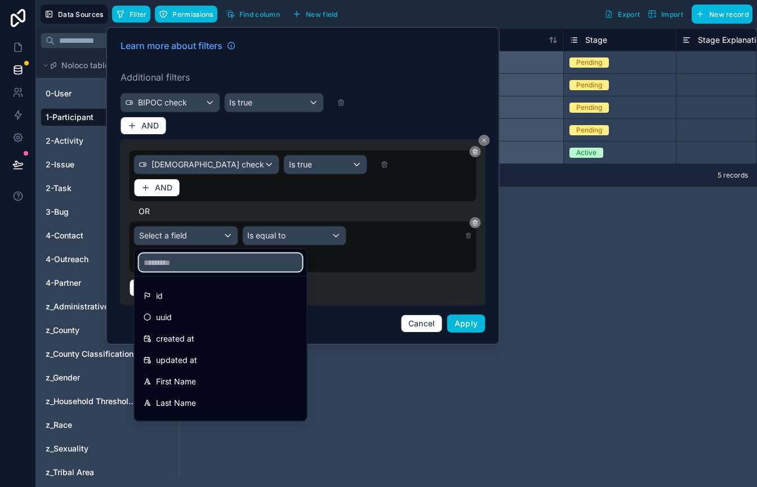
click at [210, 259] on input "text" at bounding box center [220, 263] width 163 height 18
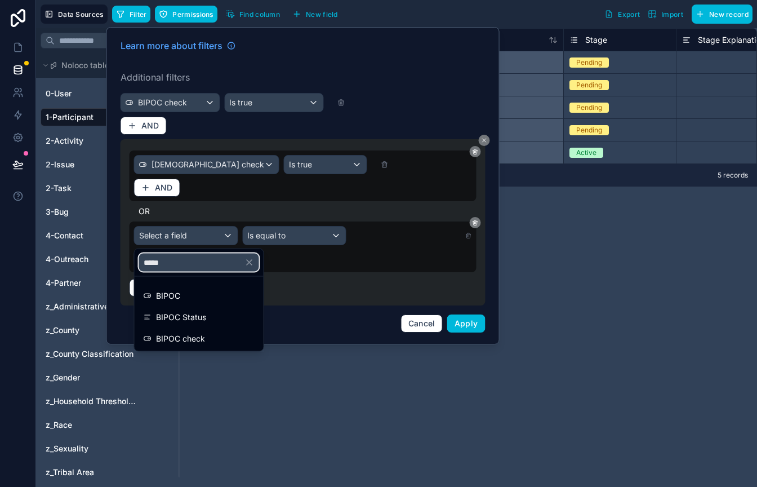
type input "*****"
click at [198, 330] on div "BIPOC check" at bounding box center [199, 339] width 125 height 20
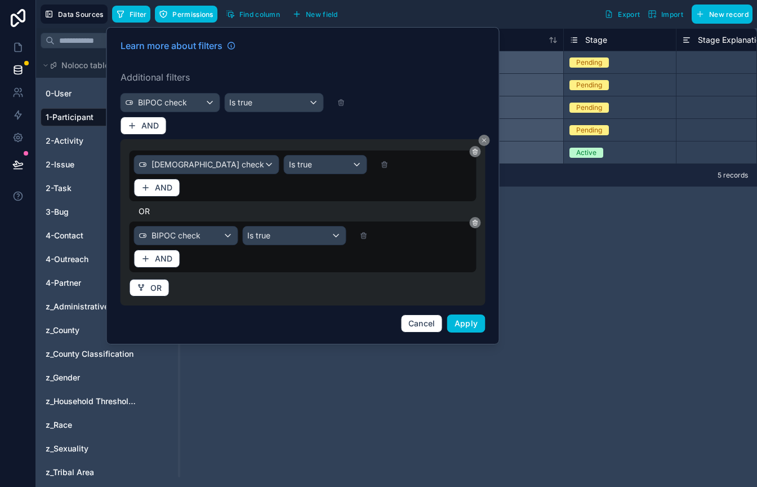
click at [342, 103] on icon at bounding box center [342, 103] width 0 height 2
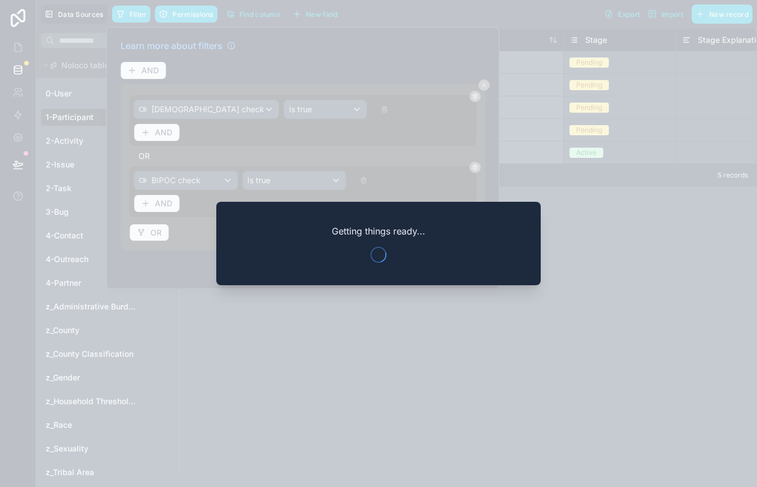
click at [329, 53] on div at bounding box center [378, 243] width 757 height 487
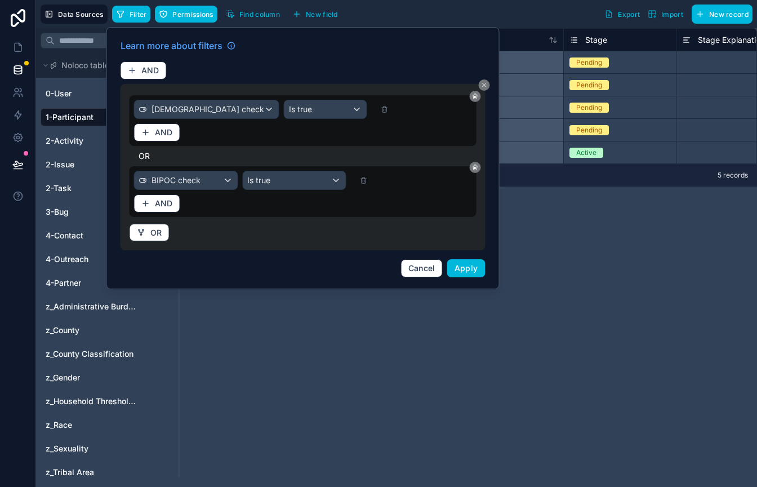
click at [468, 269] on span "Apply" at bounding box center [467, 268] width 24 height 10
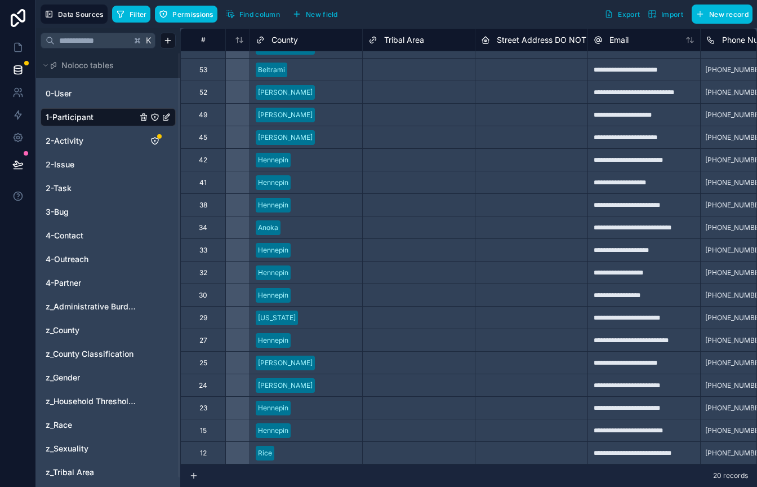
scroll to position [16, 2117]
click at [265, 16] on span "Find column" at bounding box center [259, 14] width 41 height 8
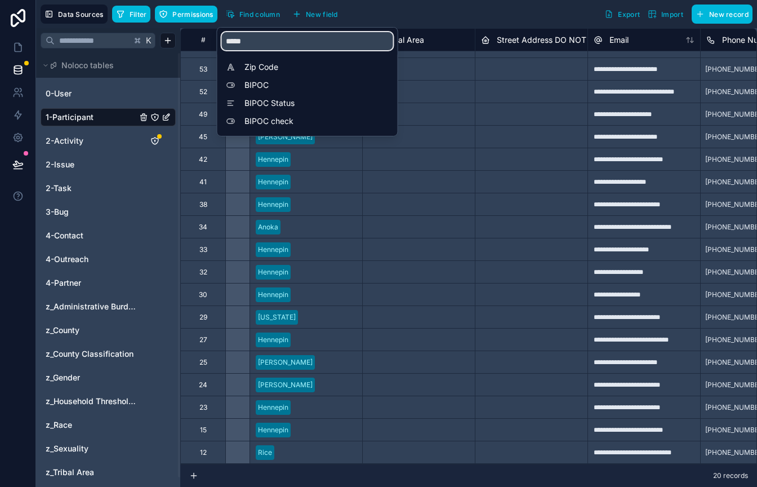
click at [261, 40] on input "*****" at bounding box center [307, 41] width 171 height 18
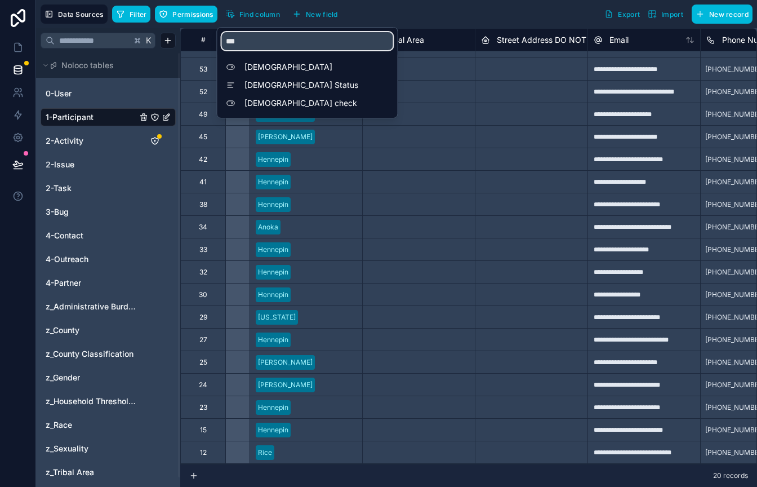
type input "***"
click at [274, 82] on span "LGBTQ Status" at bounding box center [311, 84] width 132 height 11
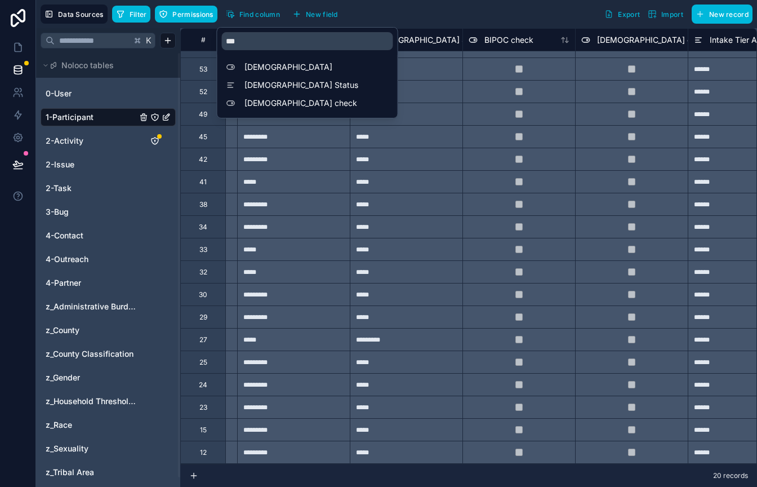
scroll to position [16, 18145]
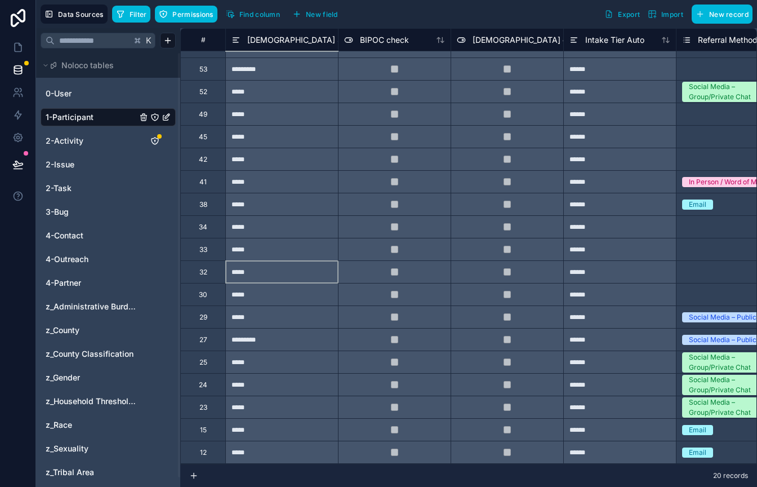
click at [309, 282] on div "*****" at bounding box center [281, 271] width 113 height 23
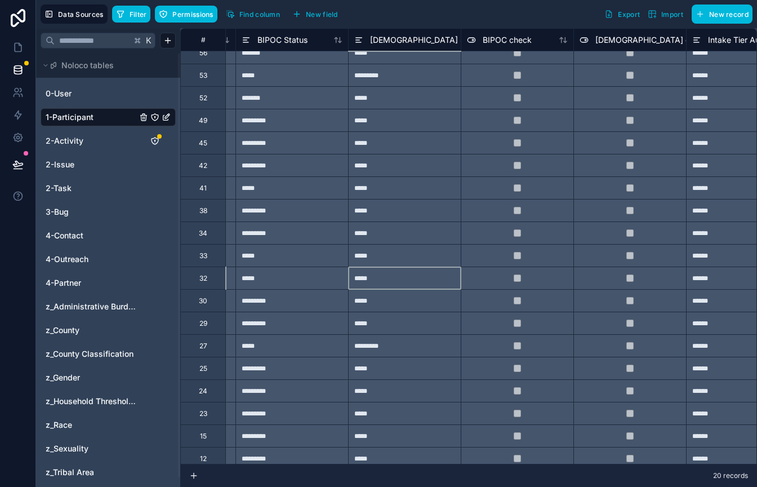
scroll to position [8, 18021]
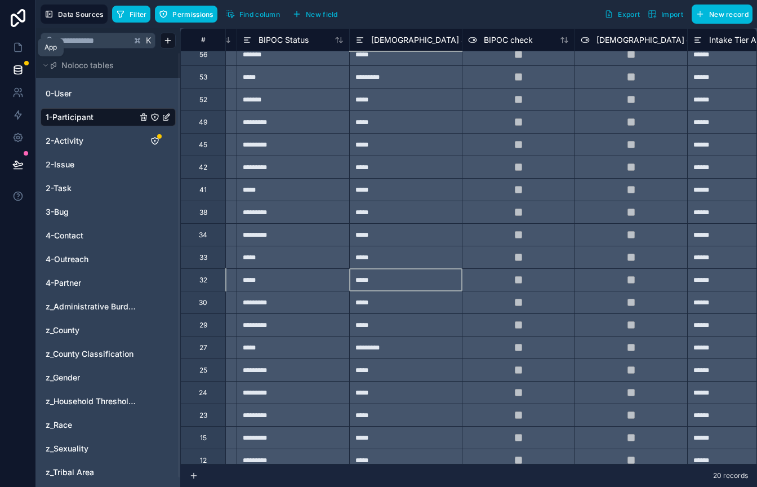
click at [16, 50] on icon at bounding box center [17, 47] width 11 height 11
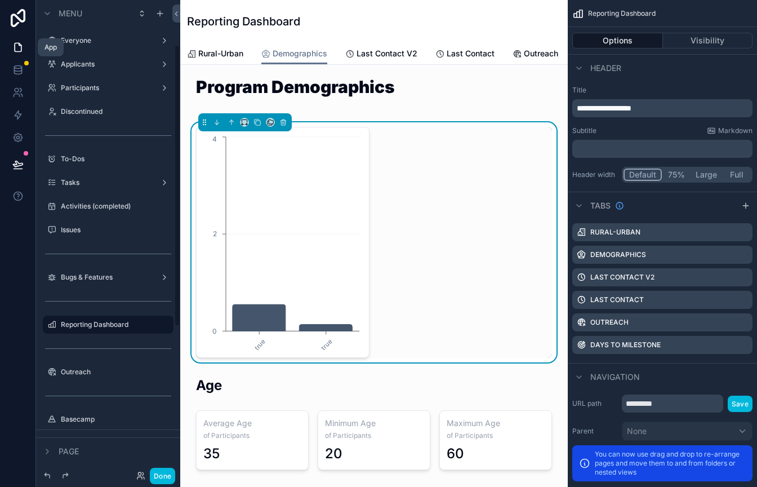
scroll to position [76, 0]
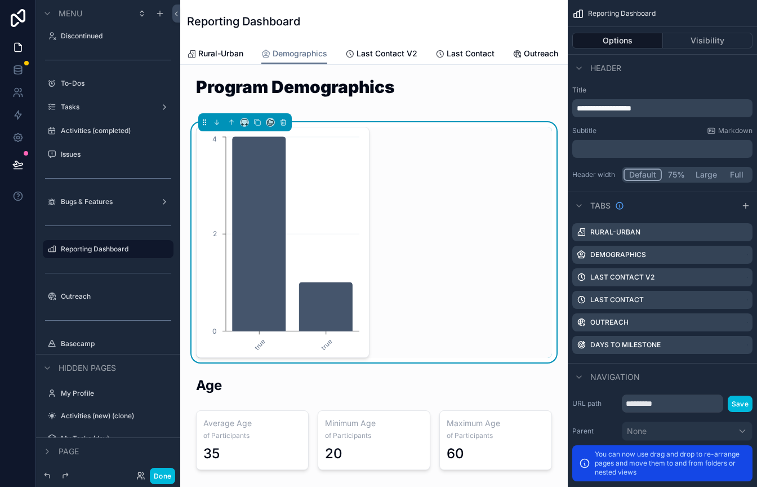
click at [316, 132] on div "true true 0 2 4" at bounding box center [283, 242] width 174 height 231
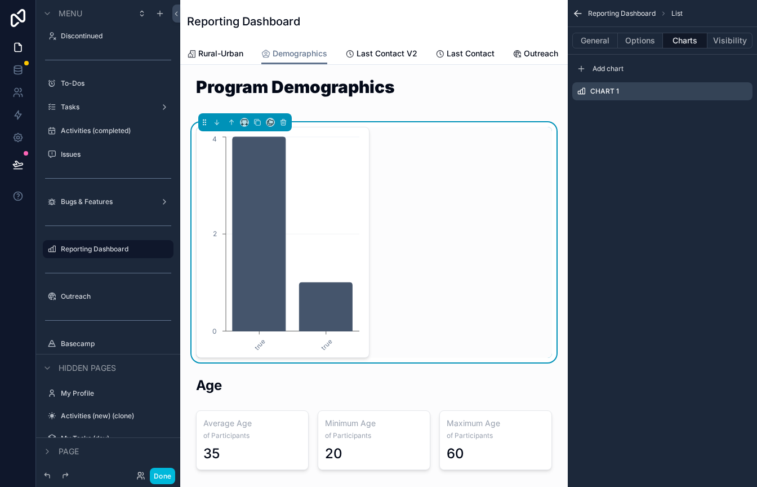
click at [0, 0] on icon "scrollable content" at bounding box center [0, 0] width 0 height 0
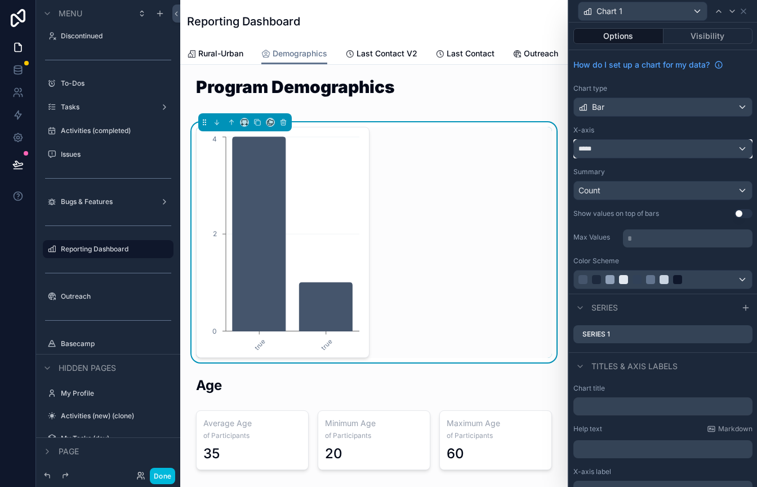
click at [743, 145] on div "*****" at bounding box center [663, 149] width 178 height 18
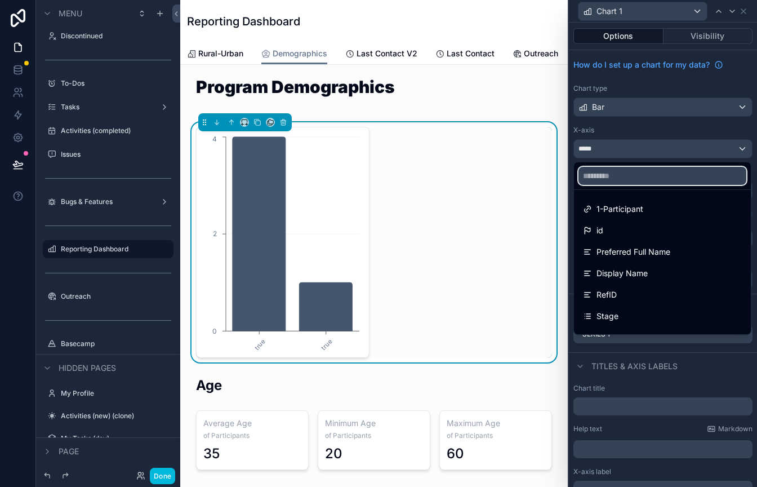
click at [663, 175] on input "text" at bounding box center [663, 176] width 168 height 18
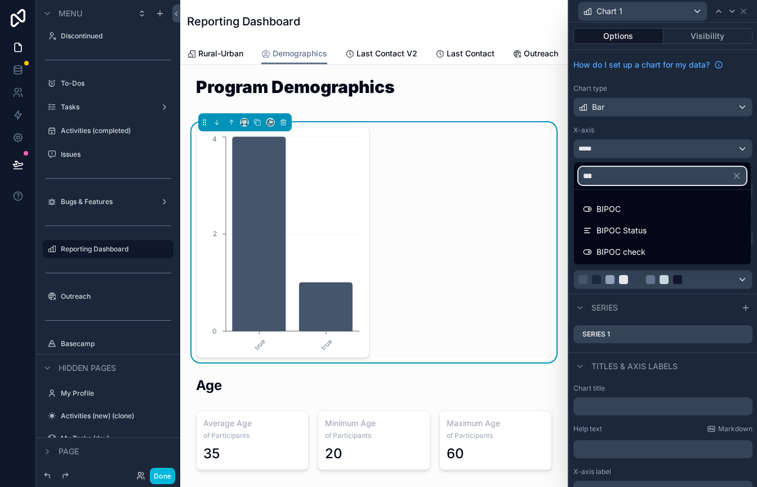
type input "***"
click at [651, 238] on div "BIPOC Status" at bounding box center [662, 230] width 172 height 20
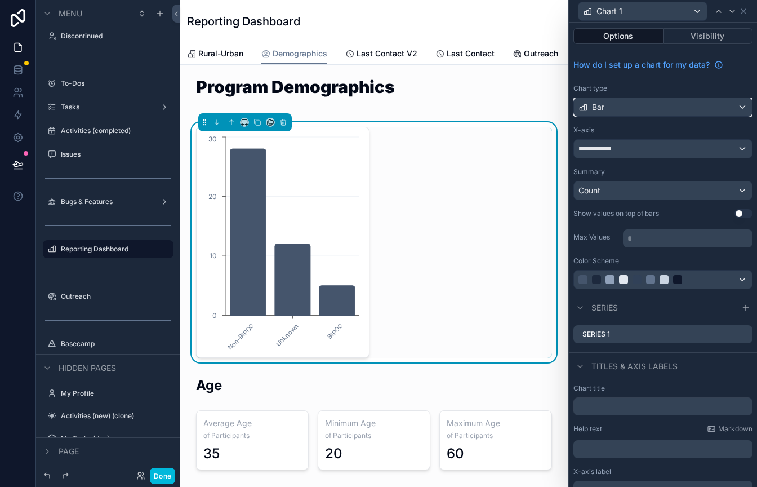
click at [747, 110] on div "Bar" at bounding box center [663, 107] width 178 height 18
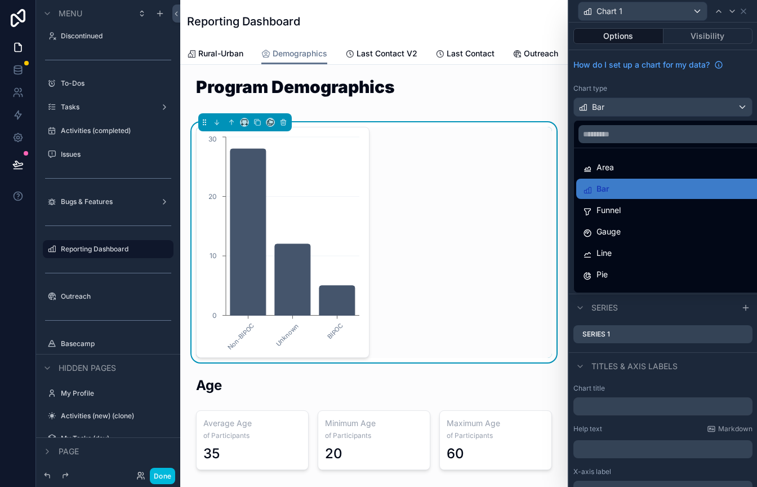
click at [625, 272] on div "Pie" at bounding box center [676, 275] width 186 height 14
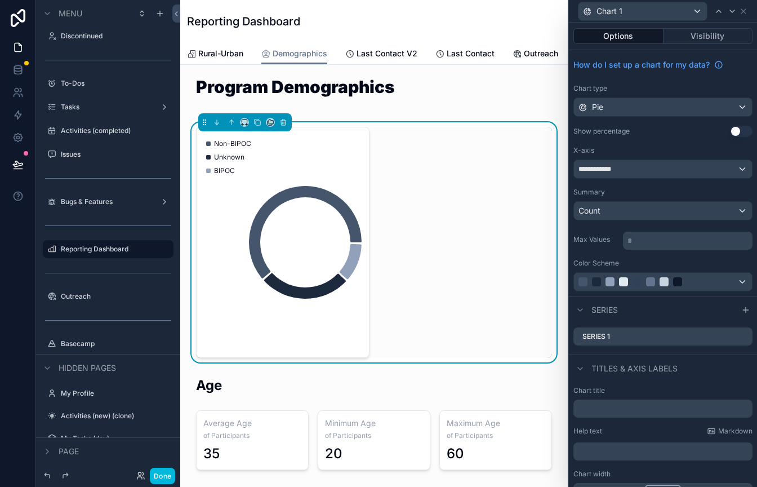
click at [0, 0] on icon at bounding box center [0, 0] width 0 height 0
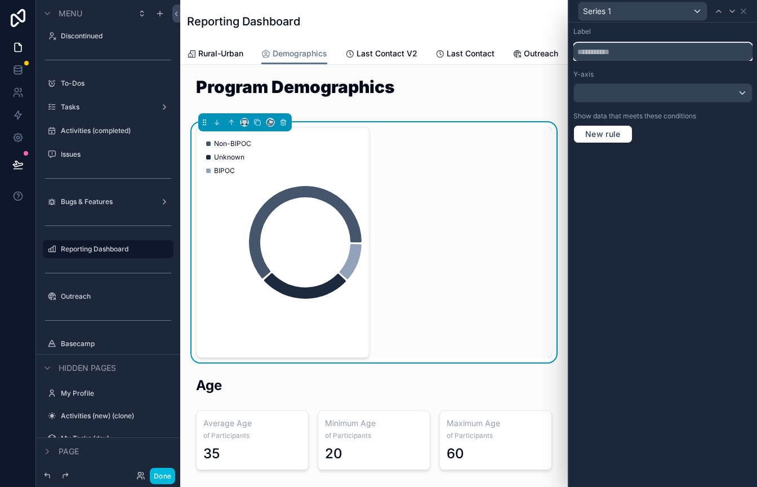
click at [613, 57] on input "text" at bounding box center [663, 52] width 179 height 18
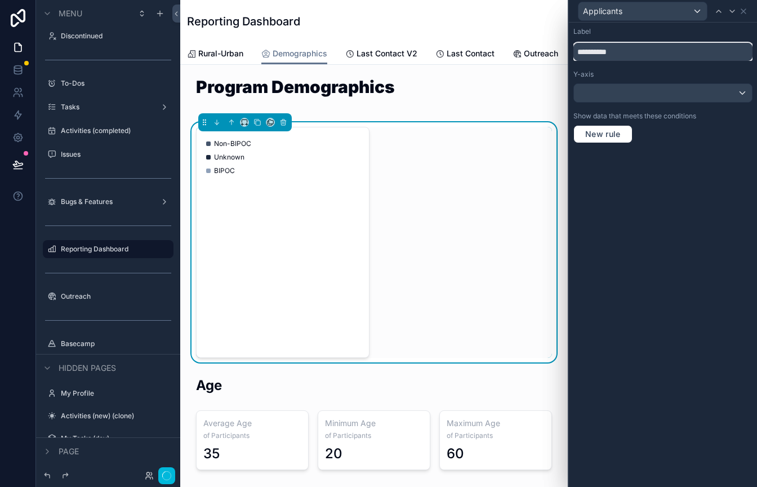
type input "**********"
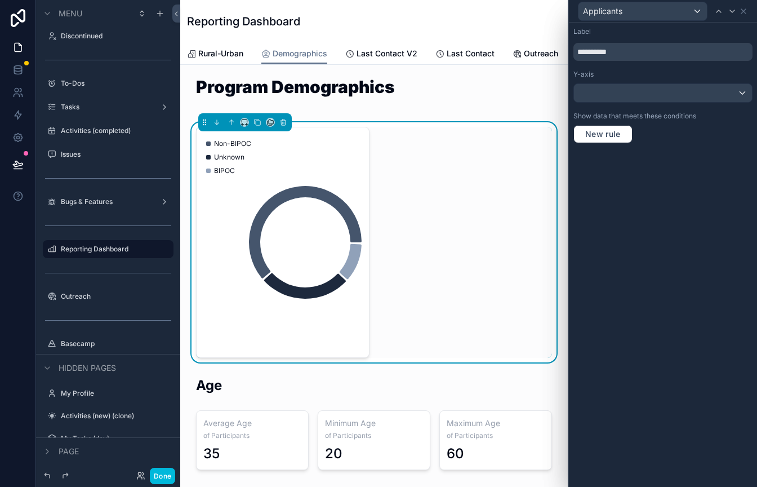
click at [696, 189] on div "**********" at bounding box center [663, 255] width 188 height 464
click at [746, 13] on icon at bounding box center [744, 11] width 5 height 5
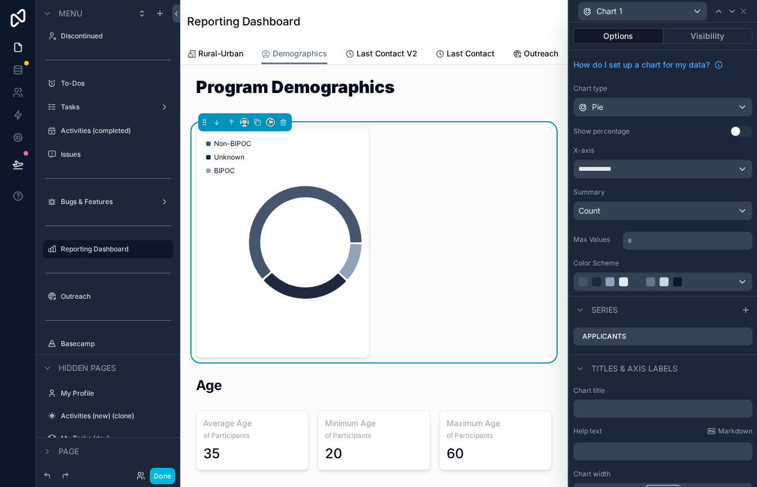
click at [747, 132] on button "Use setting" at bounding box center [741, 131] width 23 height 11
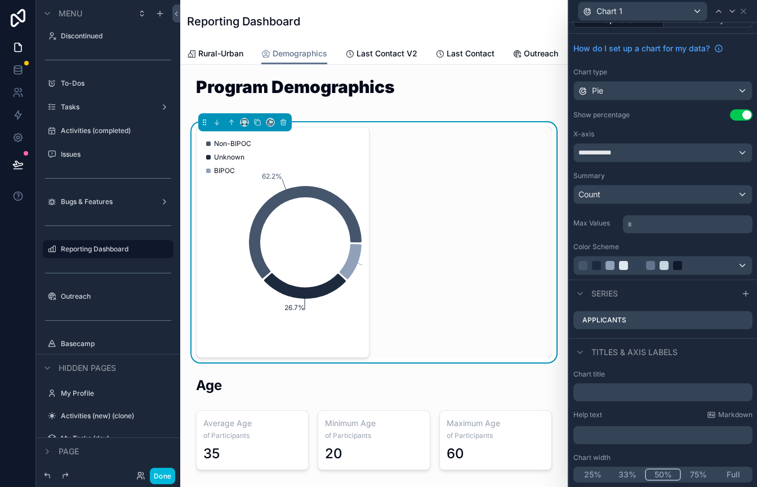
click at [731, 471] on button "Full" at bounding box center [733, 474] width 35 height 12
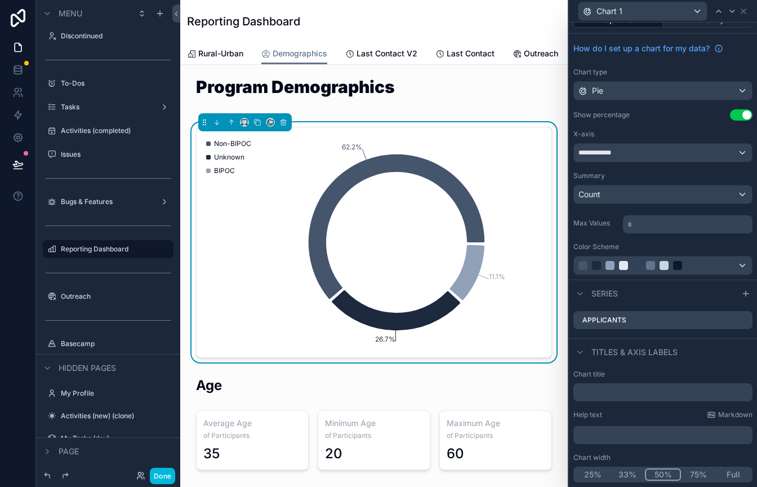
click at [659, 474] on button "50%" at bounding box center [663, 474] width 36 height 12
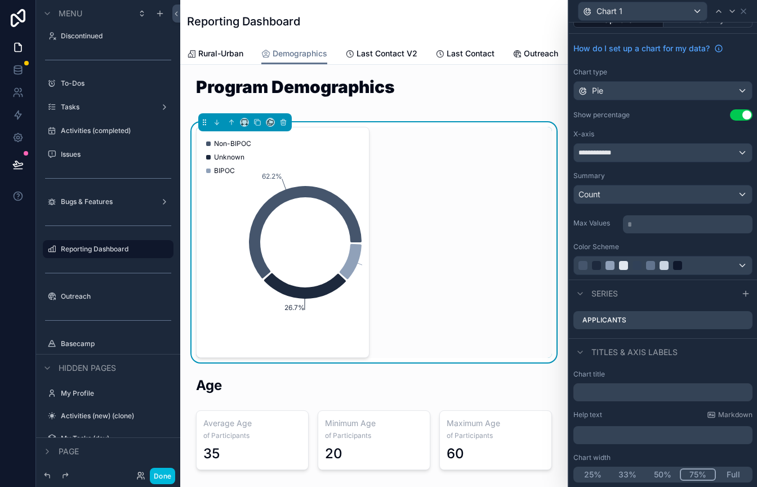
click at [703, 474] on button "75%" at bounding box center [698, 474] width 36 height 12
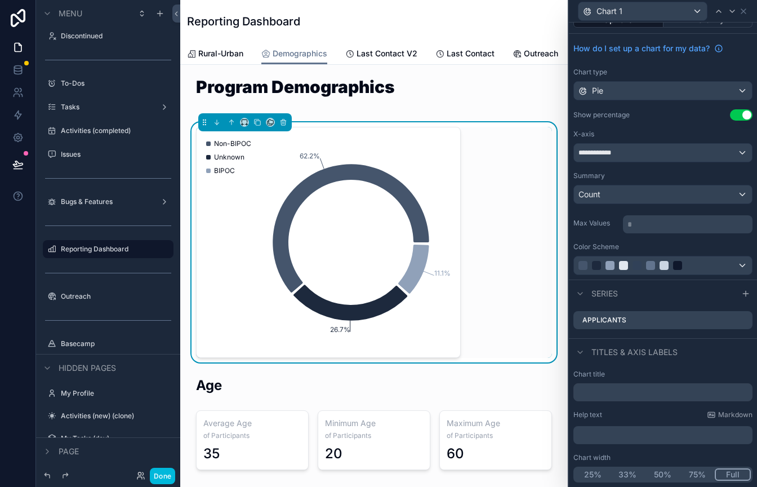
click at [729, 474] on button "Full" at bounding box center [733, 474] width 36 height 12
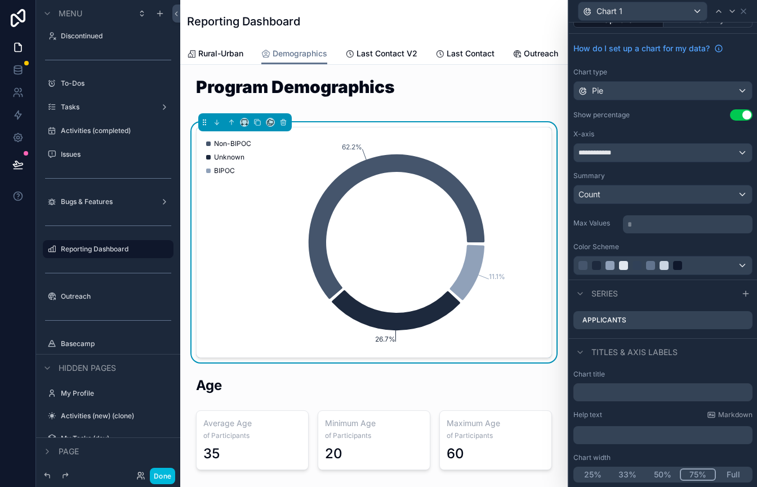
click at [693, 474] on button "75%" at bounding box center [698, 474] width 36 height 12
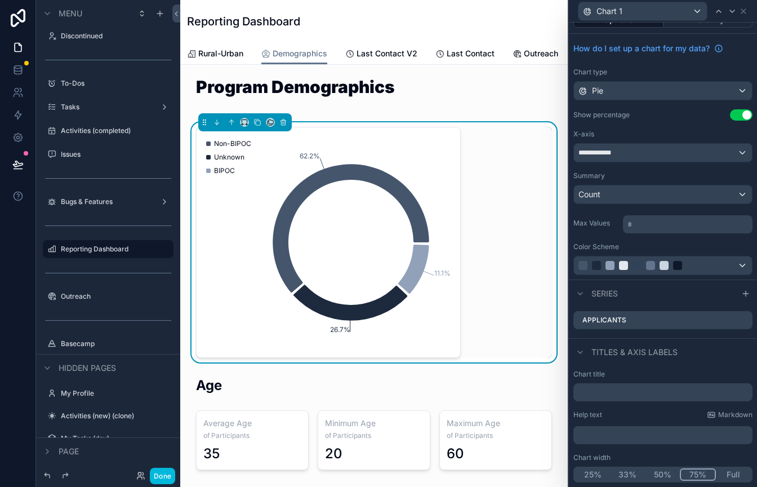
click at [623, 472] on button "33%" at bounding box center [627, 474] width 35 height 12
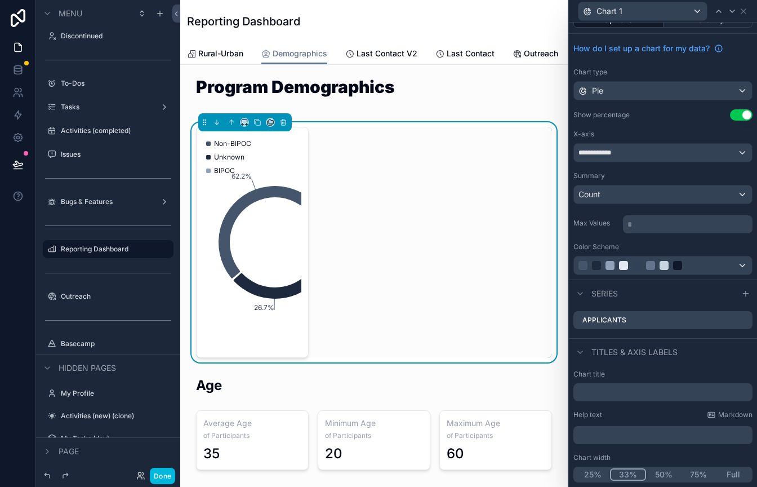
click at [732, 472] on button "Full" at bounding box center [733, 474] width 35 height 12
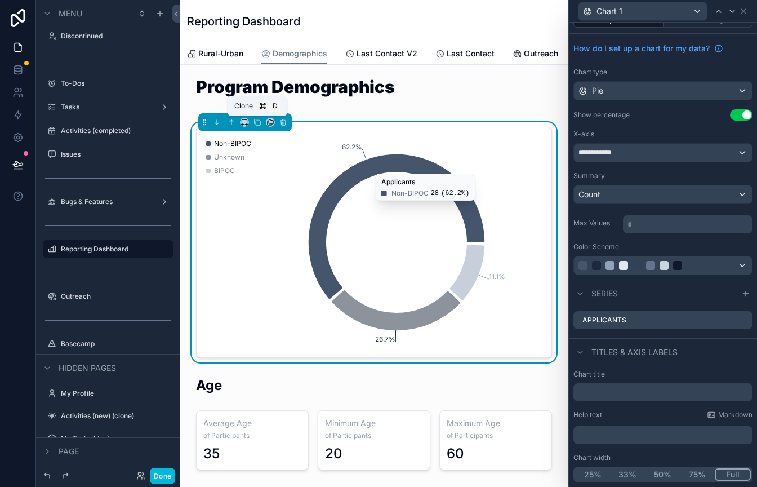
click at [256, 122] on icon "scrollable content" at bounding box center [258, 122] width 8 height 8
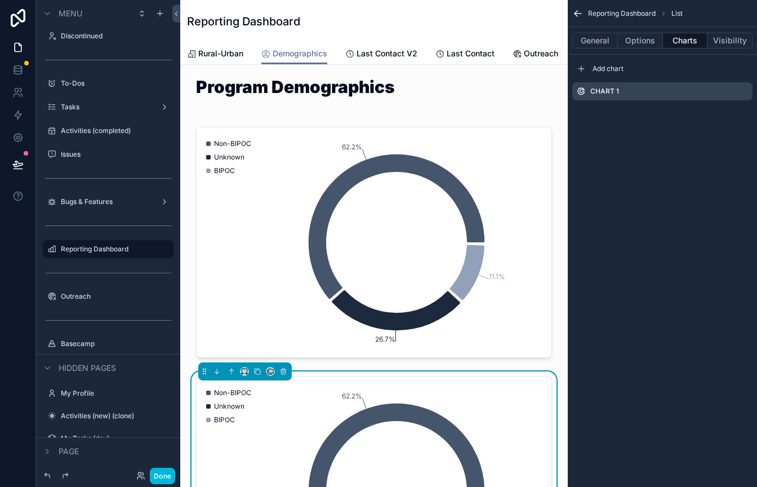
click at [265, 244] on div "scrollable content" at bounding box center [374, 242] width 370 height 240
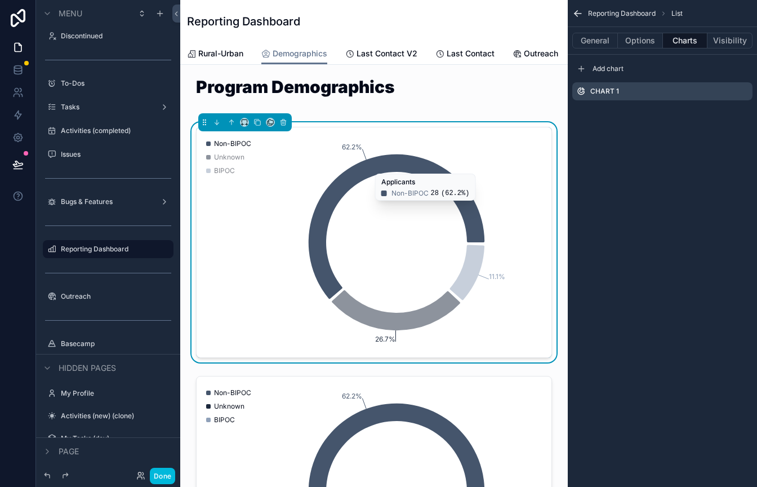
click at [0, 0] on icon "scrollable content" at bounding box center [0, 0] width 0 height 0
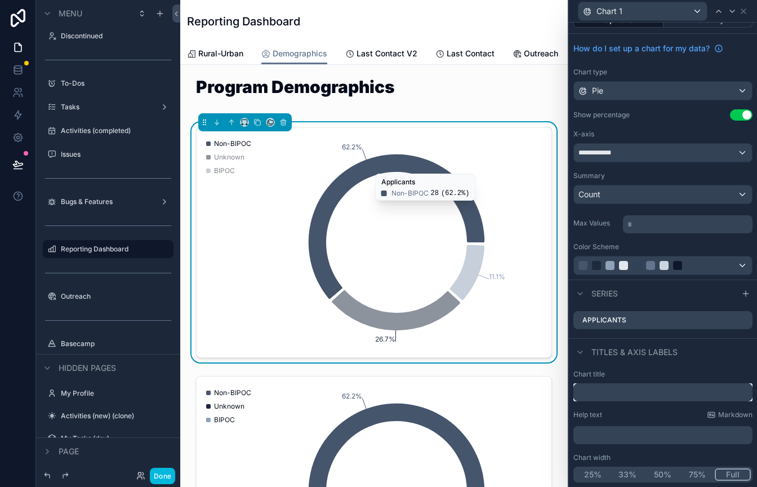
click at [595, 388] on input "text" at bounding box center [663, 392] width 179 height 18
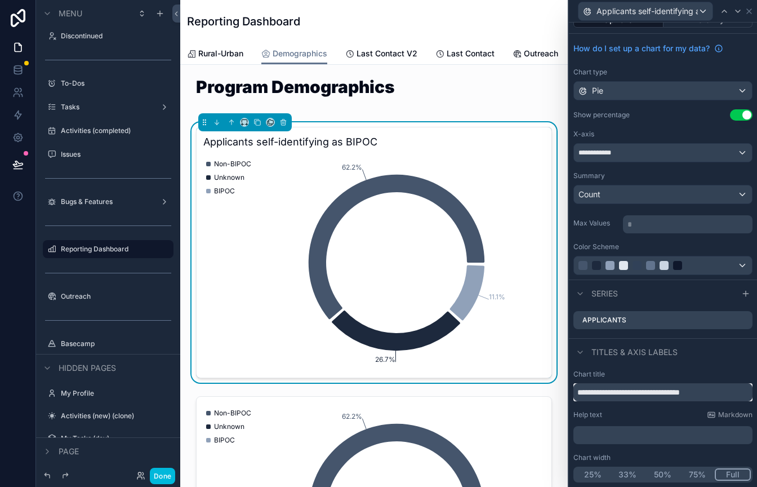
type input "**********"
click at [742, 267] on div at bounding box center [663, 265] width 178 height 18
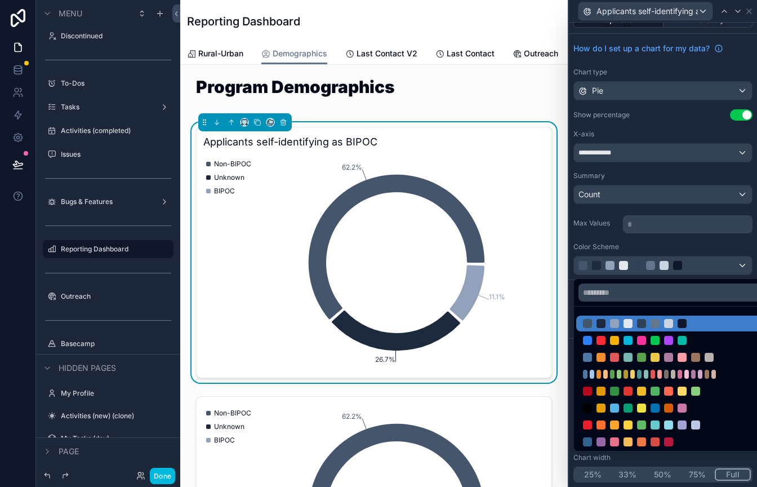
click at [681, 337] on div at bounding box center [682, 340] width 9 height 9
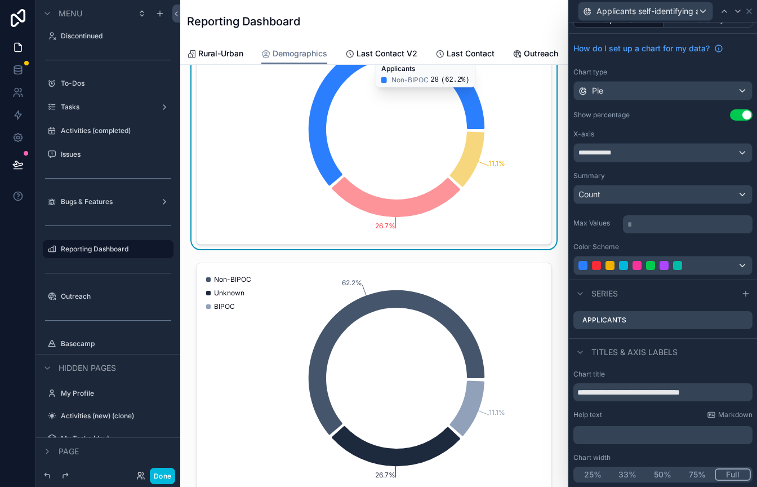
scroll to position [137, 0]
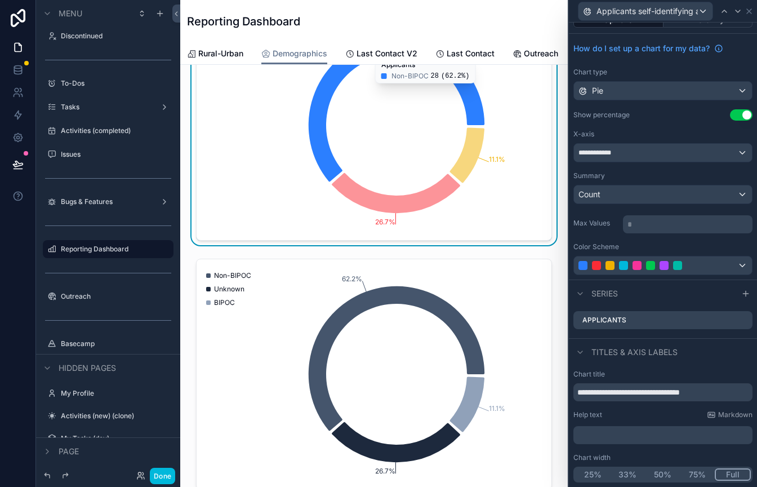
click at [517, 327] on div "scrollable content" at bounding box center [374, 374] width 370 height 240
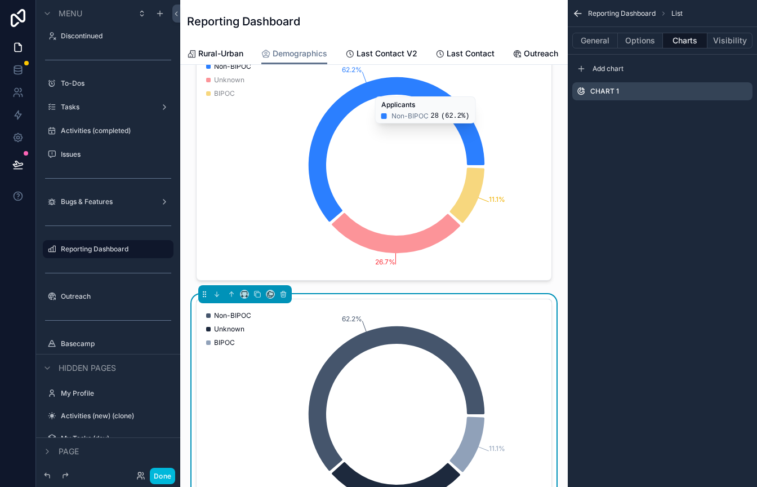
scroll to position [101, 0]
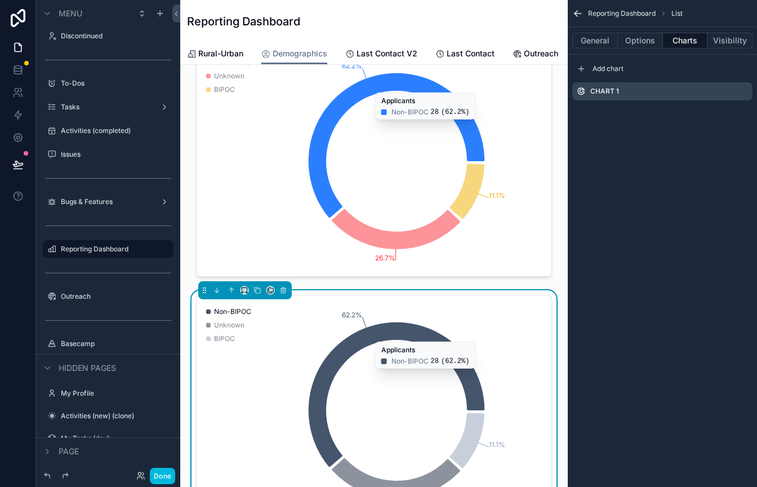
click at [0, 0] on icon "scrollable content" at bounding box center [0, 0] width 0 height 0
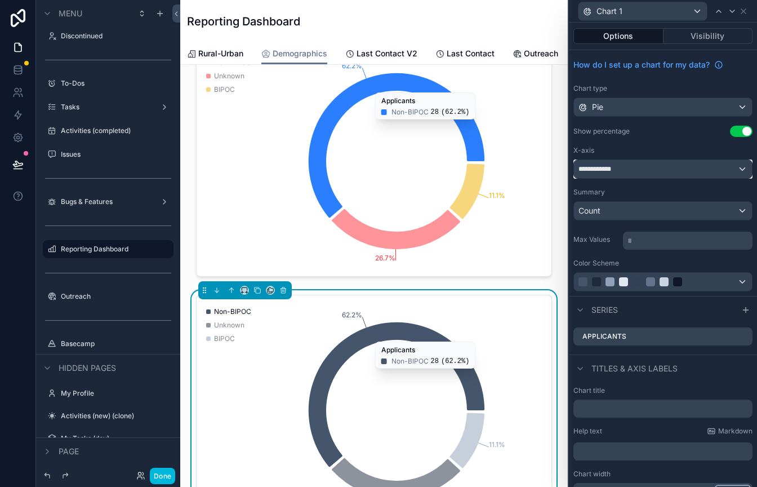
click at [623, 172] on div "**********" at bounding box center [663, 169] width 178 height 18
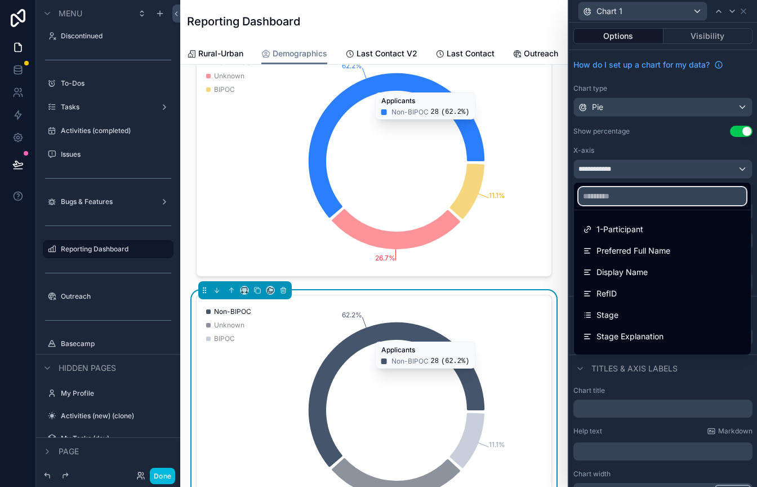
click at [615, 198] on input "text" at bounding box center [663, 196] width 168 height 18
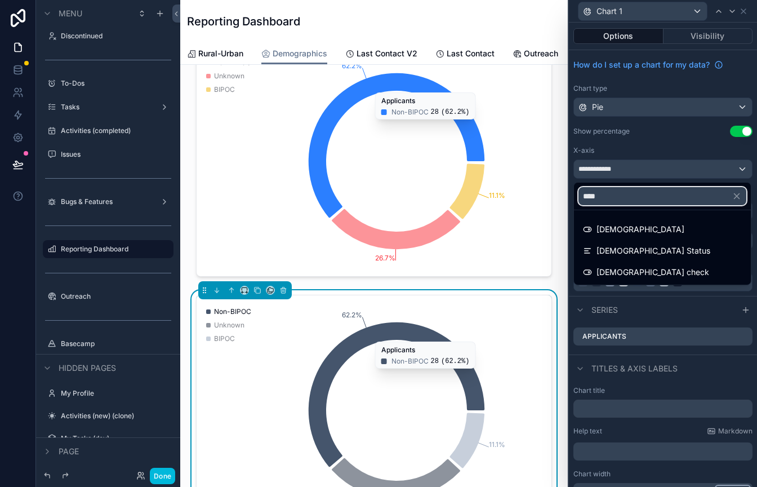
type input "****"
click at [611, 249] on span "LGBTQ Status" at bounding box center [654, 251] width 114 height 14
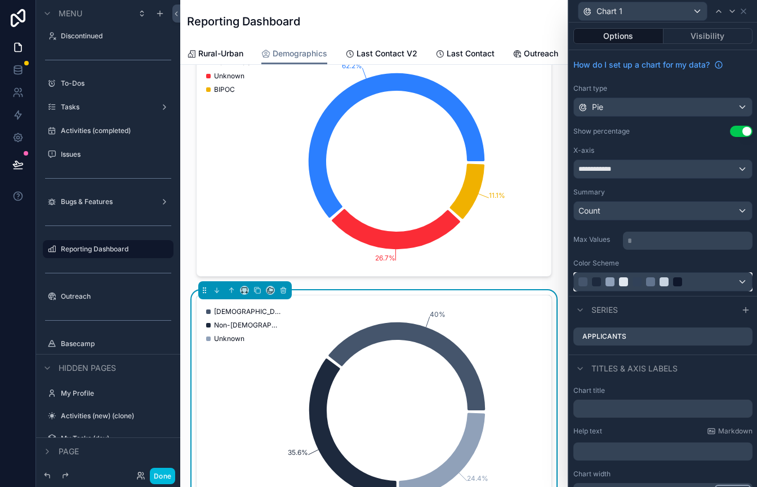
click at [606, 282] on div at bounding box center [610, 281] width 9 height 9
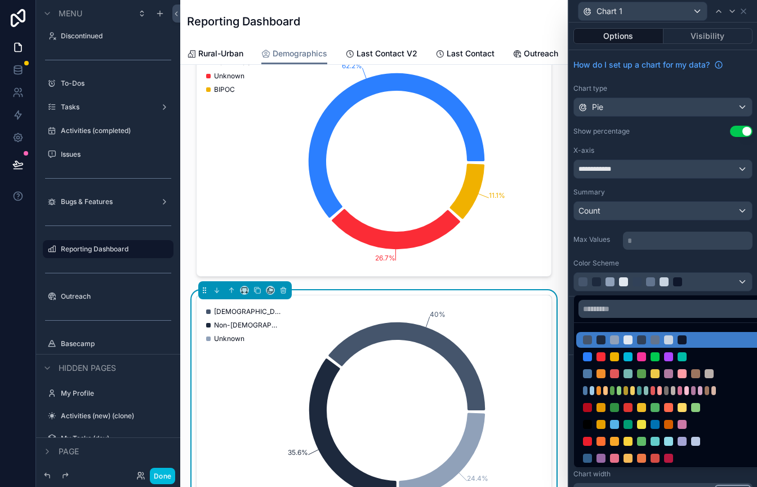
click at [606, 438] on div at bounding box center [655, 441] width 144 height 9
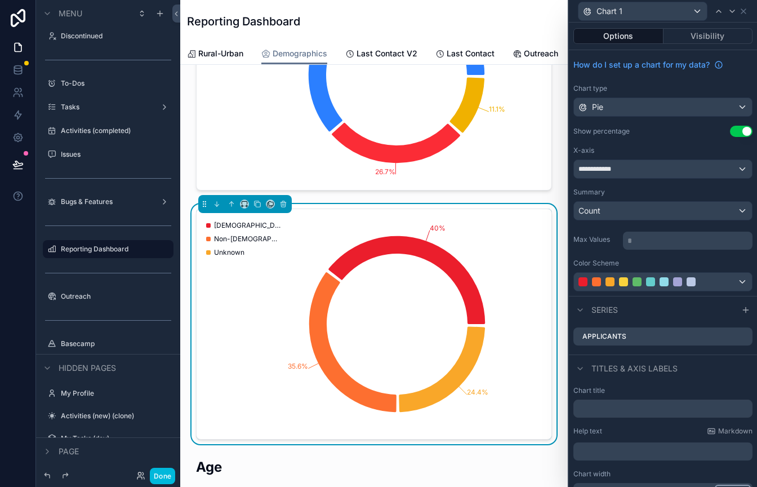
scroll to position [180, 0]
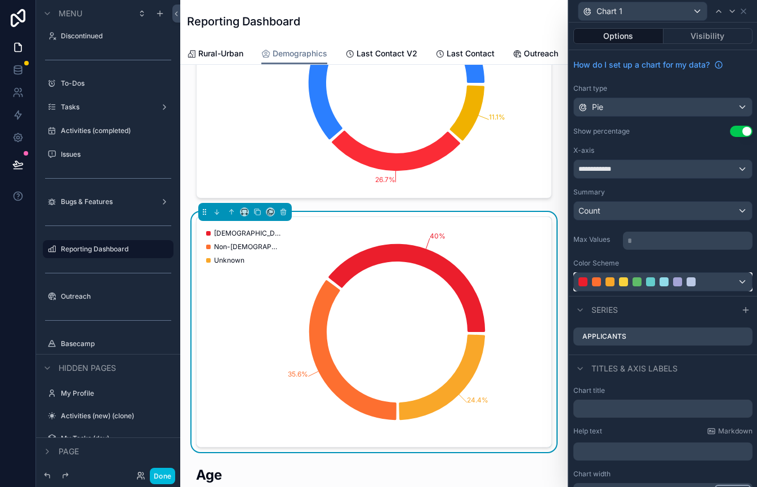
click at [621, 282] on div at bounding box center [623, 281] width 9 height 9
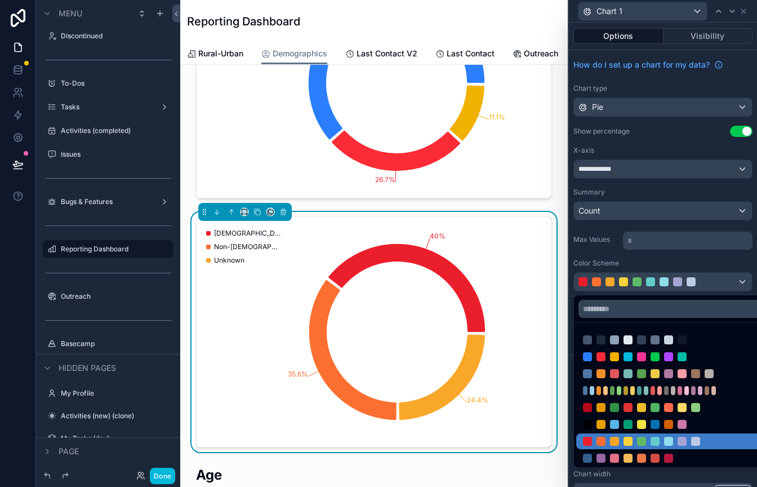
click at [610, 354] on div at bounding box center [614, 356] width 9 height 9
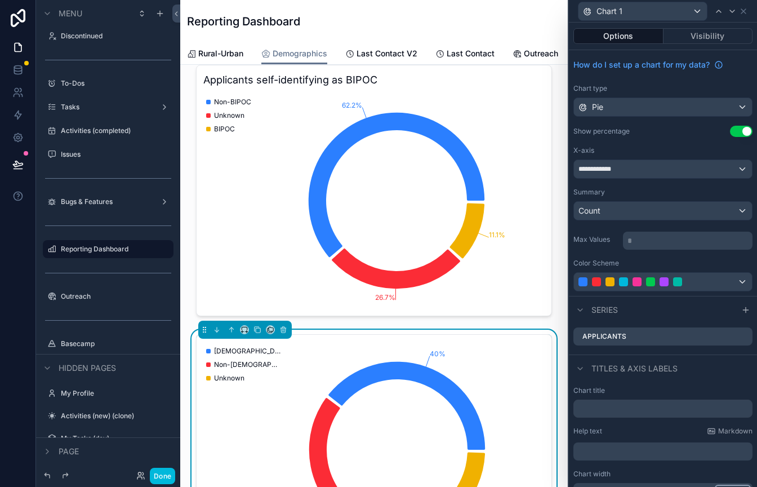
scroll to position [0, 0]
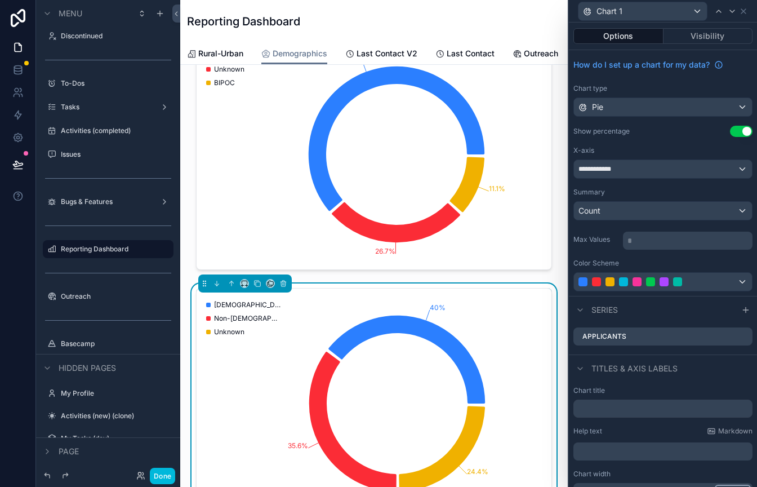
scroll to position [134, 0]
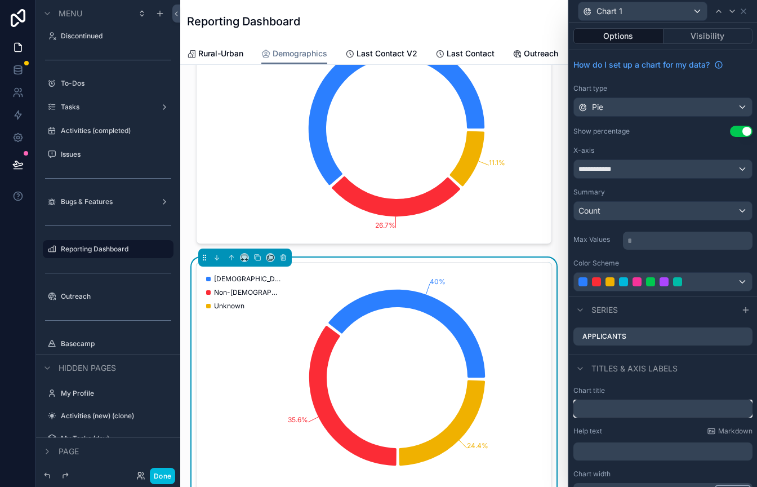
click at [596, 410] on input "text" at bounding box center [663, 409] width 179 height 18
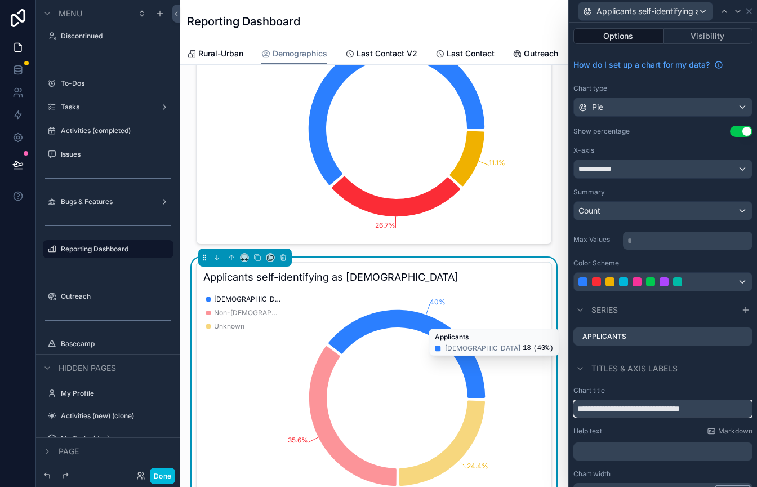
type input "**********"
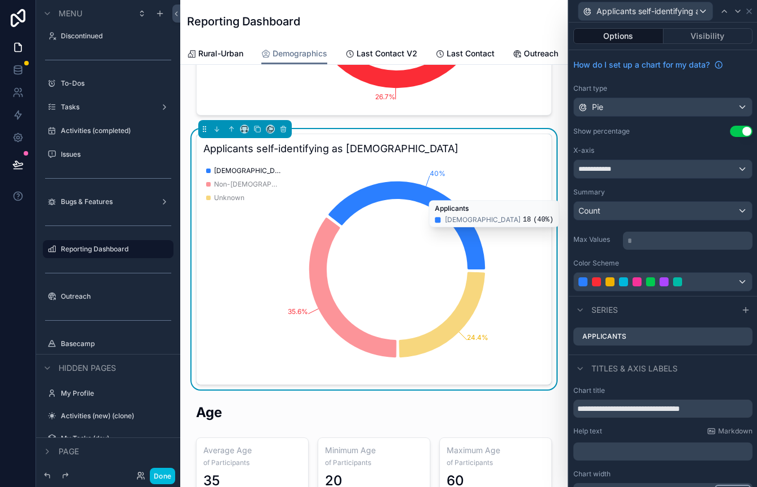
scroll to position [273, 0]
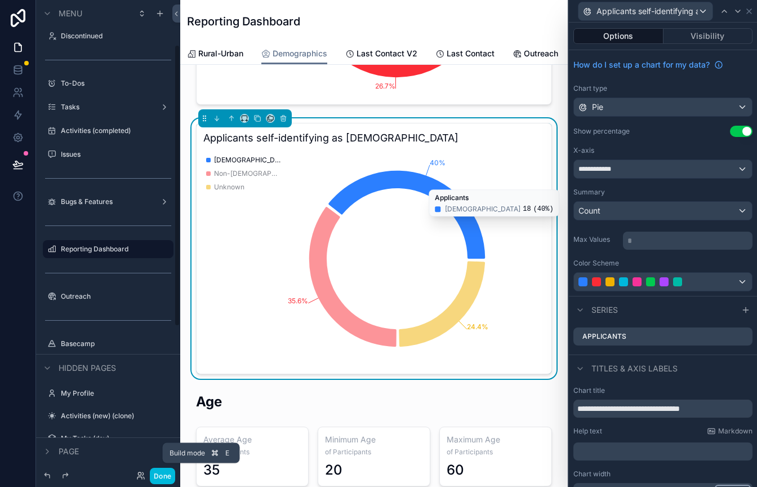
click at [166, 476] on button "Done" at bounding box center [162, 476] width 25 height 16
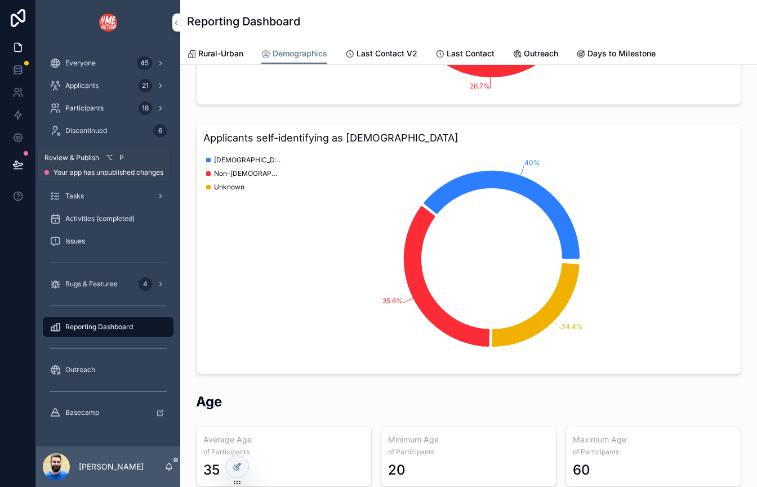
click at [13, 174] on button at bounding box center [18, 165] width 25 height 32
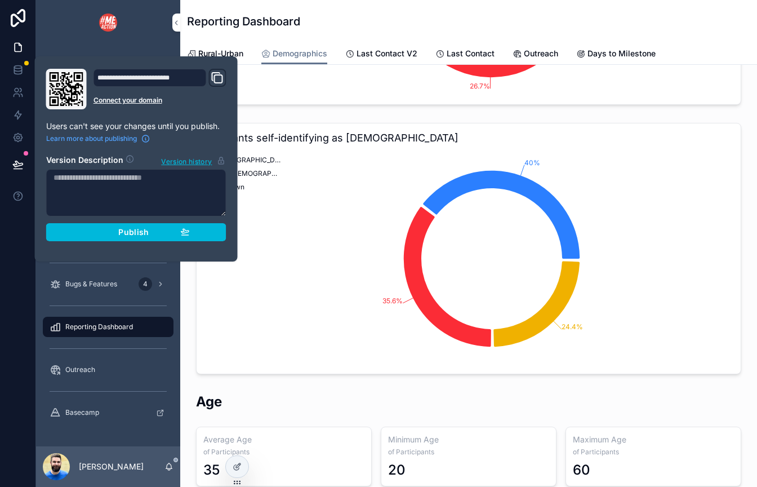
click at [105, 234] on div "Publish" at bounding box center [136, 232] width 107 height 10
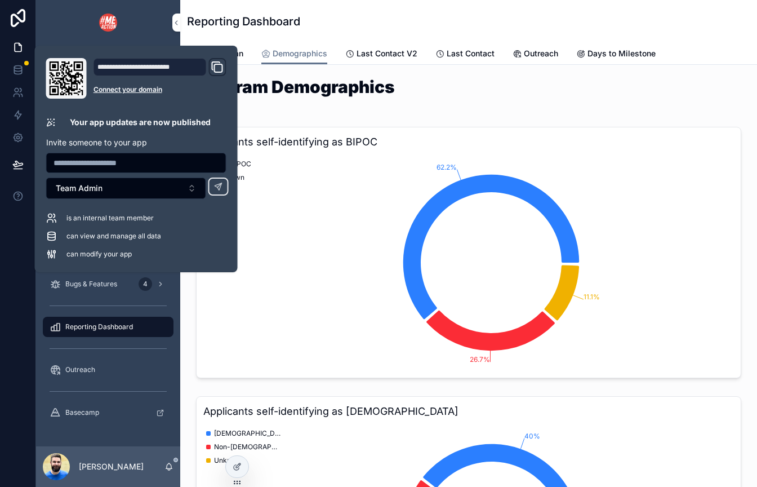
scroll to position [1, 0]
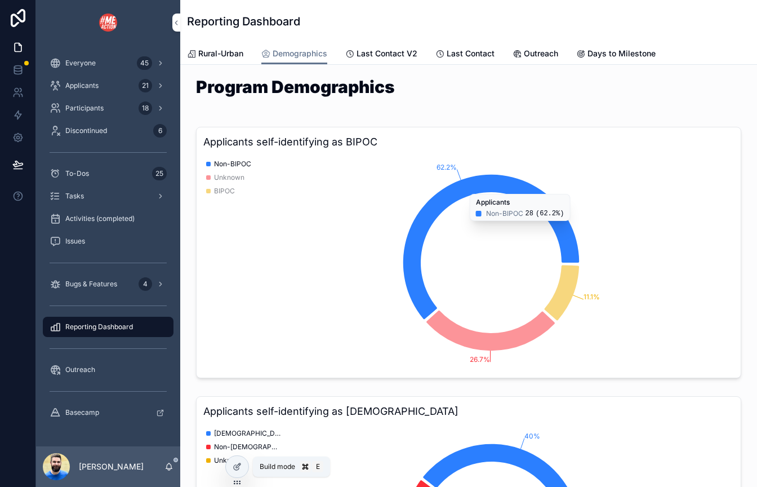
click at [241, 470] on icon at bounding box center [237, 466] width 9 height 9
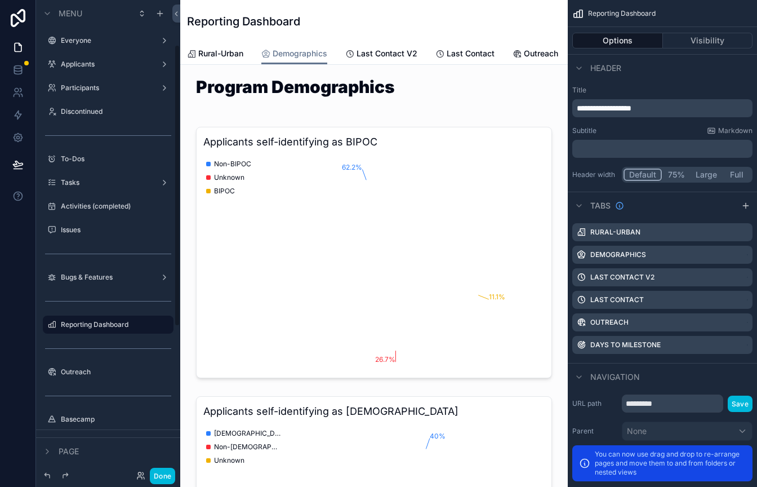
scroll to position [76, 0]
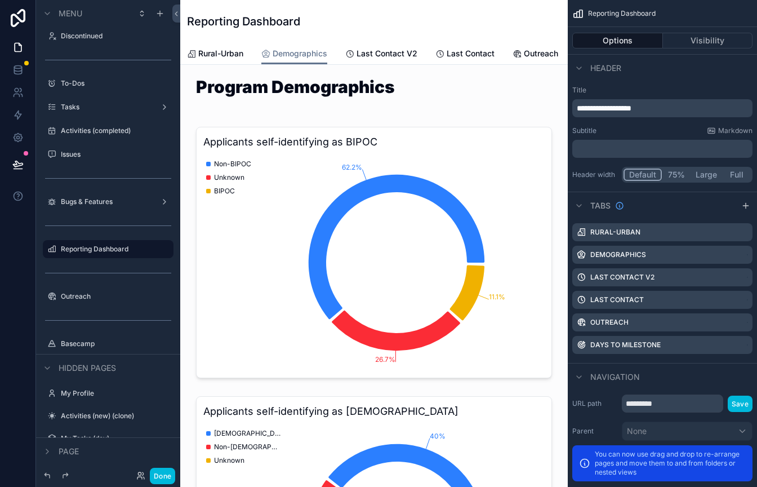
click at [519, 148] on div "scrollable content" at bounding box center [374, 252] width 370 height 260
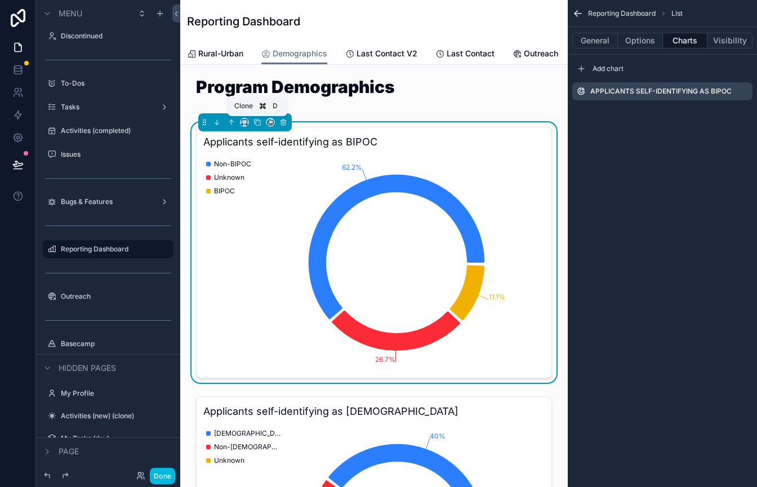
click at [257, 119] on icon "scrollable content" at bounding box center [258, 122] width 8 height 8
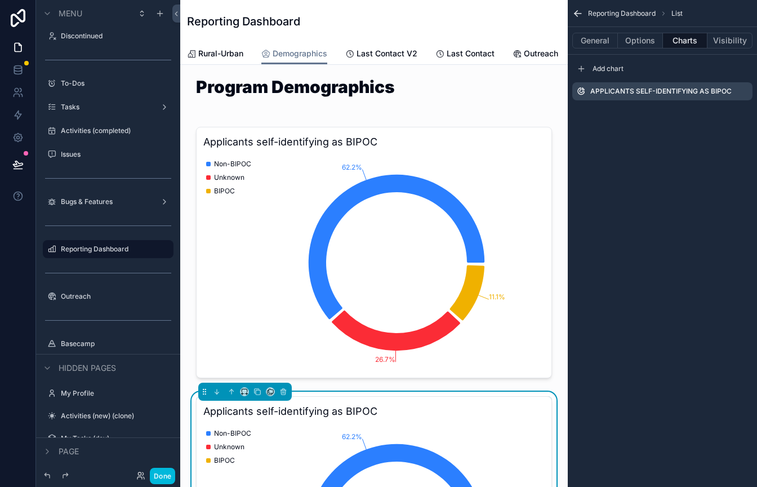
click at [472, 137] on div "scrollable content" at bounding box center [374, 252] width 370 height 260
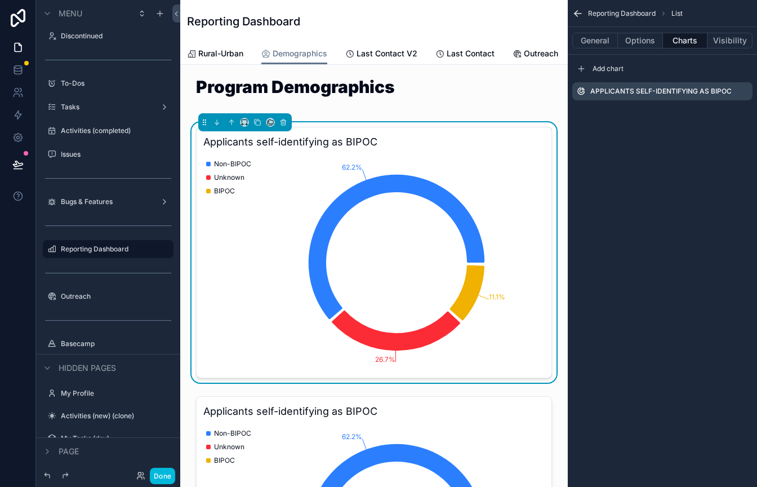
click at [0, 0] on icon "scrollable content" at bounding box center [0, 0] width 0 height 0
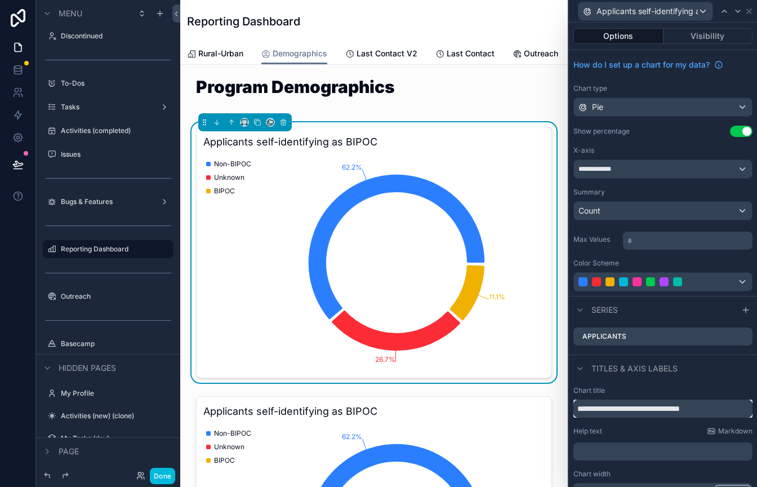
click at [619, 410] on input "**********" at bounding box center [663, 409] width 179 height 18
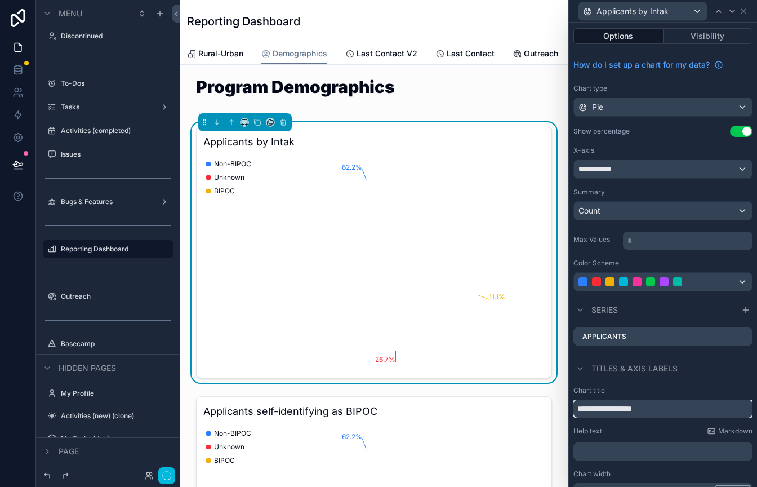
type input "**********"
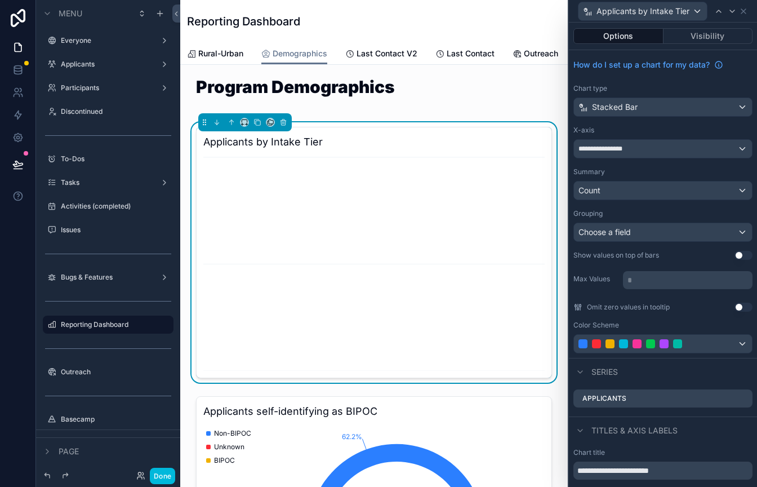
scroll to position [76, 0]
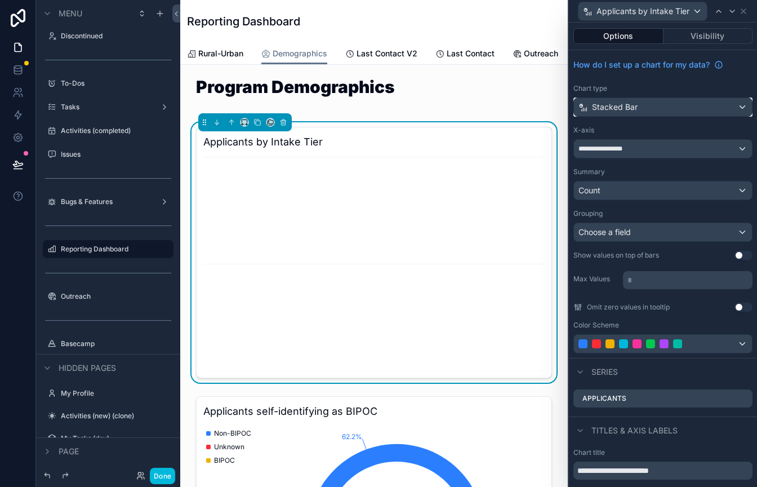
click at [651, 105] on div "Stacked Bar" at bounding box center [663, 107] width 178 height 18
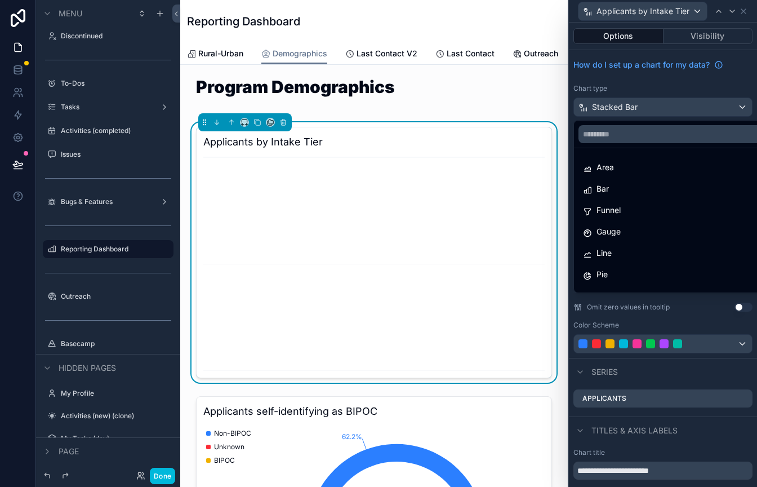
click at [628, 268] on div "Pie" at bounding box center [676, 275] width 186 height 14
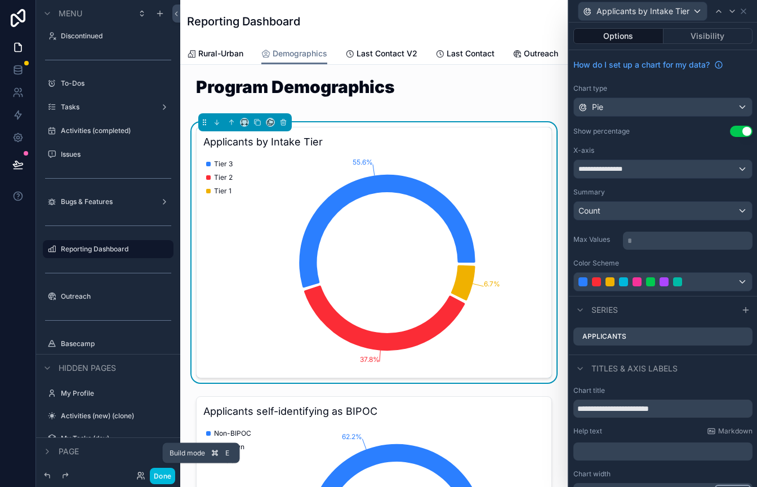
click at [162, 471] on button "Done" at bounding box center [162, 476] width 25 height 16
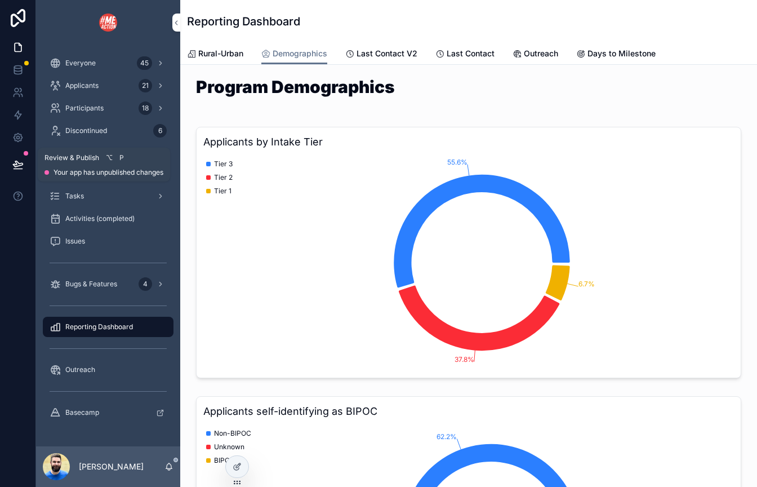
click at [19, 157] on button at bounding box center [18, 165] width 25 height 32
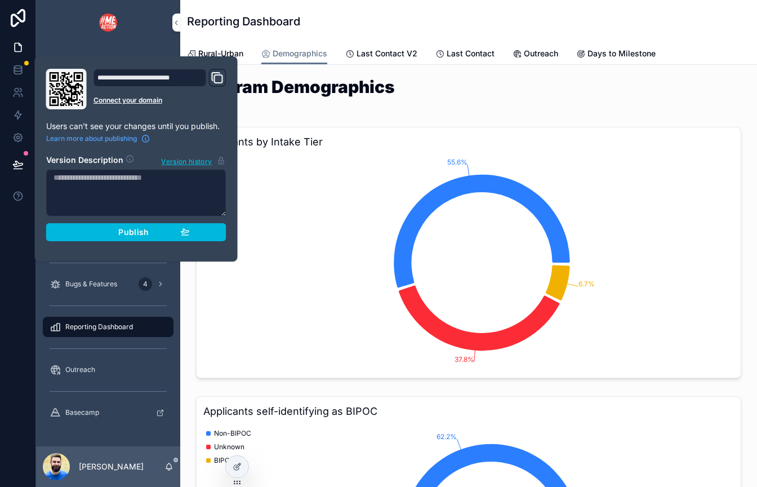
click at [92, 238] on button "Publish" at bounding box center [136, 232] width 180 height 18
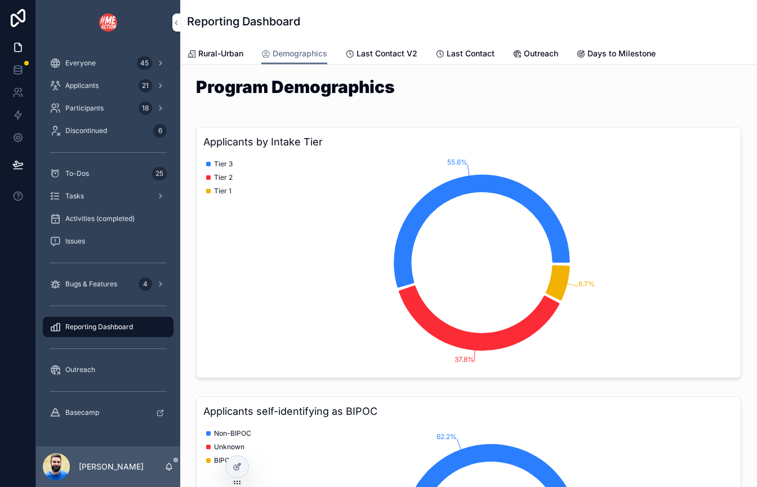
click at [274, 110] on div "Program Demographics" at bounding box center [468, 93] width 559 height 39
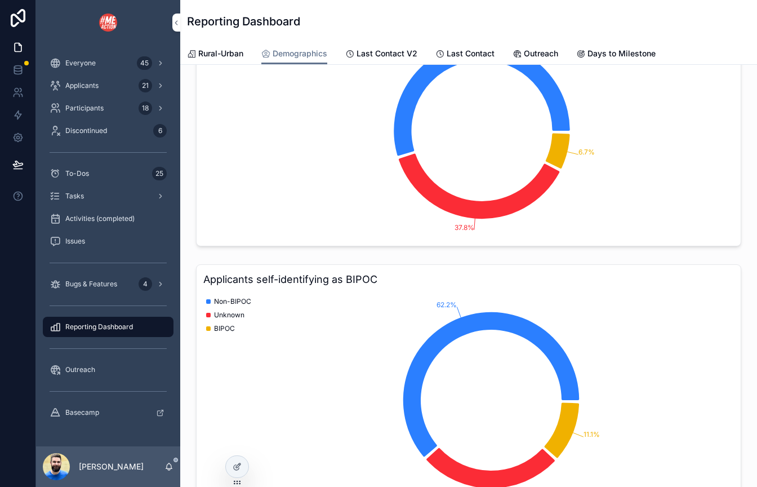
scroll to position [118, 0]
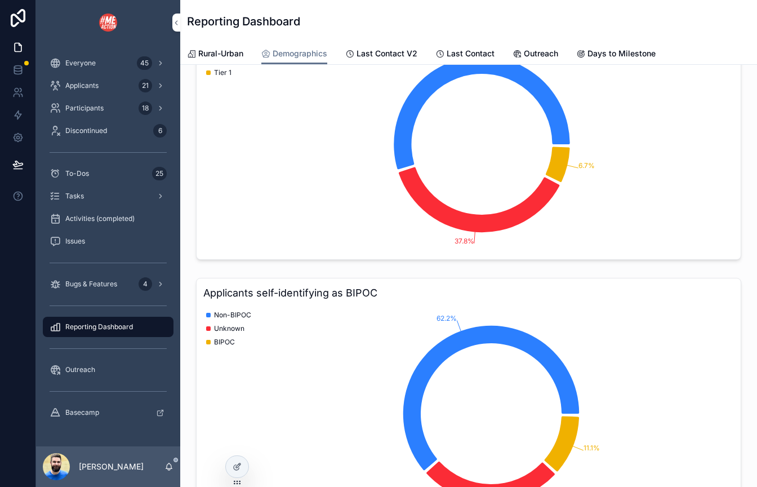
click at [348, 168] on icon "55.6% 37.8% 6.7%" at bounding box center [468, 144] width 531 height 216
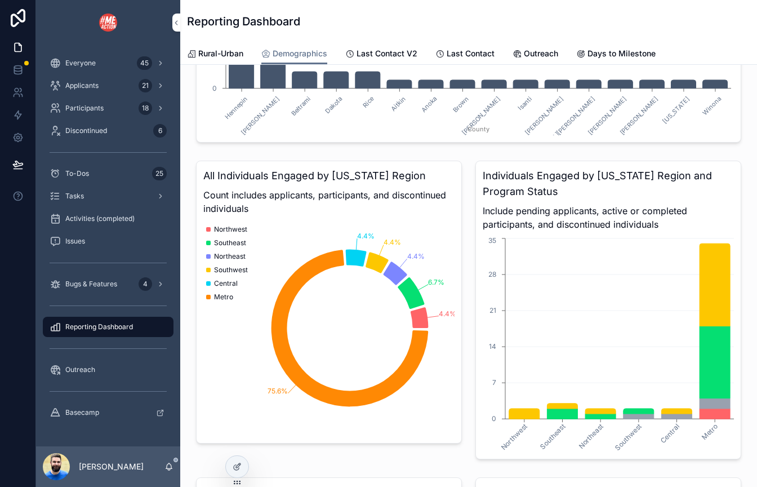
scroll to position [2313, 0]
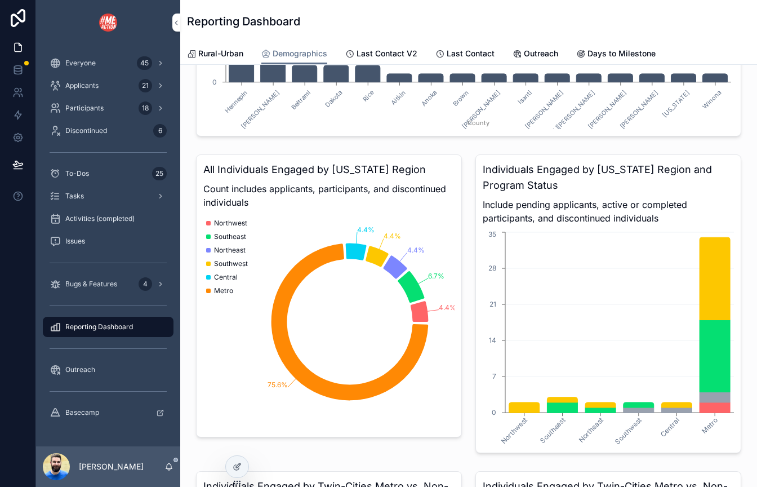
click at [0, 0] on icon at bounding box center [0, 0] width 0 height 0
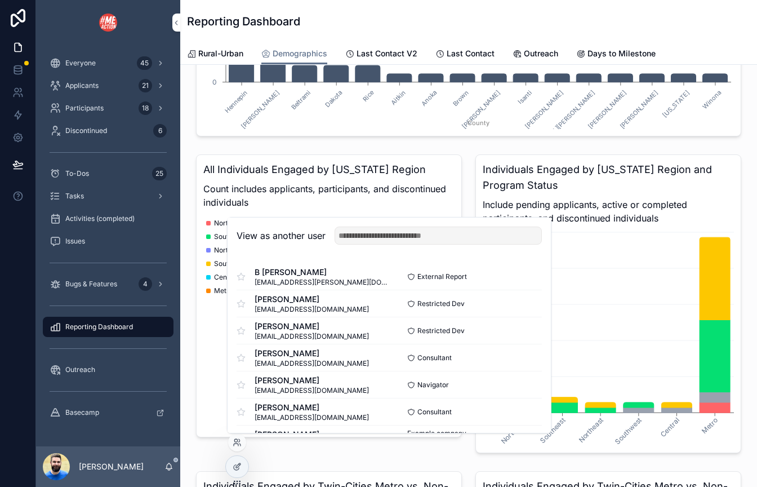
click at [0, 0] on button "Select" at bounding box center [0, 0] width 0 height 0
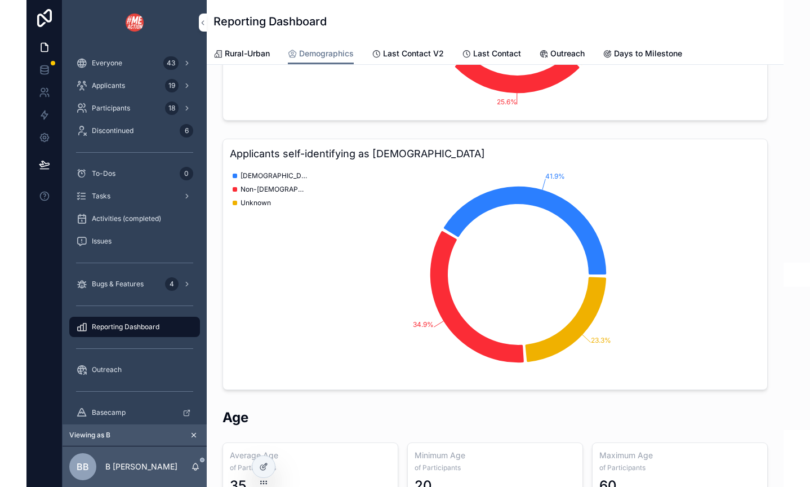
scroll to position [517, 0]
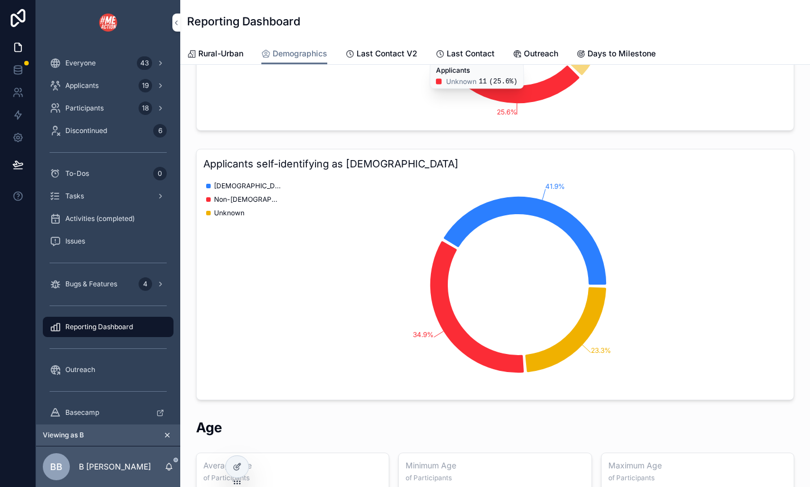
click at [87, 69] on div "Everyone 43" at bounding box center [108, 63] width 117 height 18
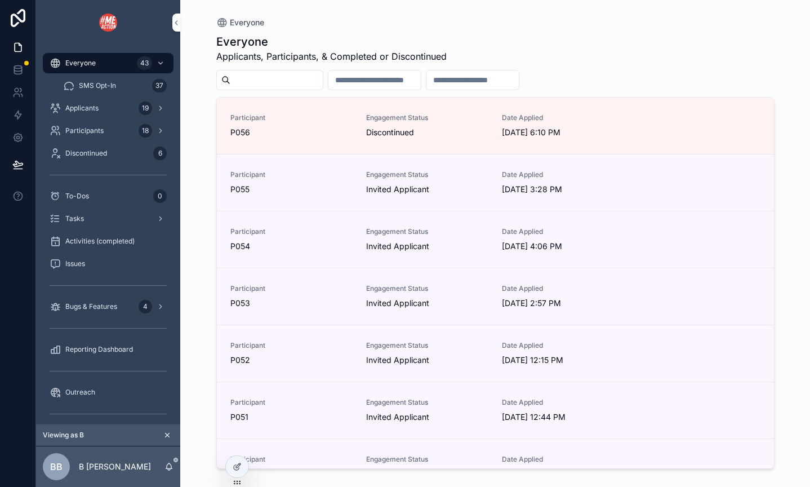
click at [97, 345] on span "Reporting Dashboard" at bounding box center [99, 349] width 68 height 9
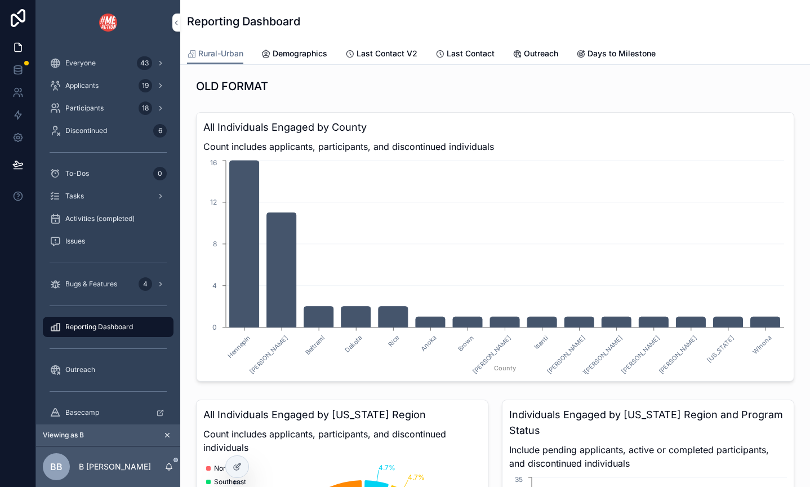
click at [305, 50] on span "Demographics" at bounding box center [300, 53] width 55 height 11
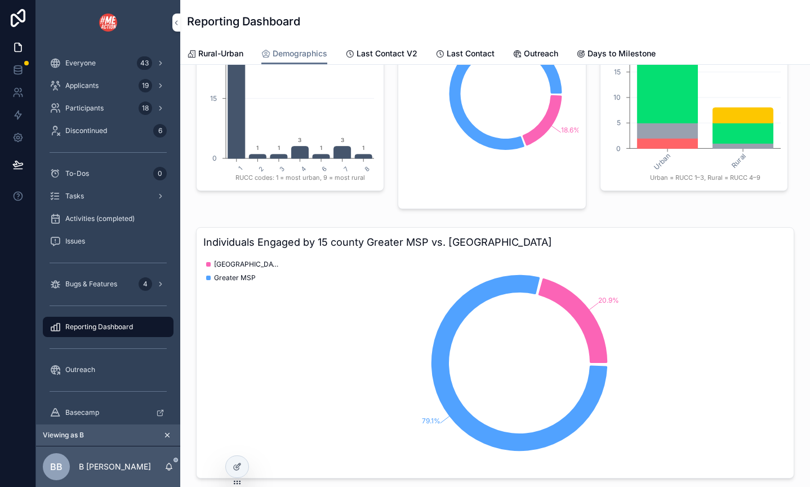
scroll to position [3204, 0]
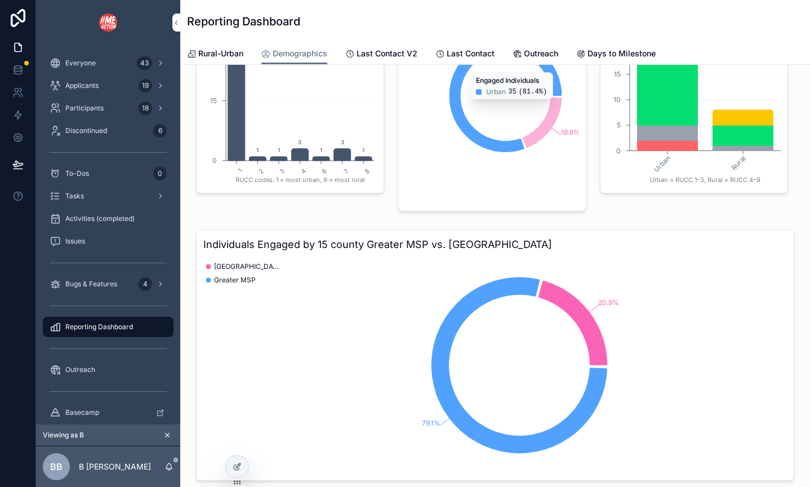
click at [538, 50] on span "Outreach" at bounding box center [541, 53] width 34 height 11
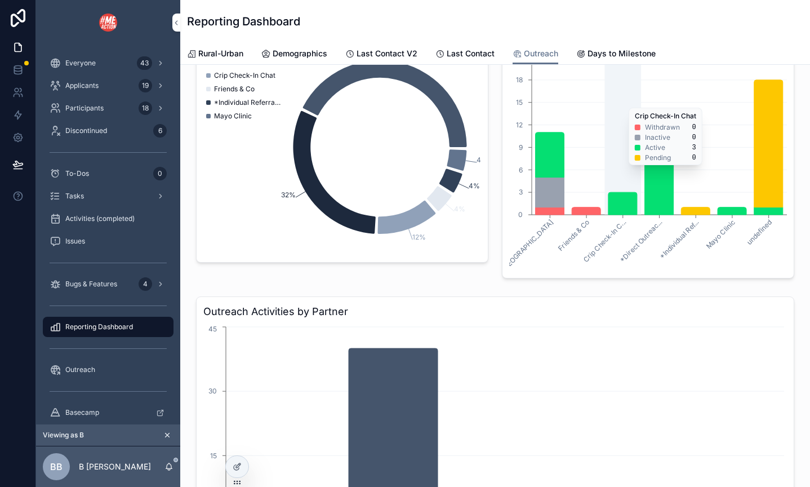
scroll to position [101, 0]
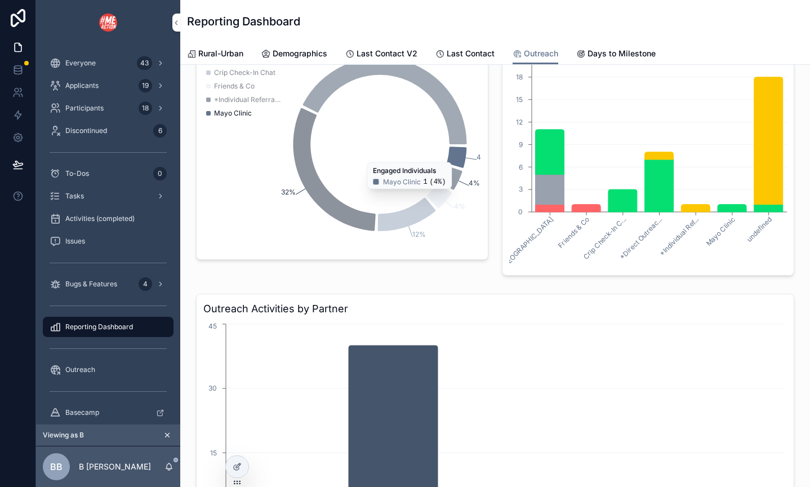
click at [168, 433] on icon "scrollable content" at bounding box center [167, 435] width 8 height 8
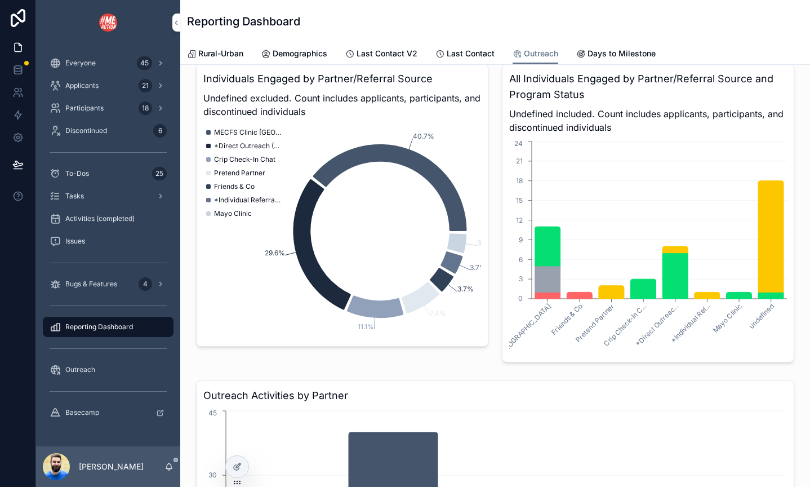
scroll to position [16, 0]
